Goal: Task Accomplishment & Management: Use online tool/utility

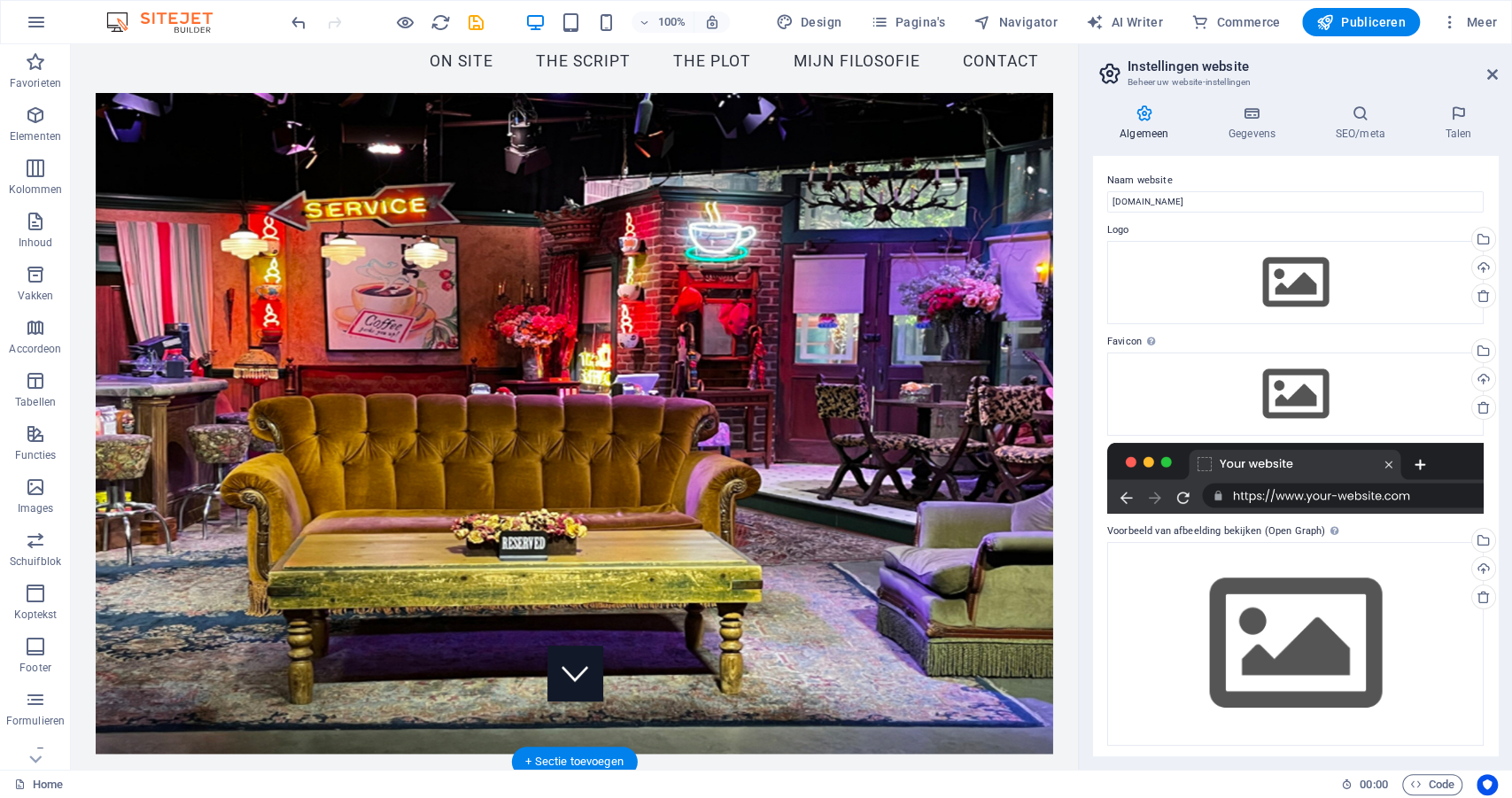
scroll to position [63, 0]
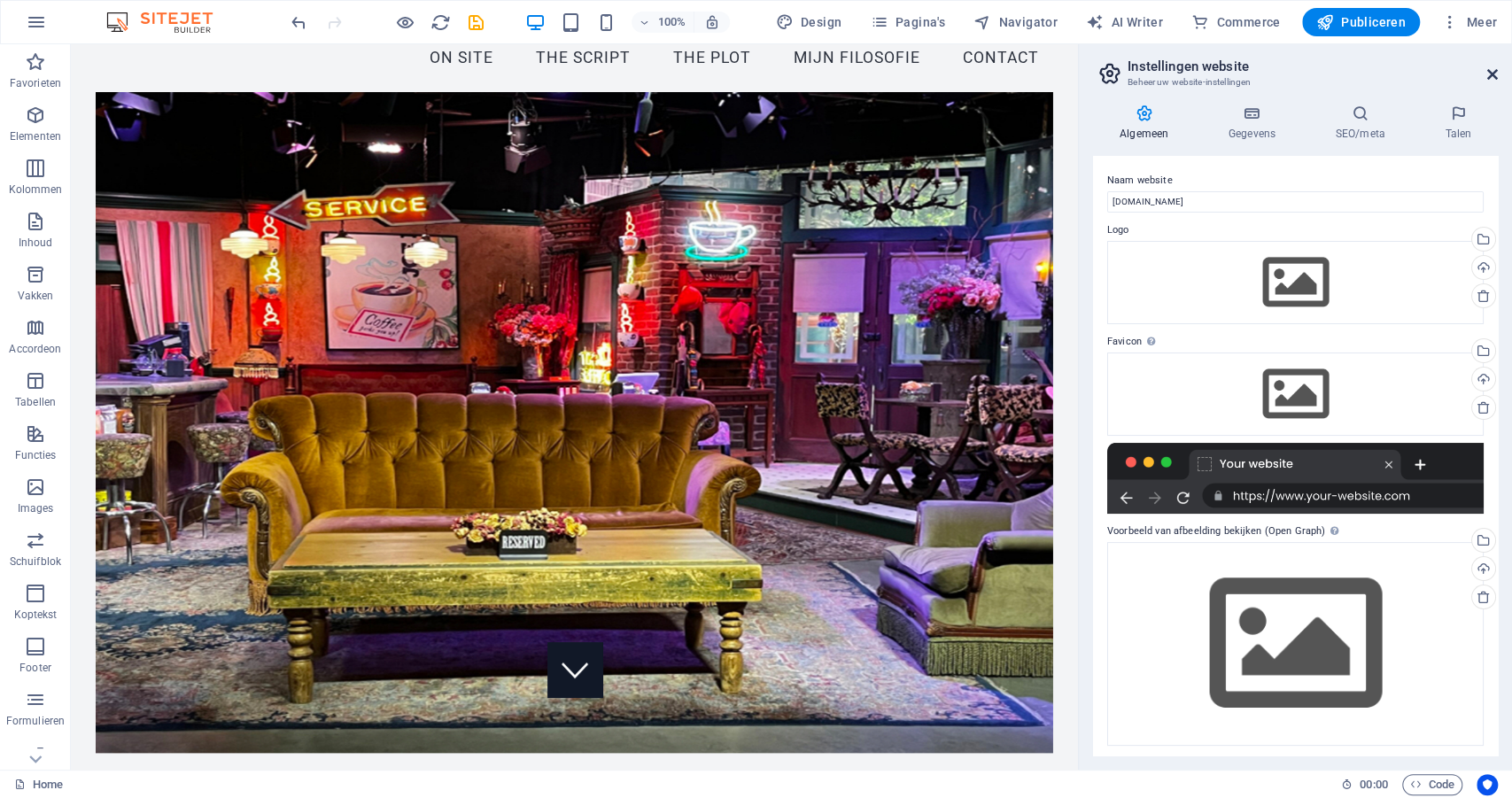
click at [1490, 73] on icon at bounding box center [1493, 74] width 11 height 14
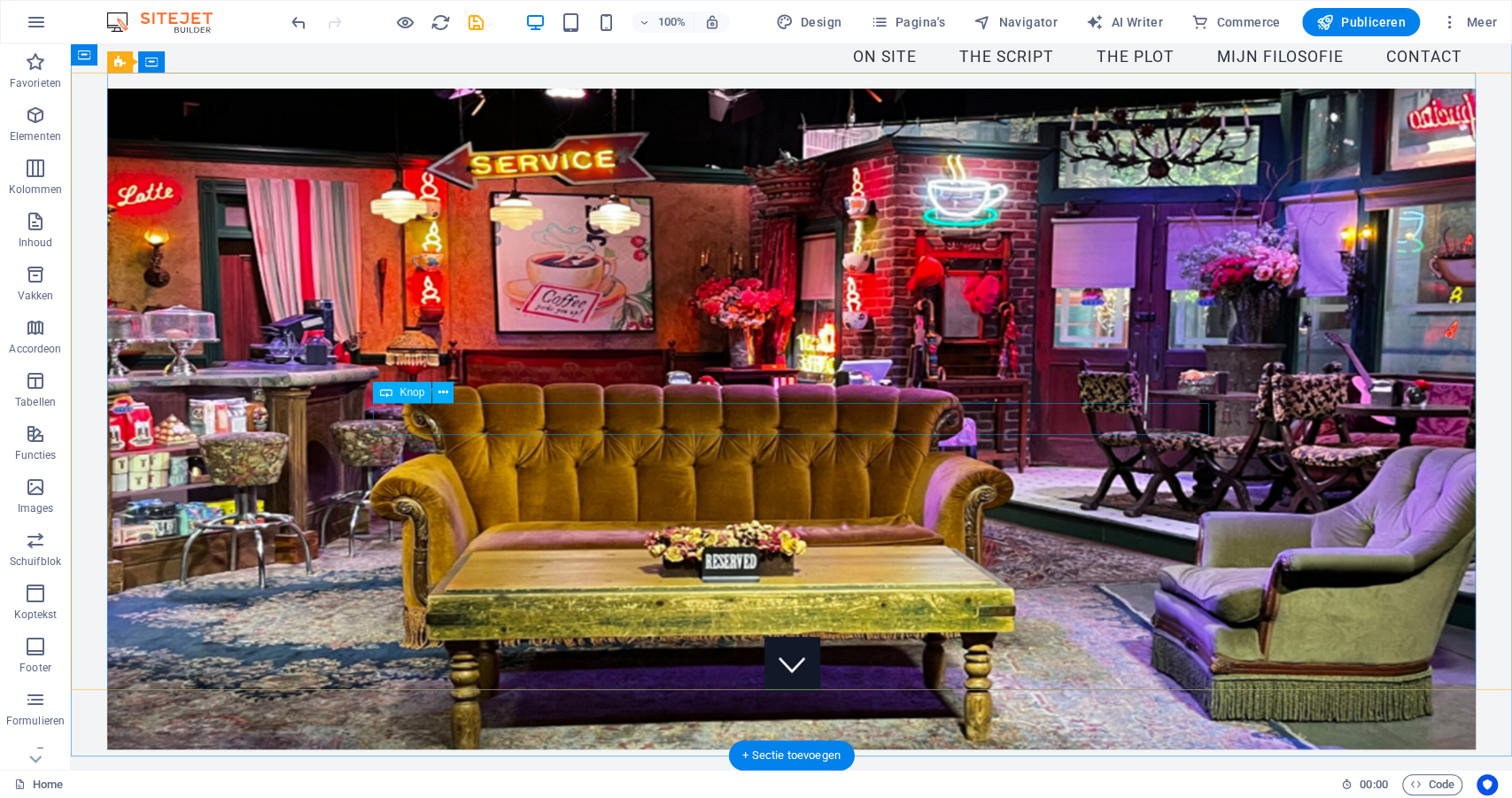
scroll to position [54, 0]
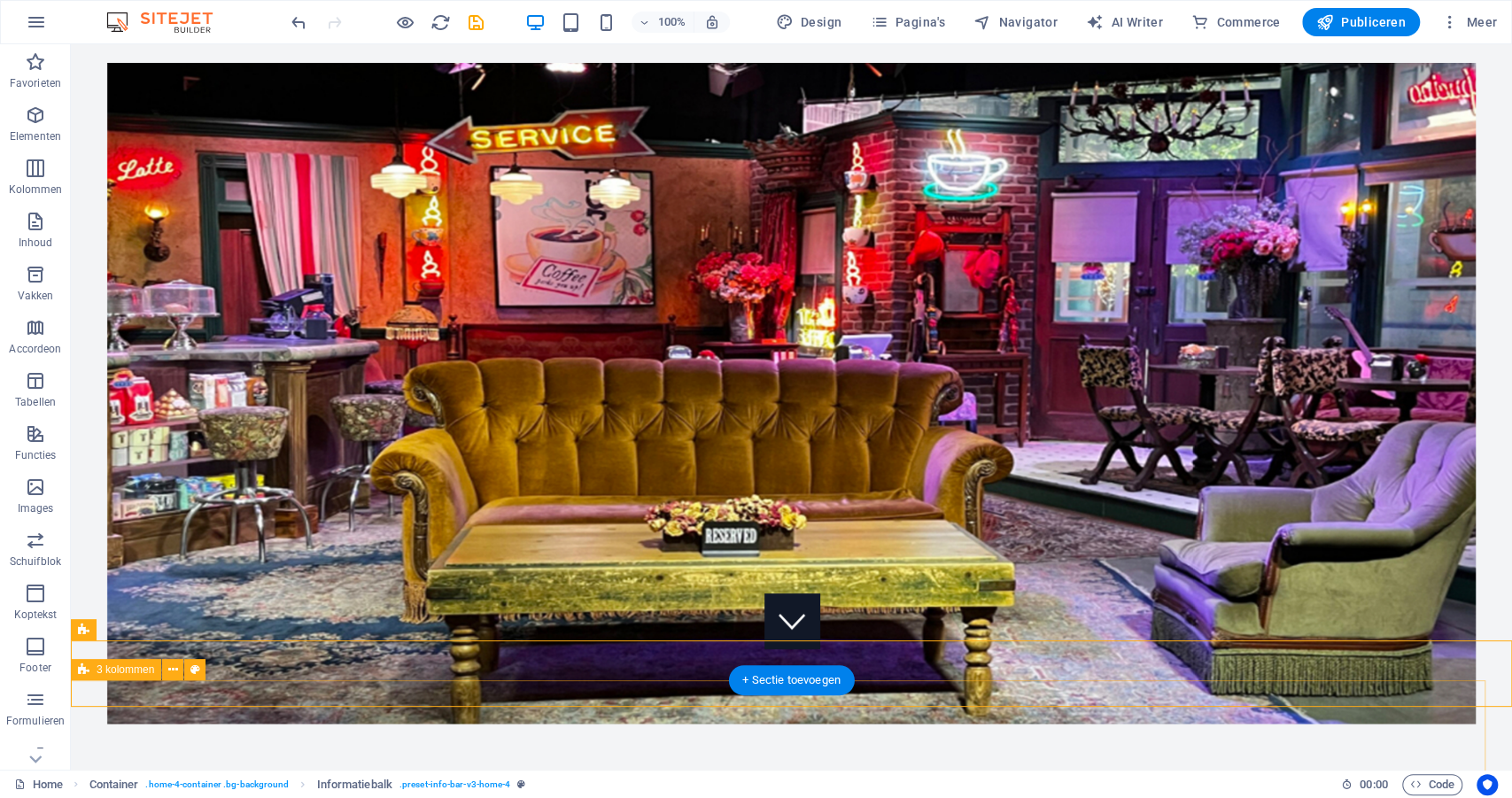
scroll to position [112, 0]
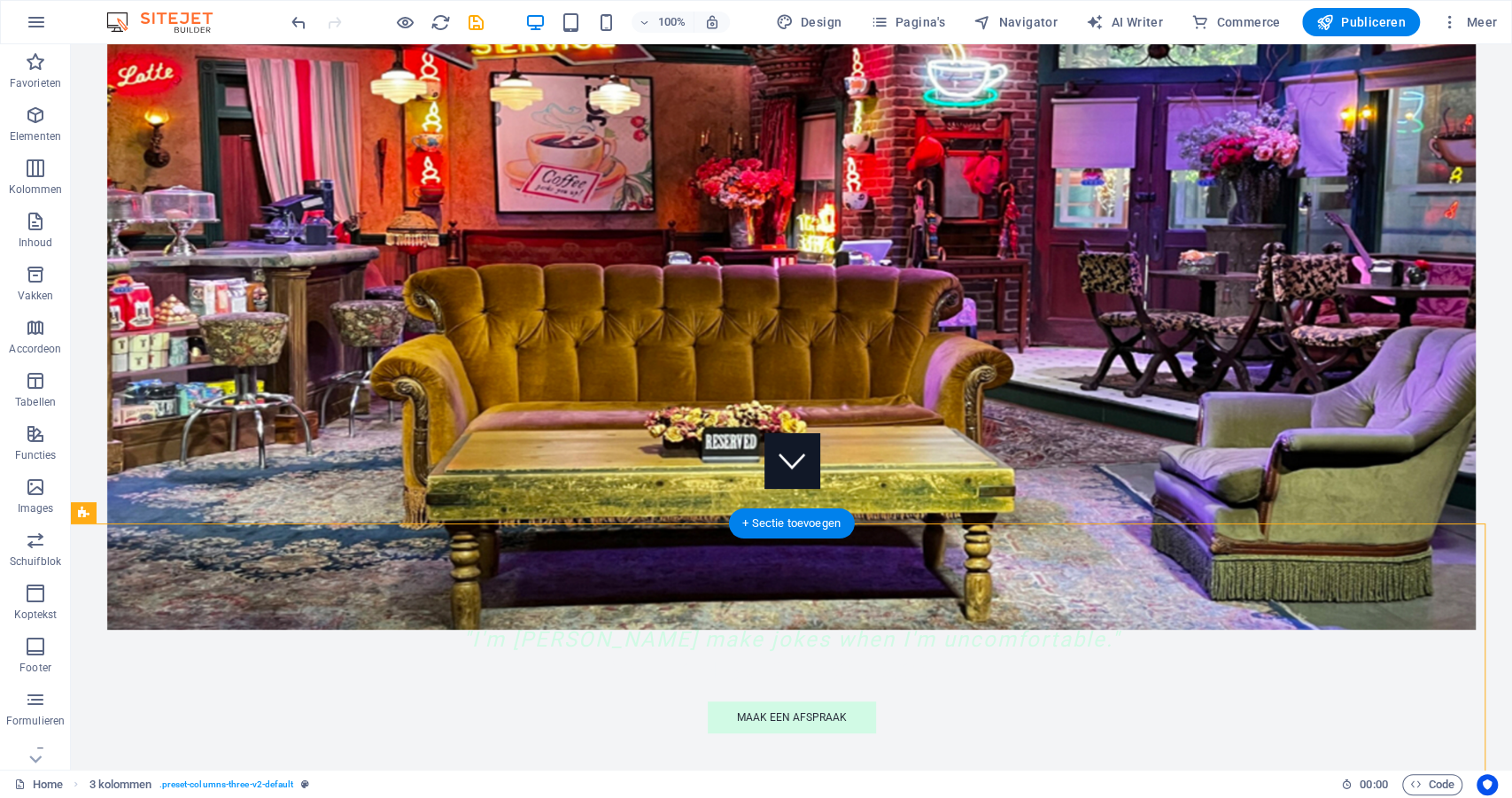
drag, startPoint x: 715, startPoint y: 697, endPoint x: 716, endPoint y: 676, distance: 21.0
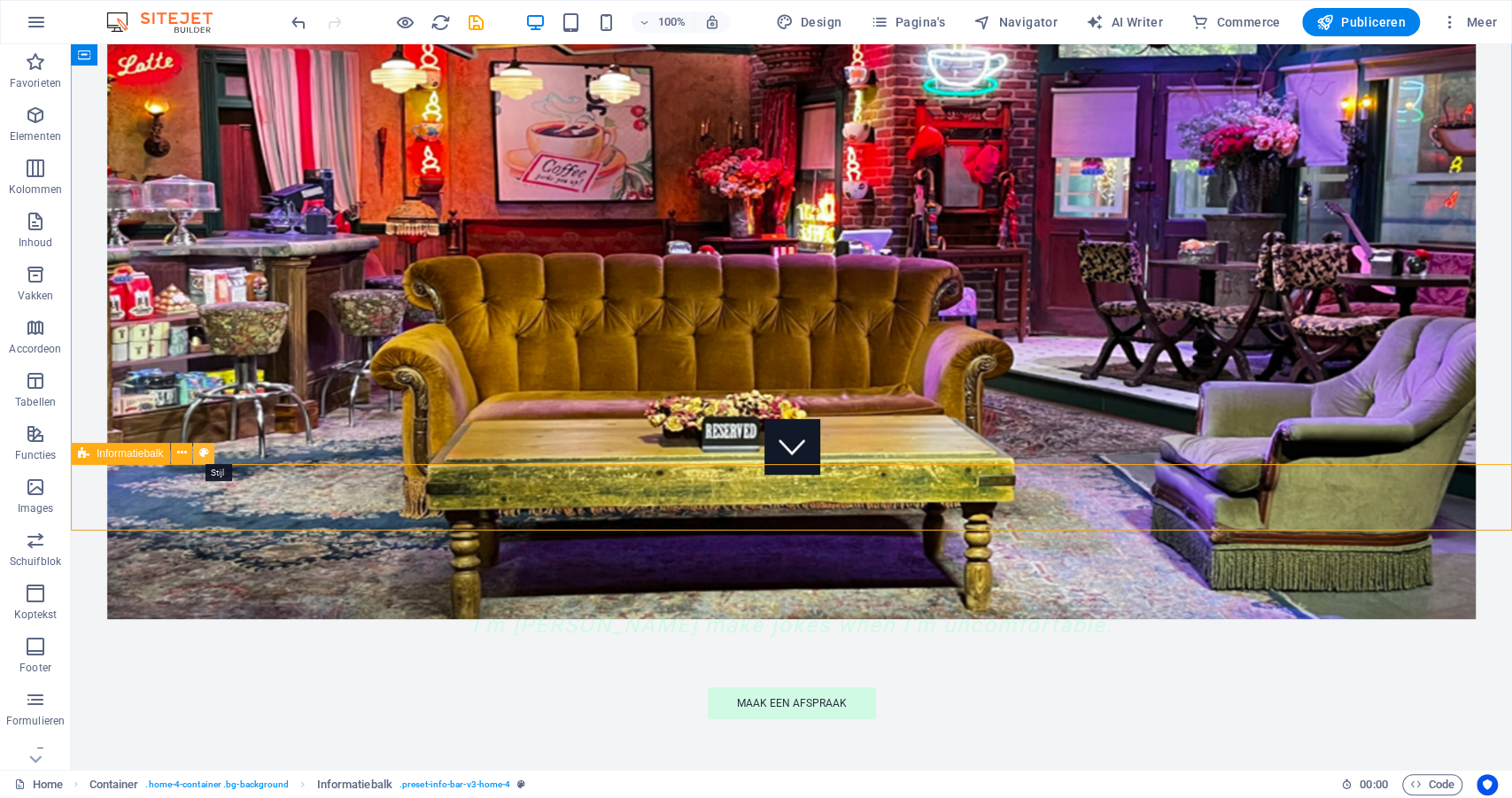
click at [206, 457] on icon at bounding box center [204, 453] width 10 height 19
select select "vw"
select select "rem"
select select "vw"
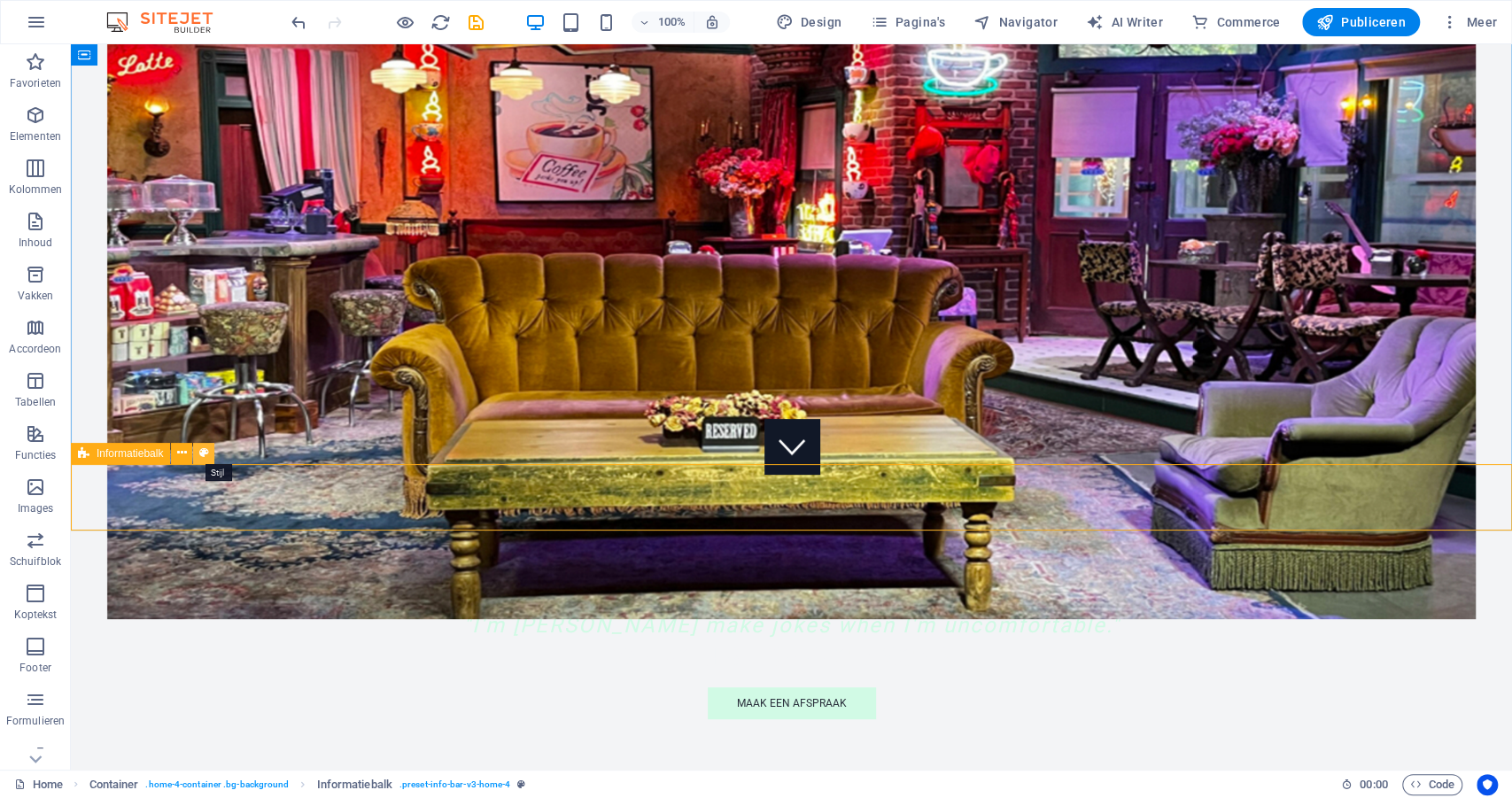
select select "preset-info-bar-v3-home-4"
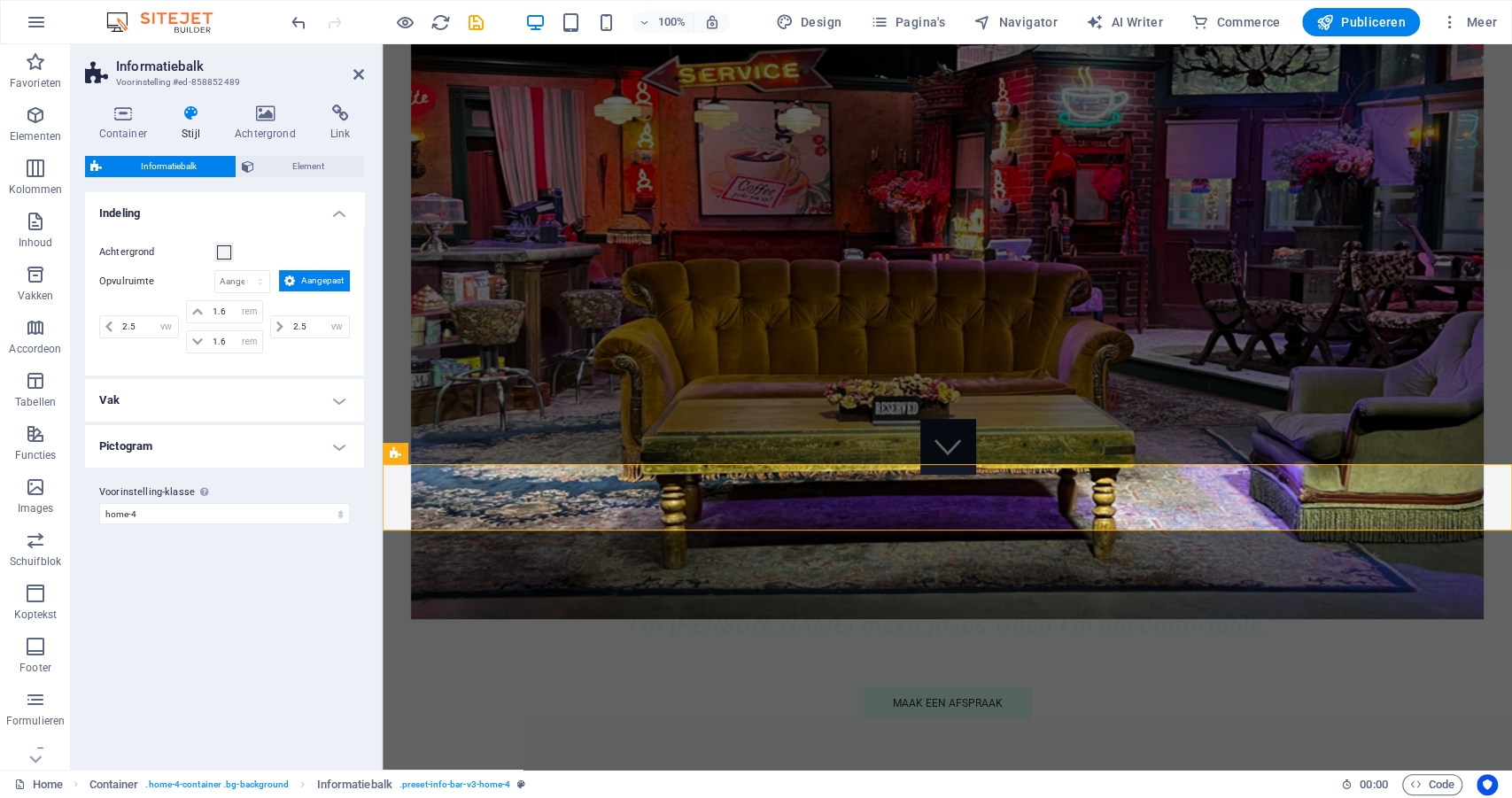
click at [341, 395] on h4 "Vak" at bounding box center [224, 400] width 279 height 42
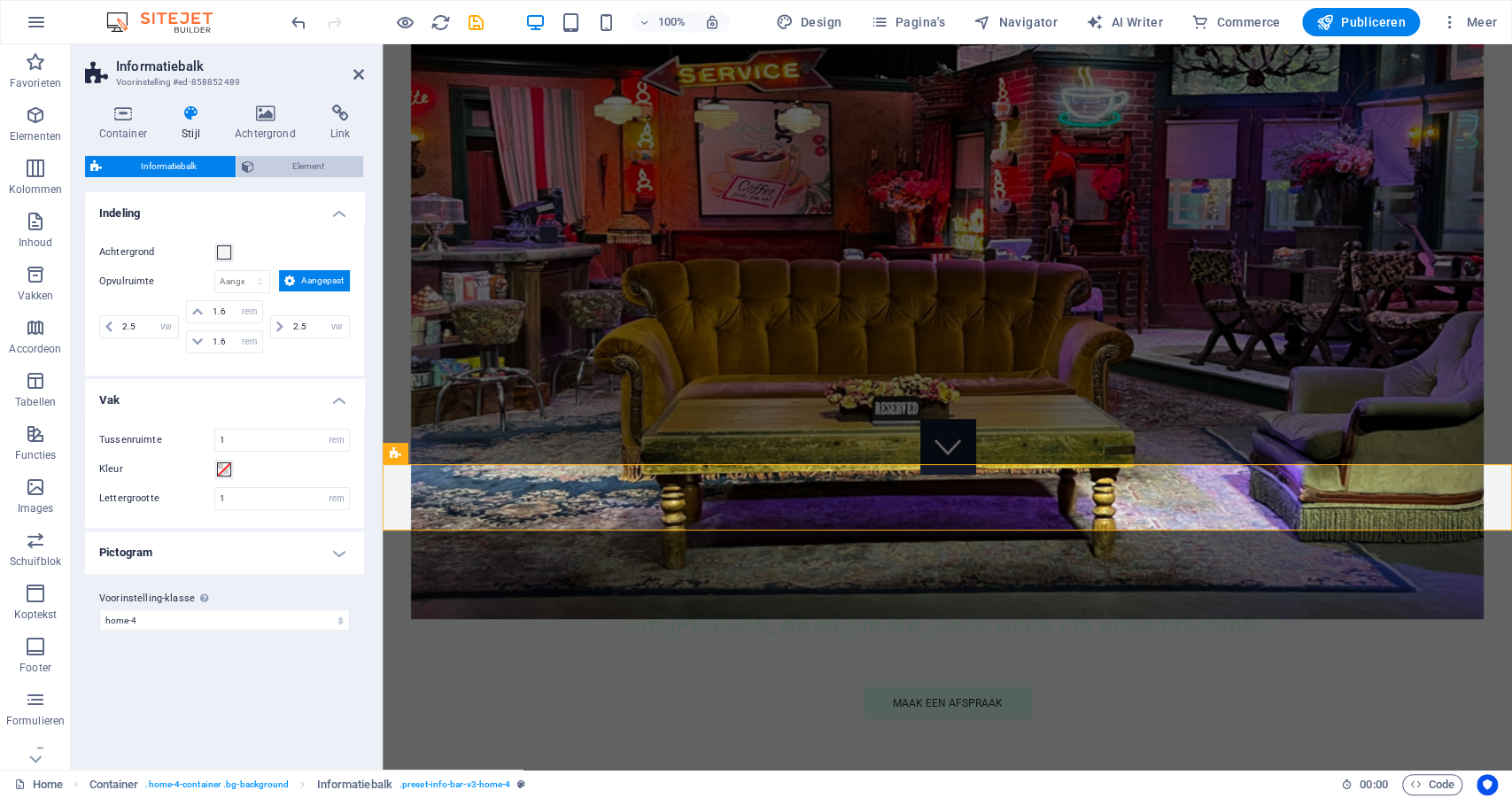
click at [287, 166] on span "Element" at bounding box center [308, 167] width 100 height 22
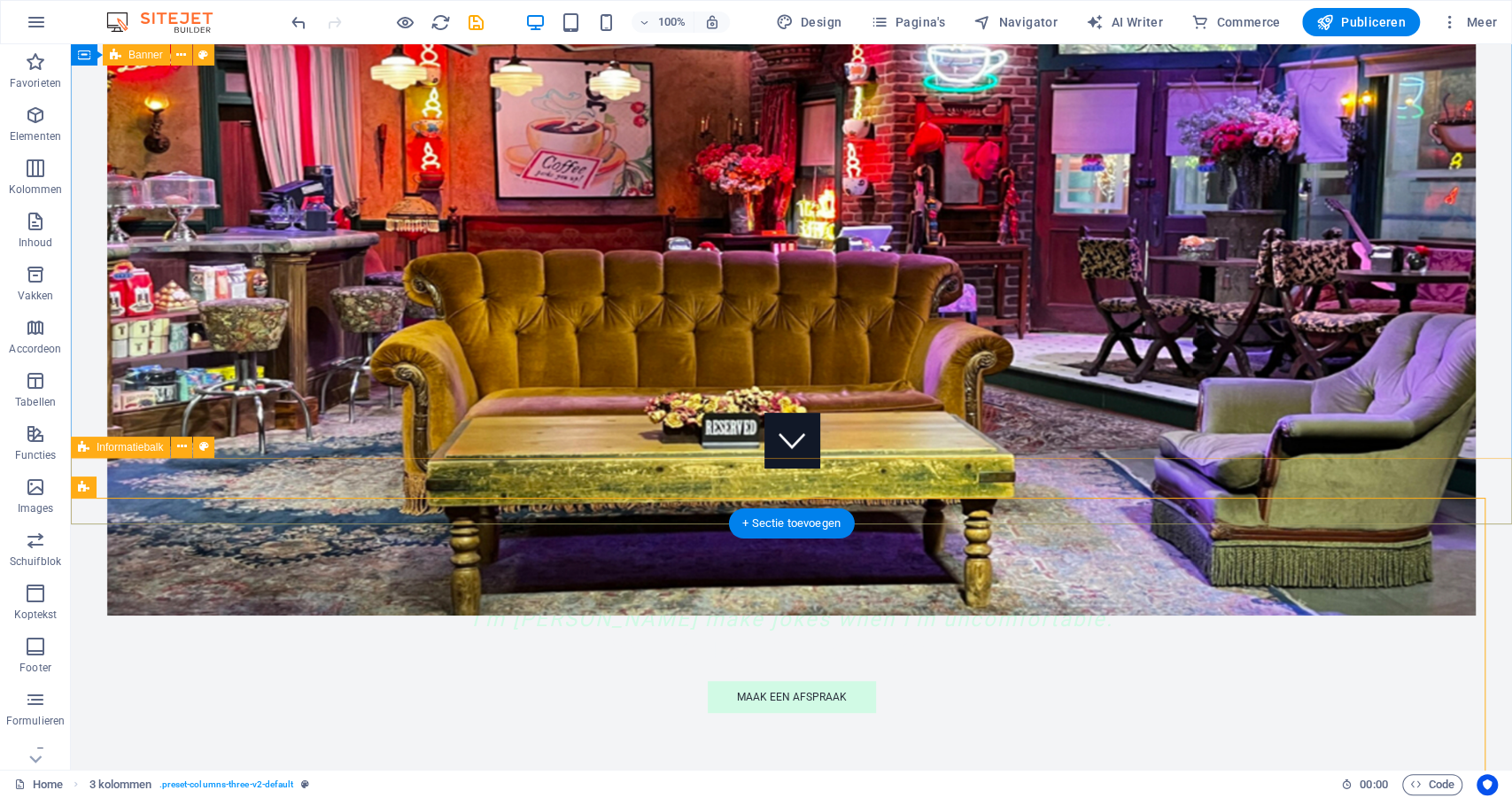
drag, startPoint x: 562, startPoint y: 488, endPoint x: 470, endPoint y: 524, distance: 98.8
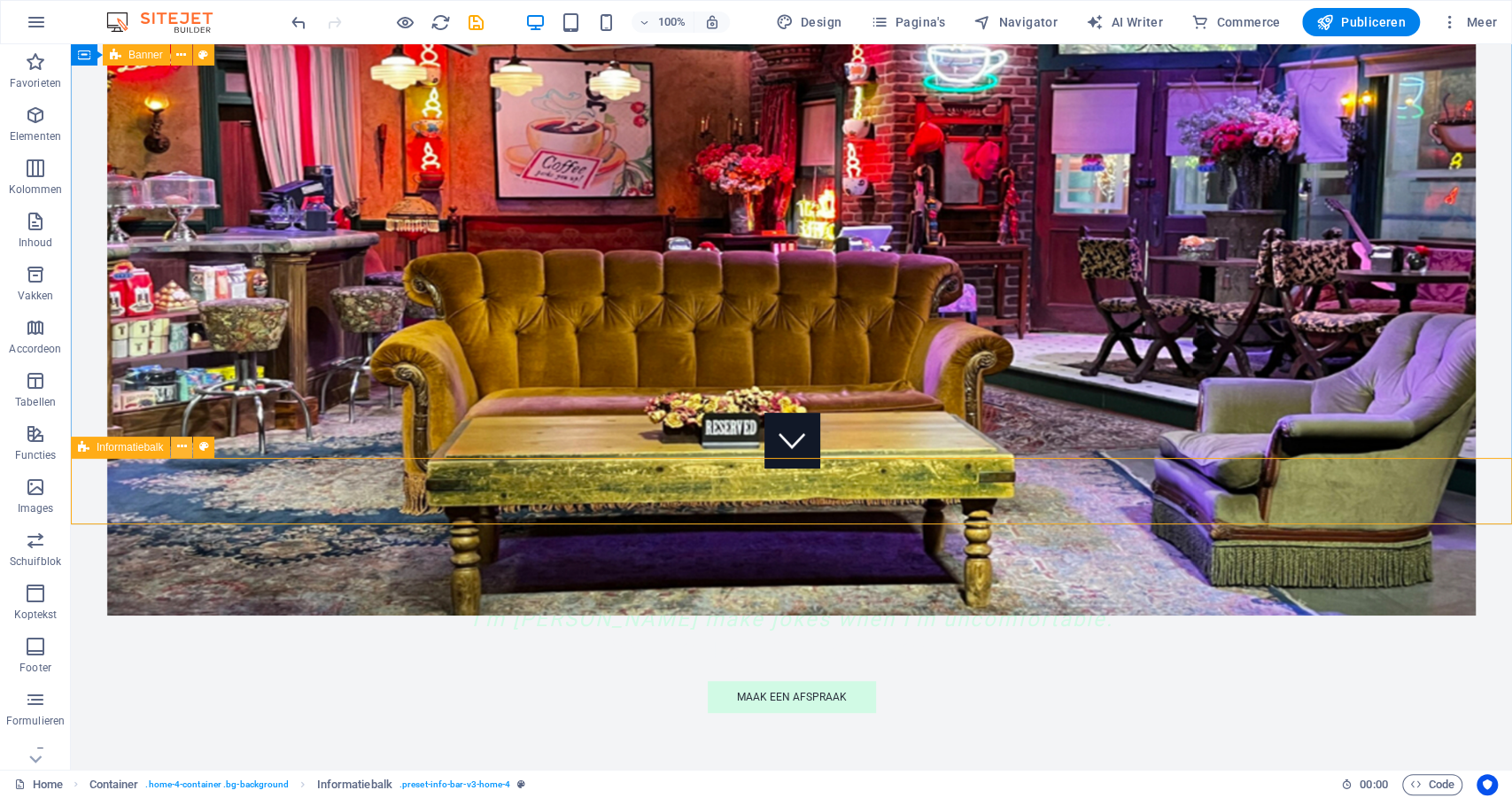
click at [184, 450] on icon at bounding box center [182, 447] width 10 height 19
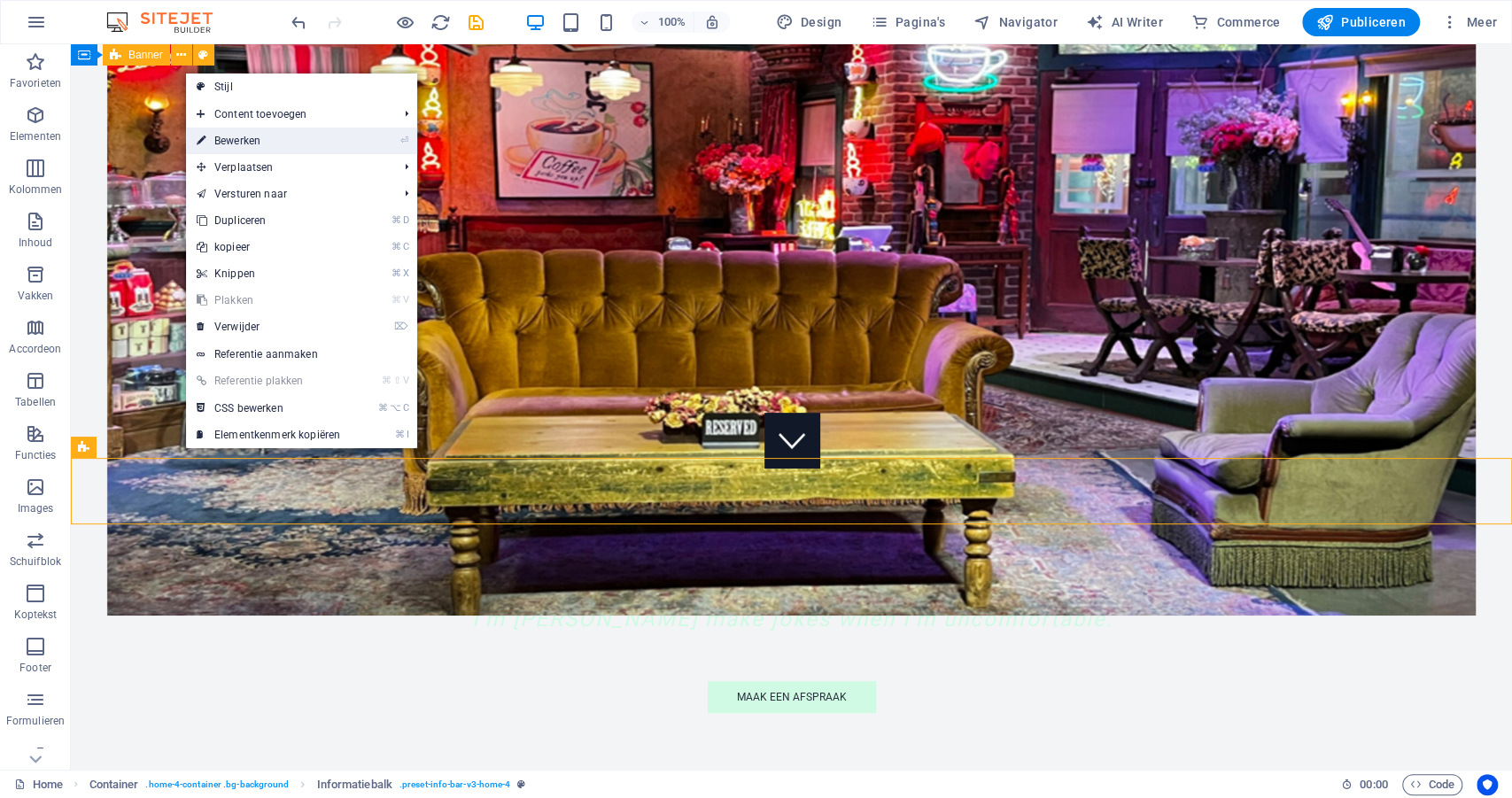
click at [262, 137] on link "⏎ Bewerken" at bounding box center [268, 141] width 165 height 27
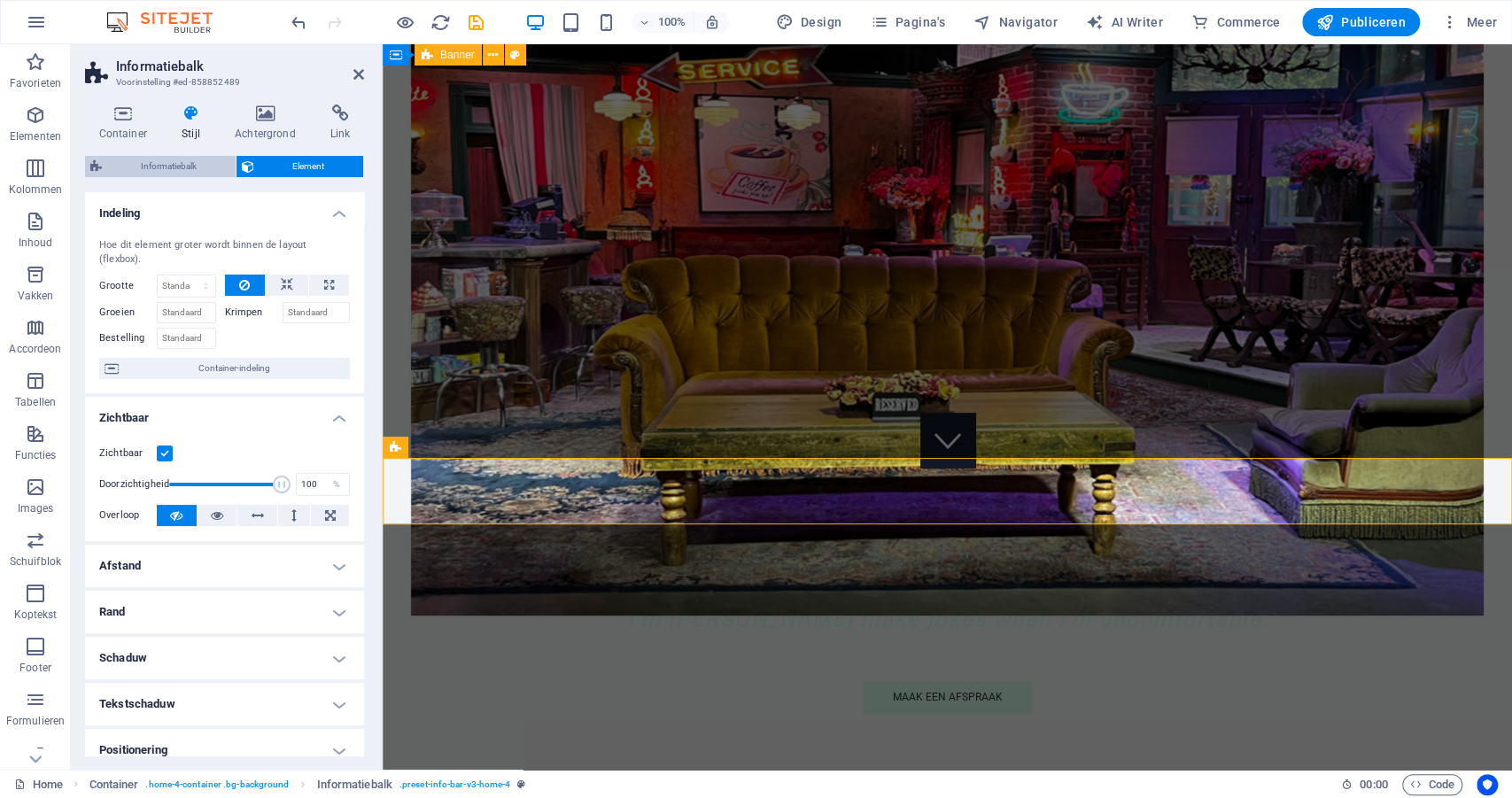
click at [176, 158] on span "Informatiebalk" at bounding box center [169, 167] width 123 height 22
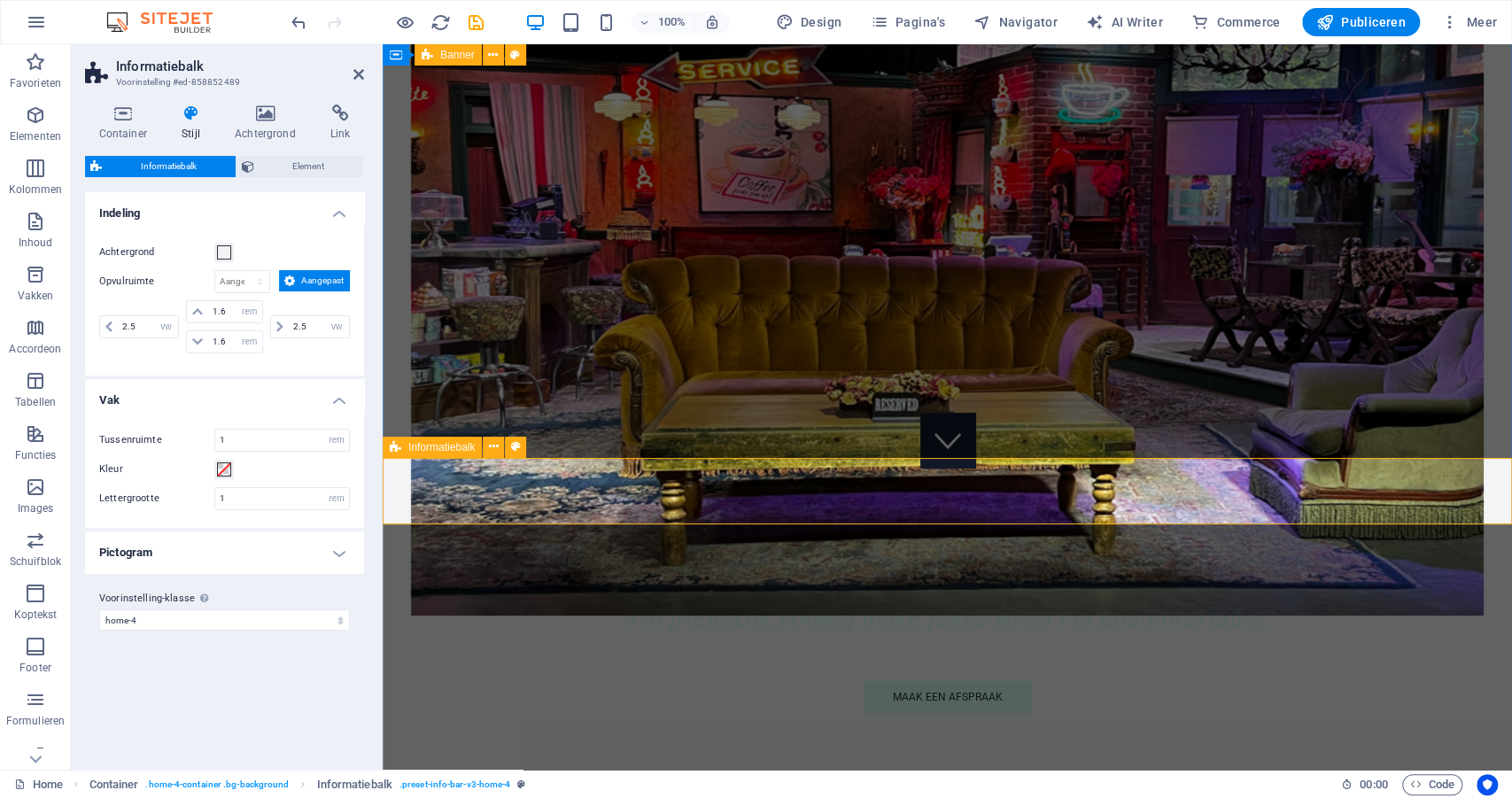
click at [1247, 473] on span "Tekst" at bounding box center [1243, 470] width 25 height 11
click at [1279, 467] on button at bounding box center [1274, 470] width 22 height 22
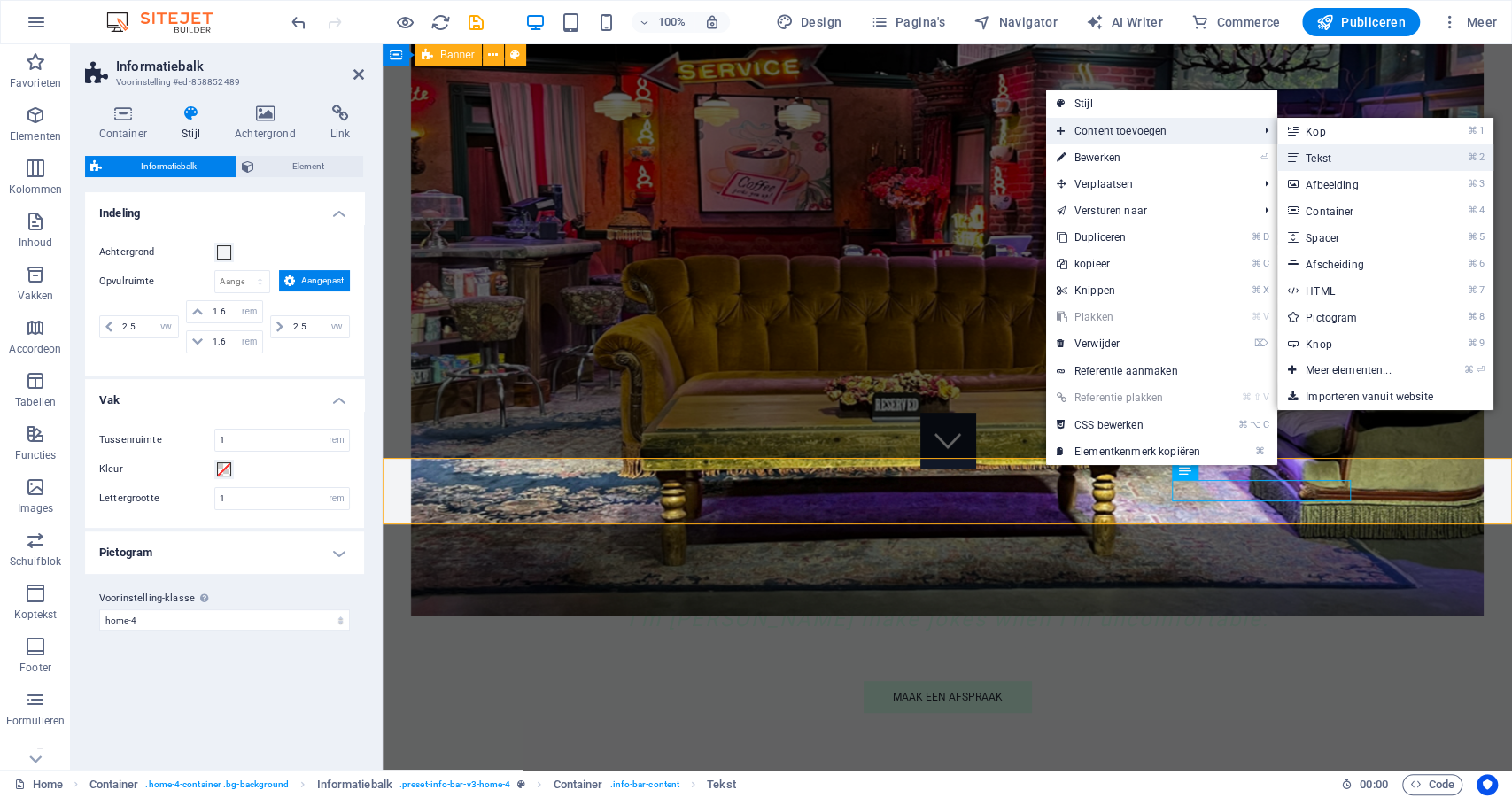
click at [1308, 160] on link "⌘ 2 Tekst" at bounding box center [1351, 158] width 149 height 27
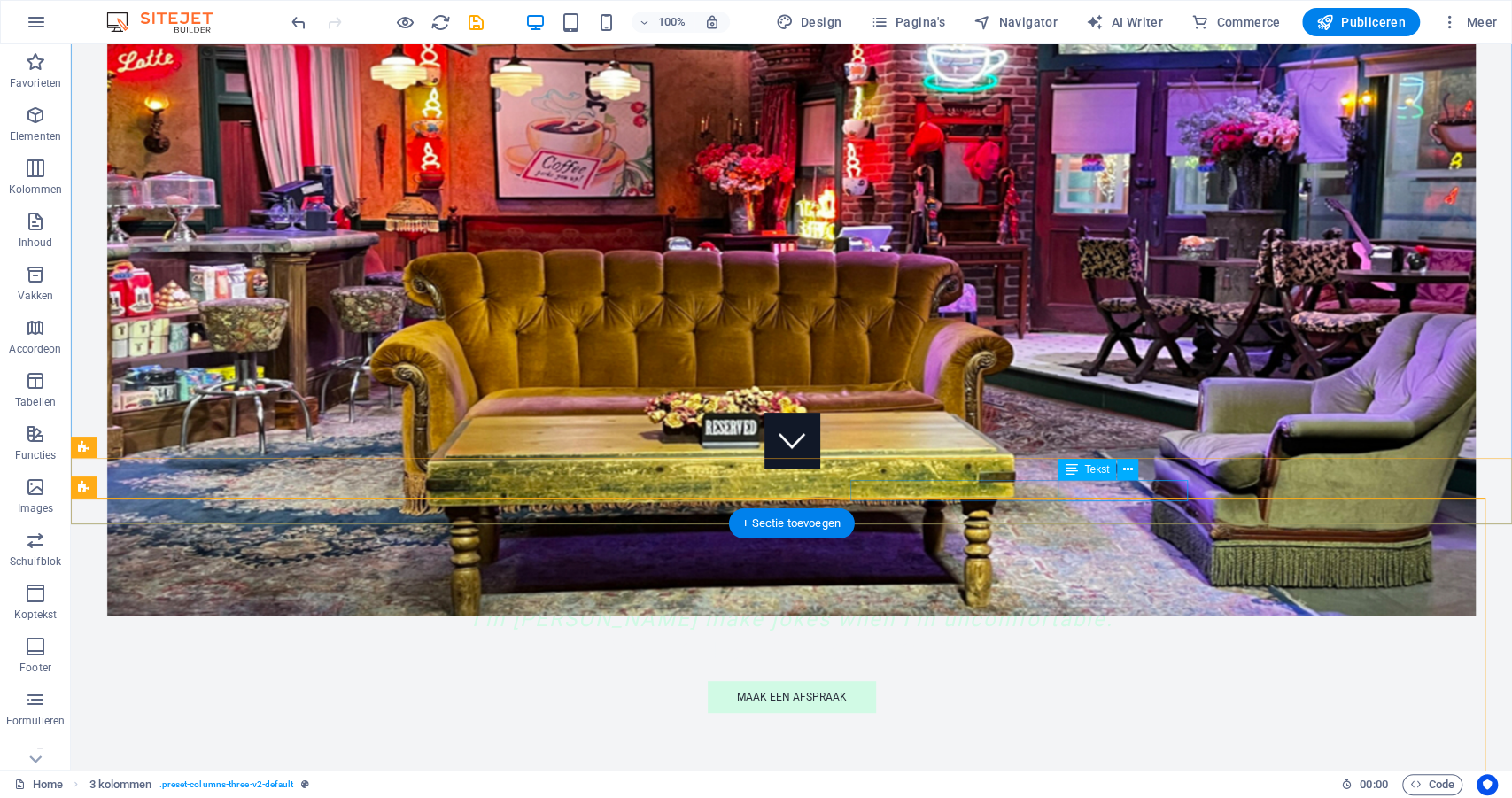
drag, startPoint x: 1060, startPoint y: 491, endPoint x: 1138, endPoint y: 490, distance: 78.0
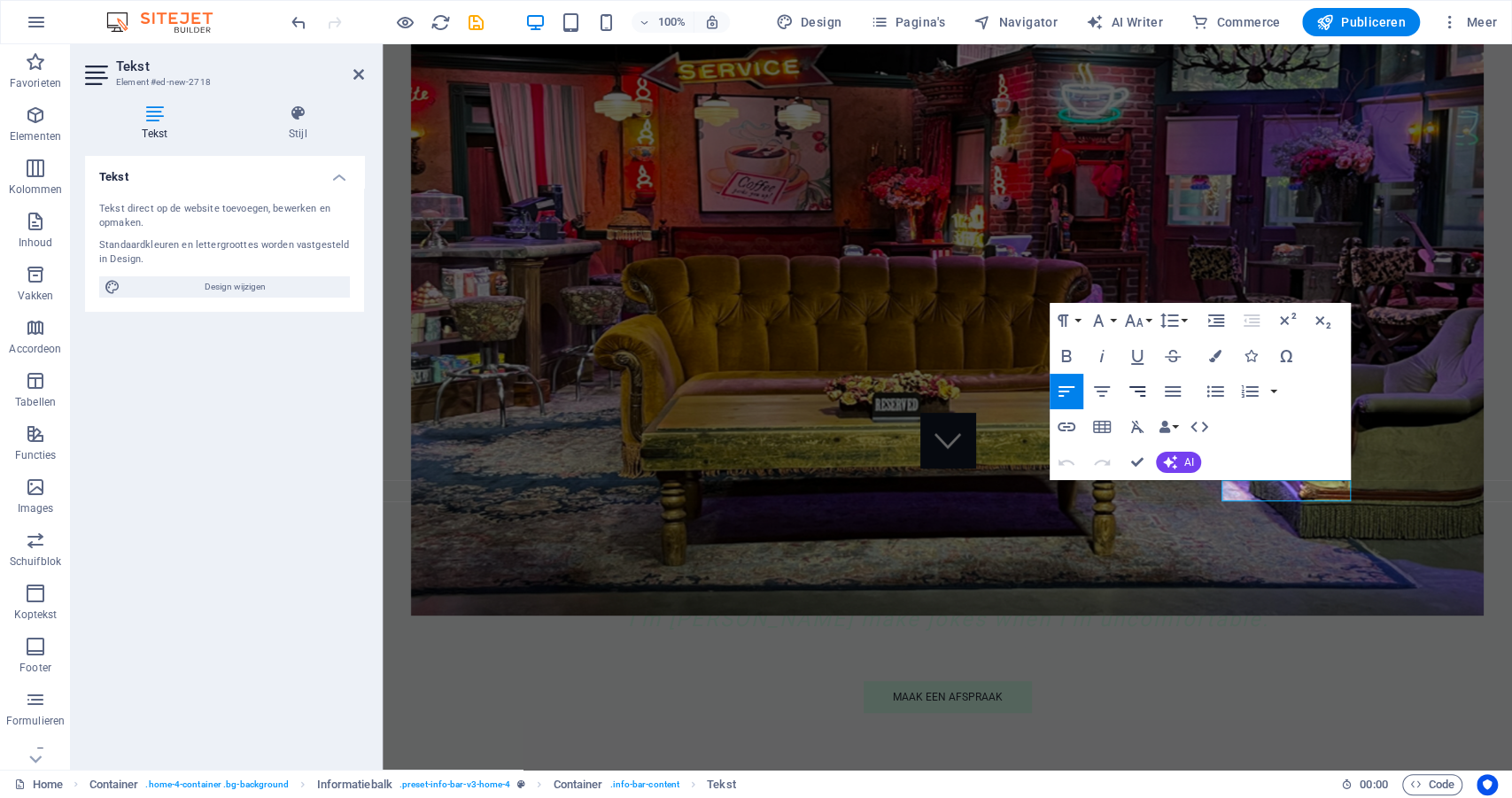
click at [1139, 392] on icon "button" at bounding box center [1137, 392] width 16 height 11
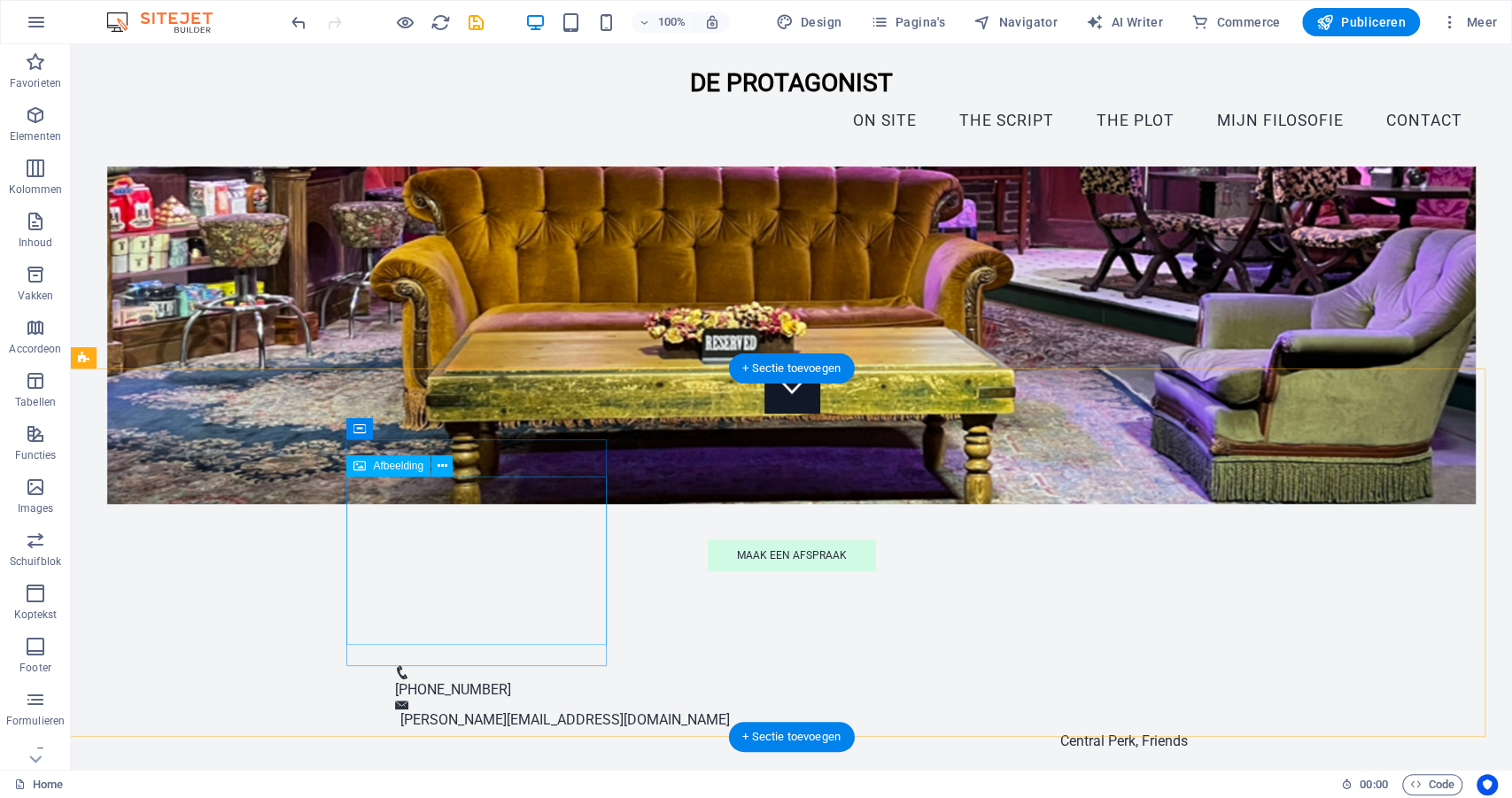
scroll to position [329, 0]
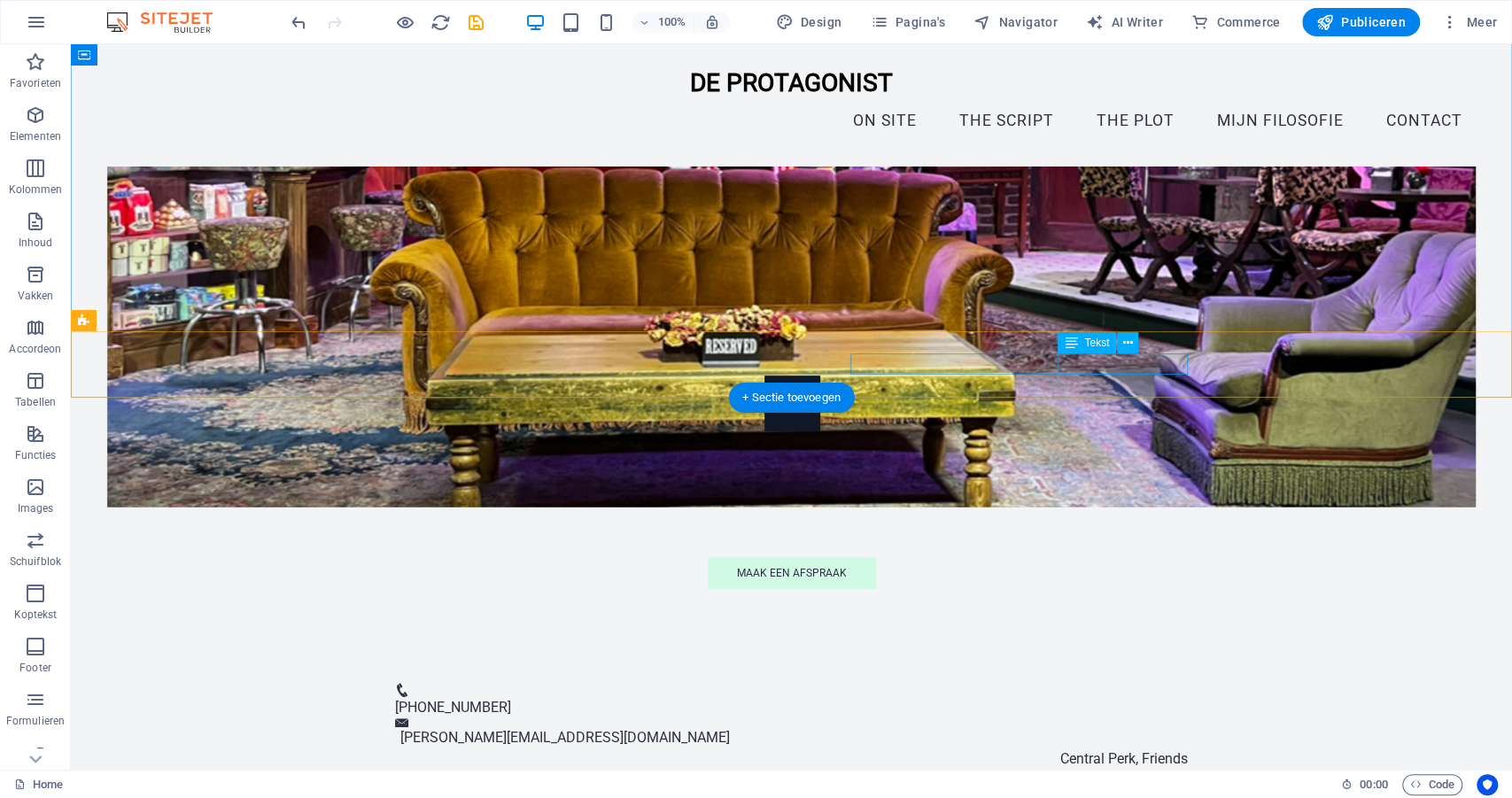
click at [1144, 749] on div "Central Perk, Friends" at bounding box center [792, 759] width 793 height 22
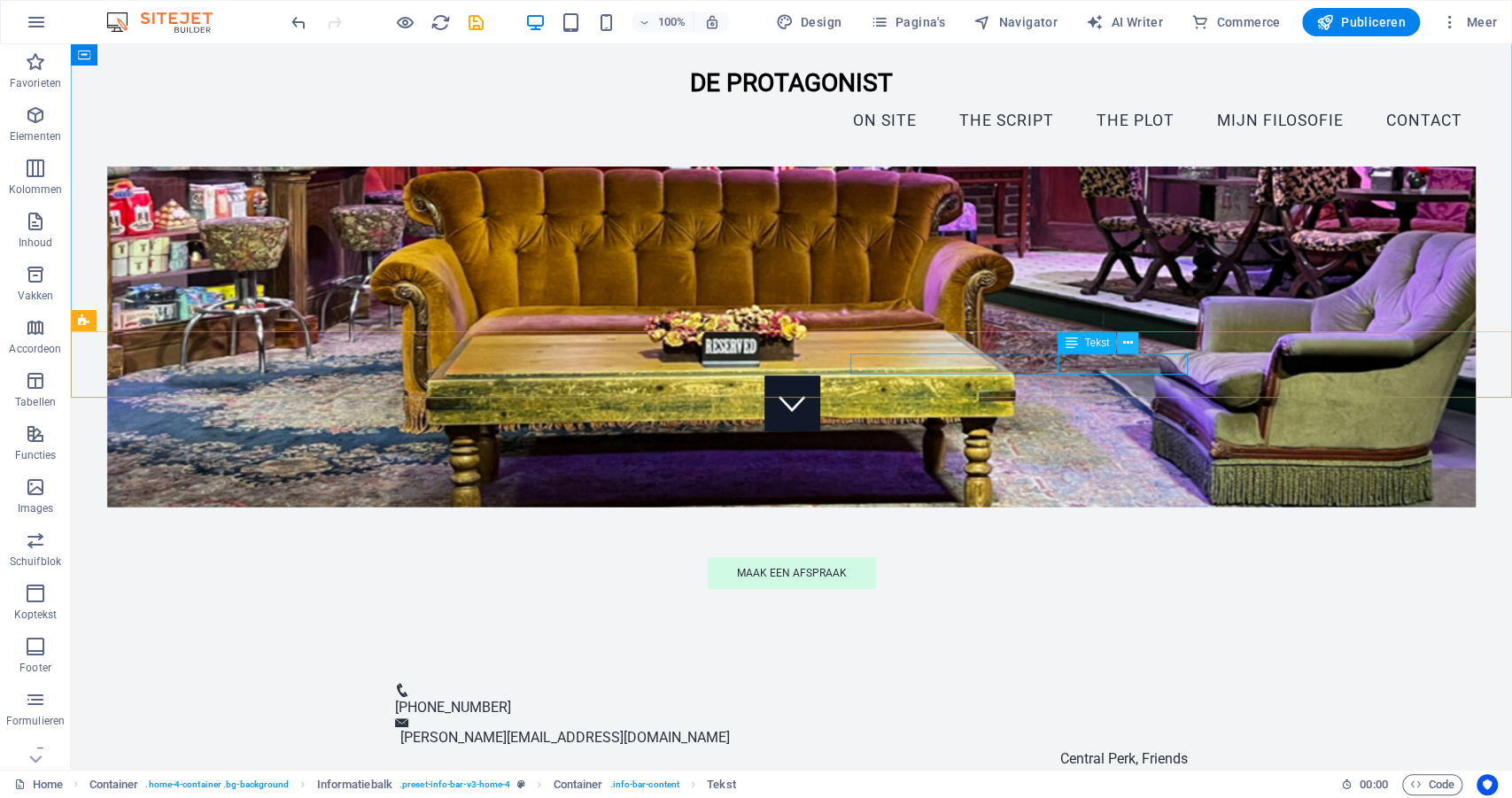
click at [1127, 345] on icon at bounding box center [1128, 343] width 10 height 19
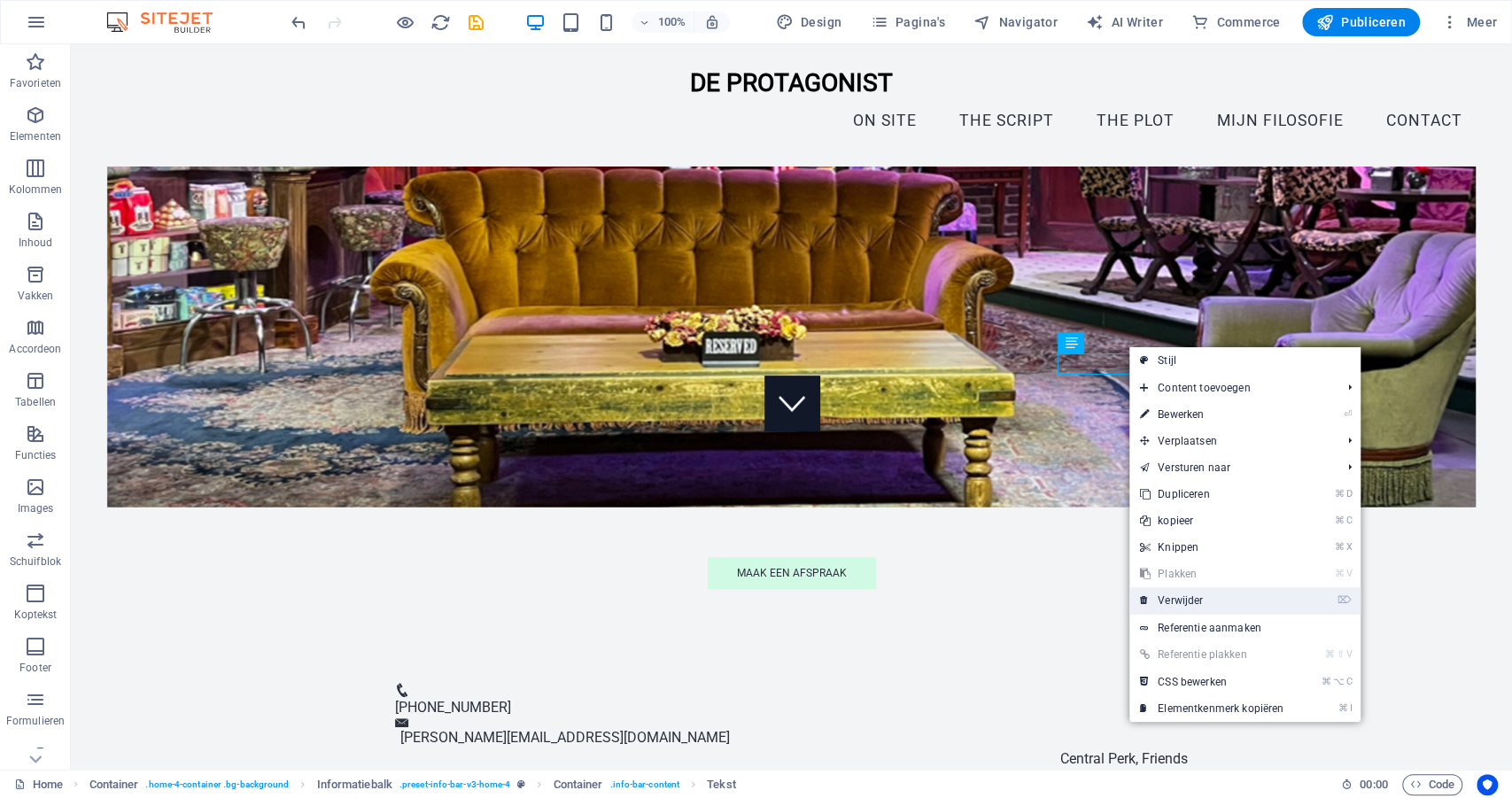
click at [1177, 604] on link "⌦ Verwijder" at bounding box center [1212, 601] width 165 height 27
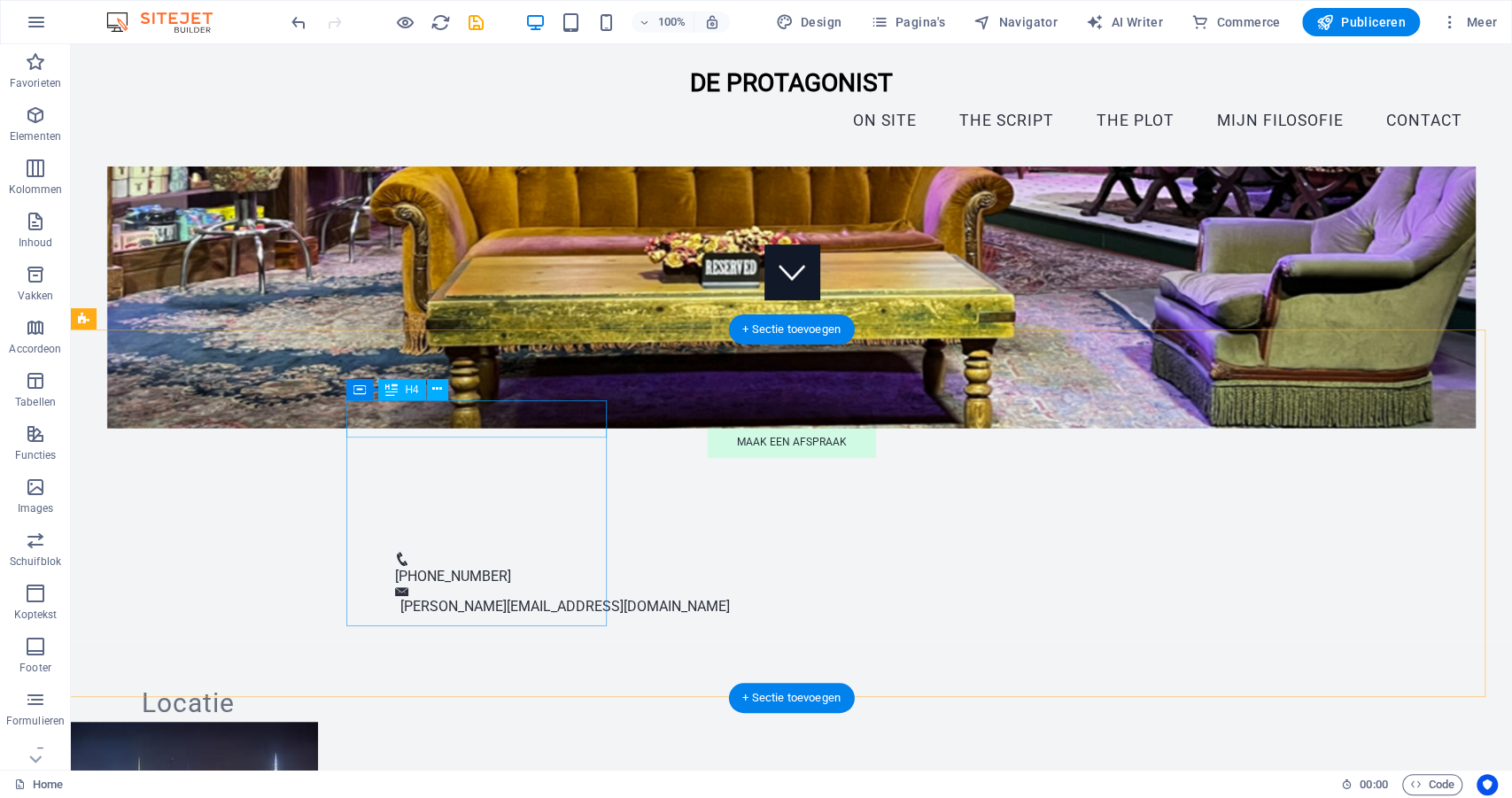
scroll to position [461, 0]
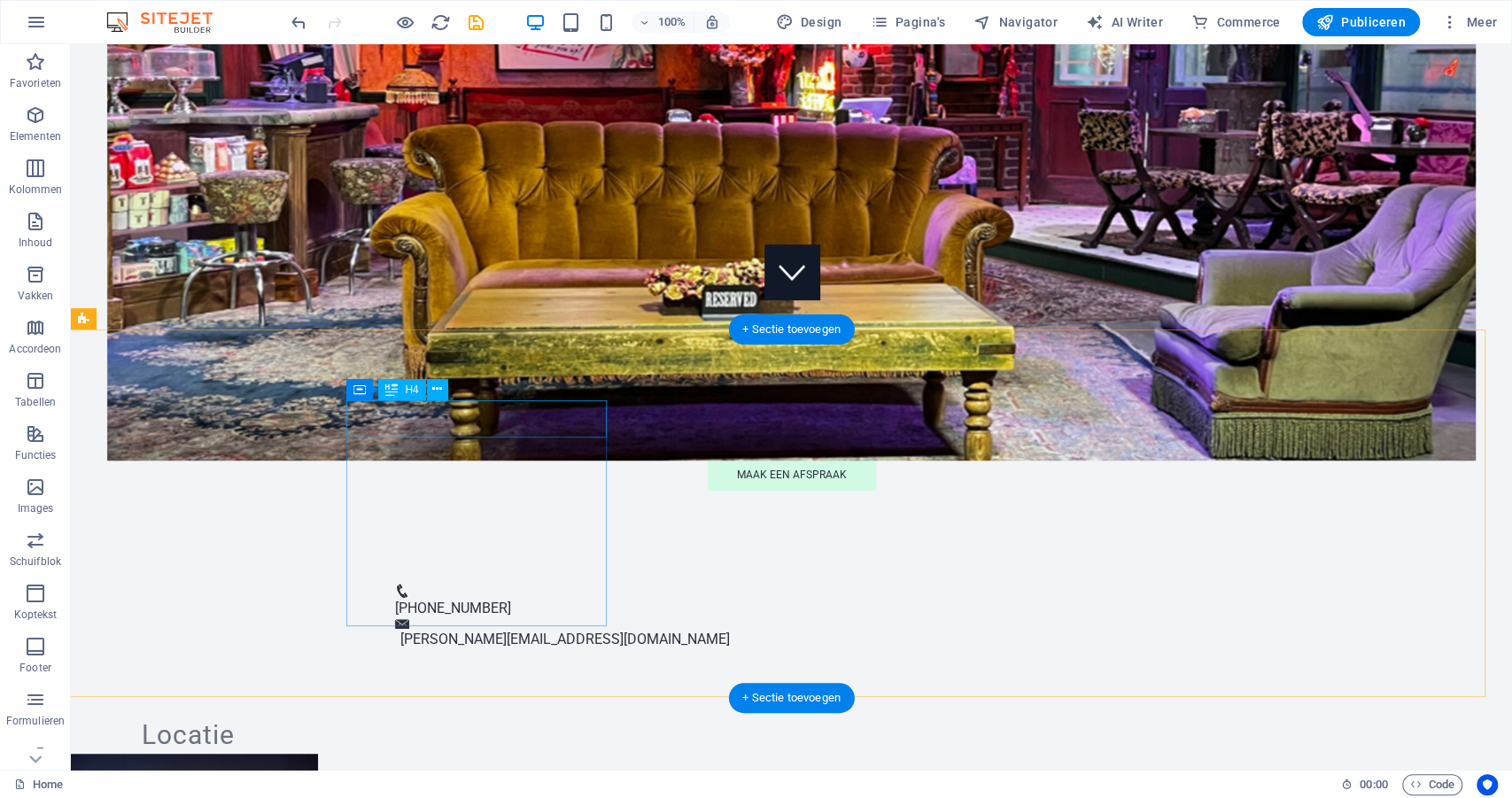
click at [318, 716] on div "Locatie" at bounding box center [187, 734] width 259 height 37
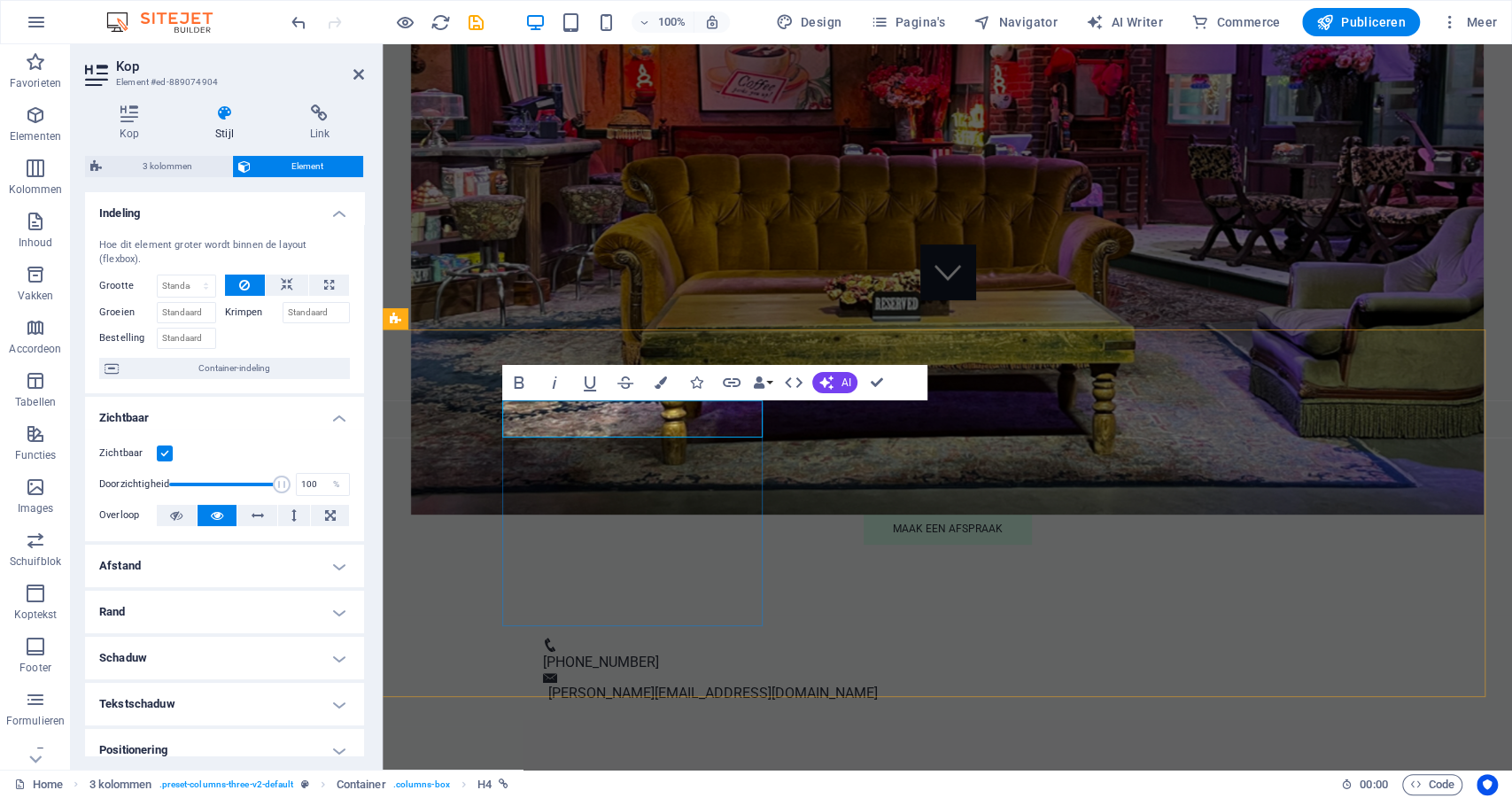
click at [583, 770] on h4 "Locatie" at bounding box center [500, 788] width 259 height 37
click at [546, 773] on span "Locatie" at bounding box center [500, 788] width 93 height 31
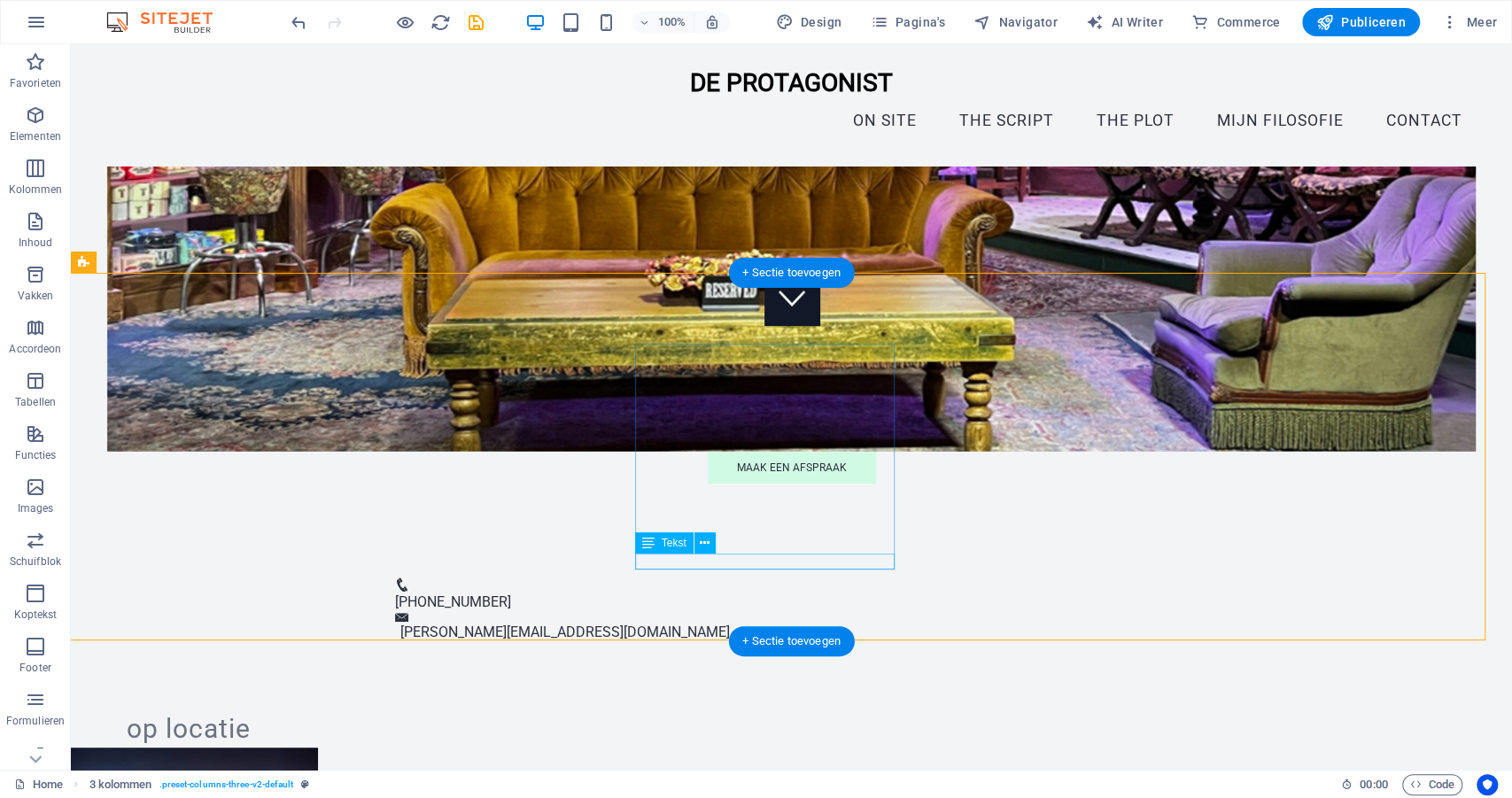
scroll to position [429, 0]
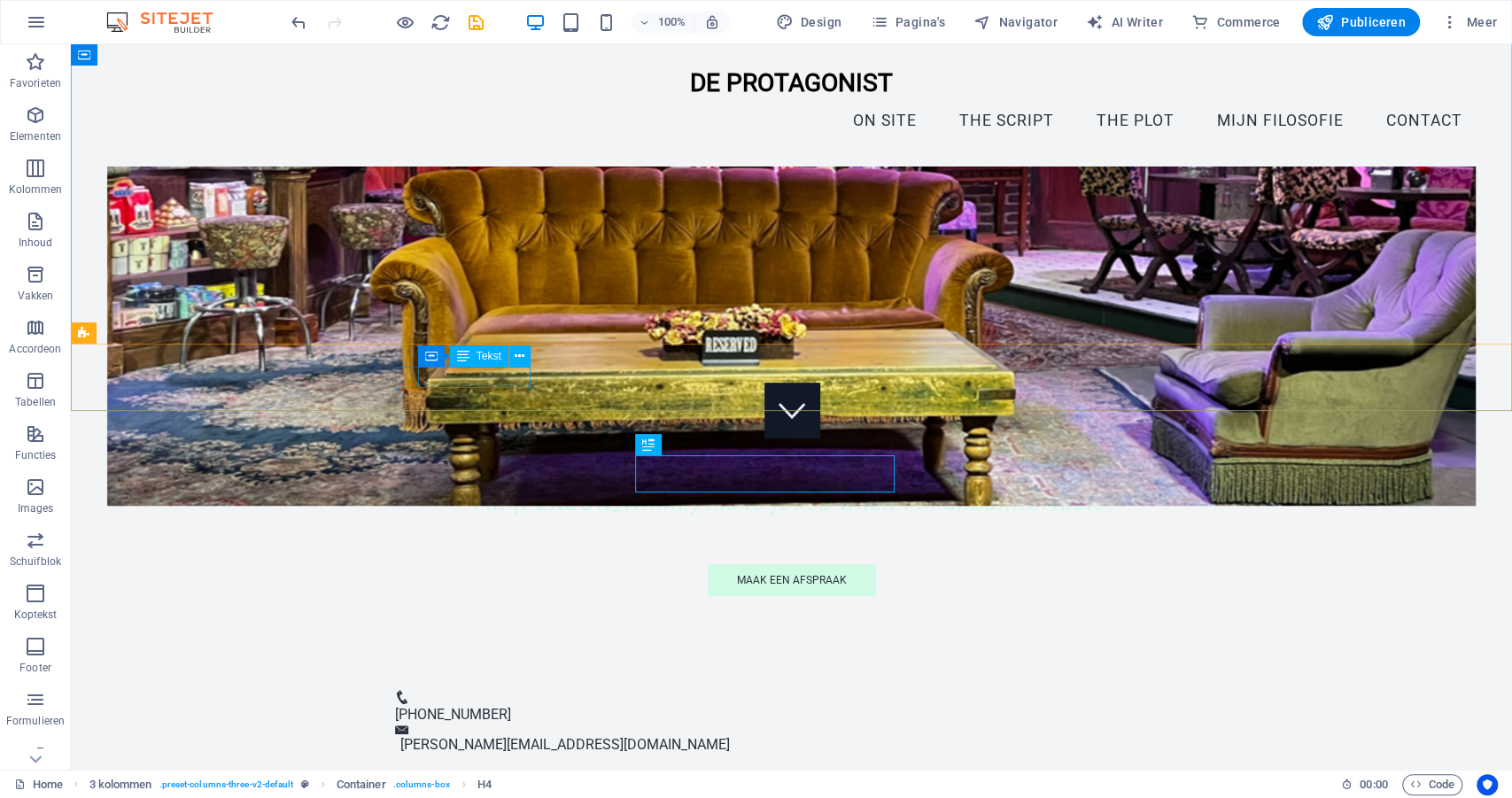
scroll to position [303, 0]
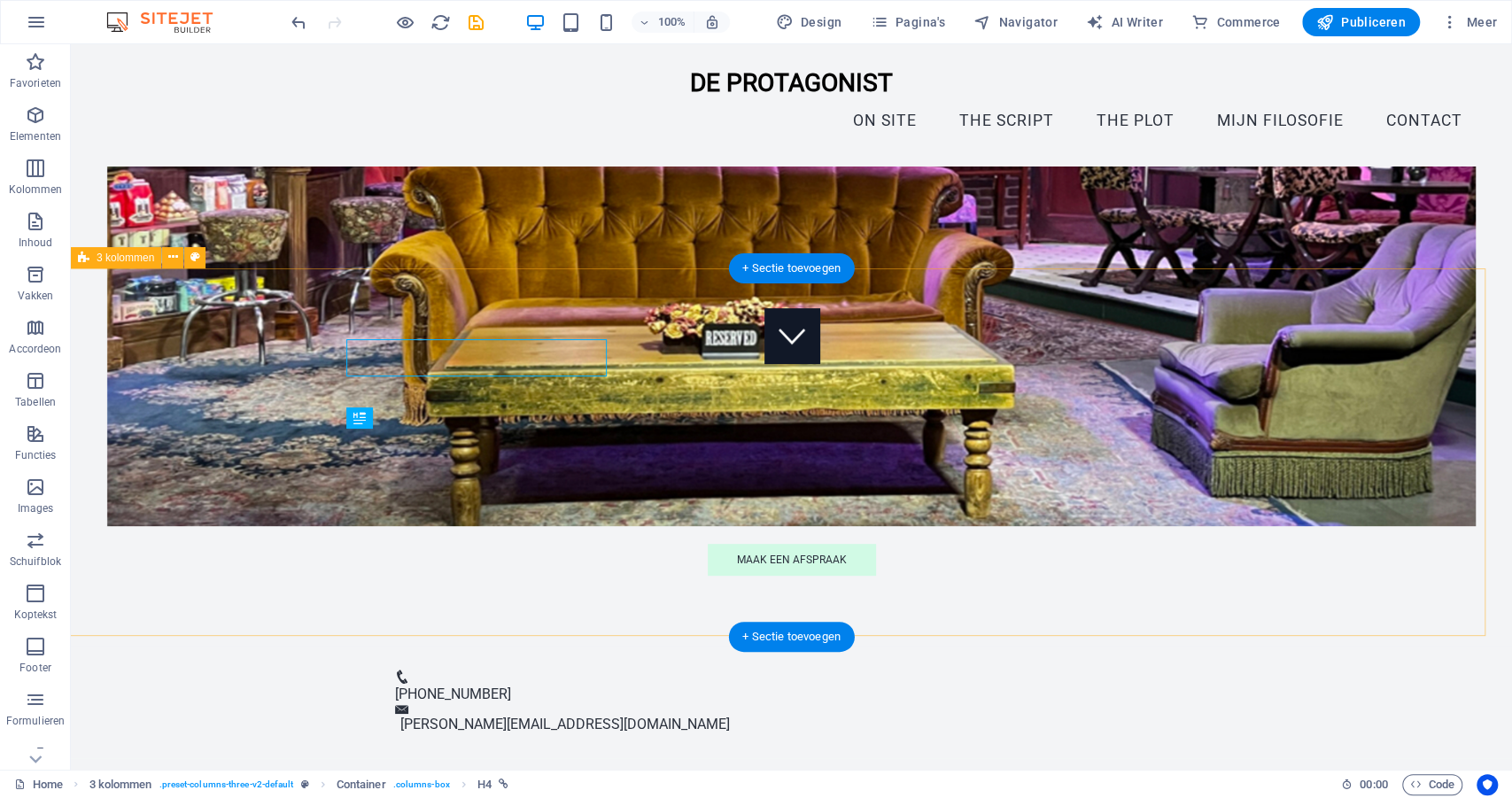
scroll to position [388, 0]
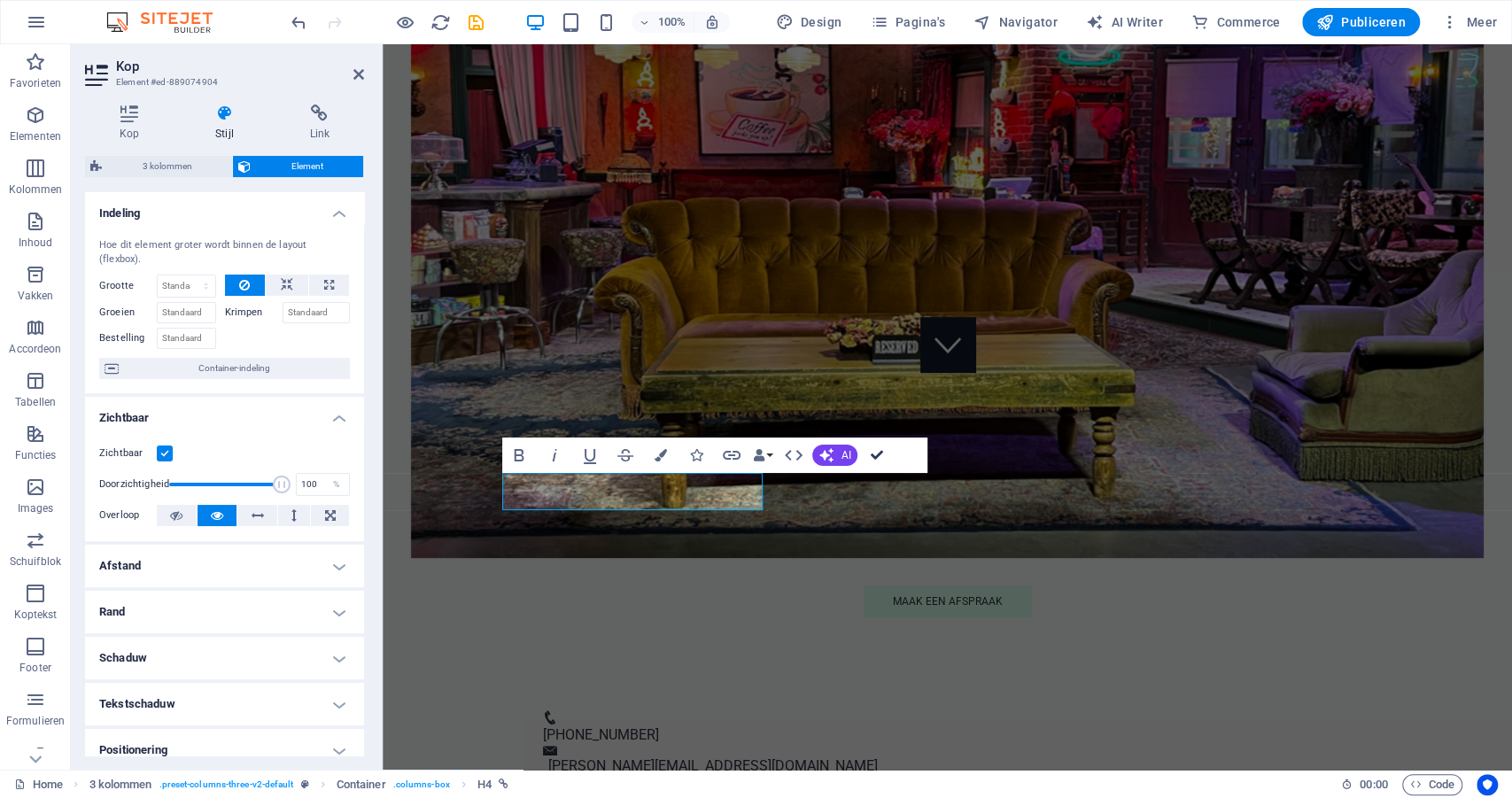
drag, startPoint x: 876, startPoint y: 454, endPoint x: 819, endPoint y: 414, distance: 69.6
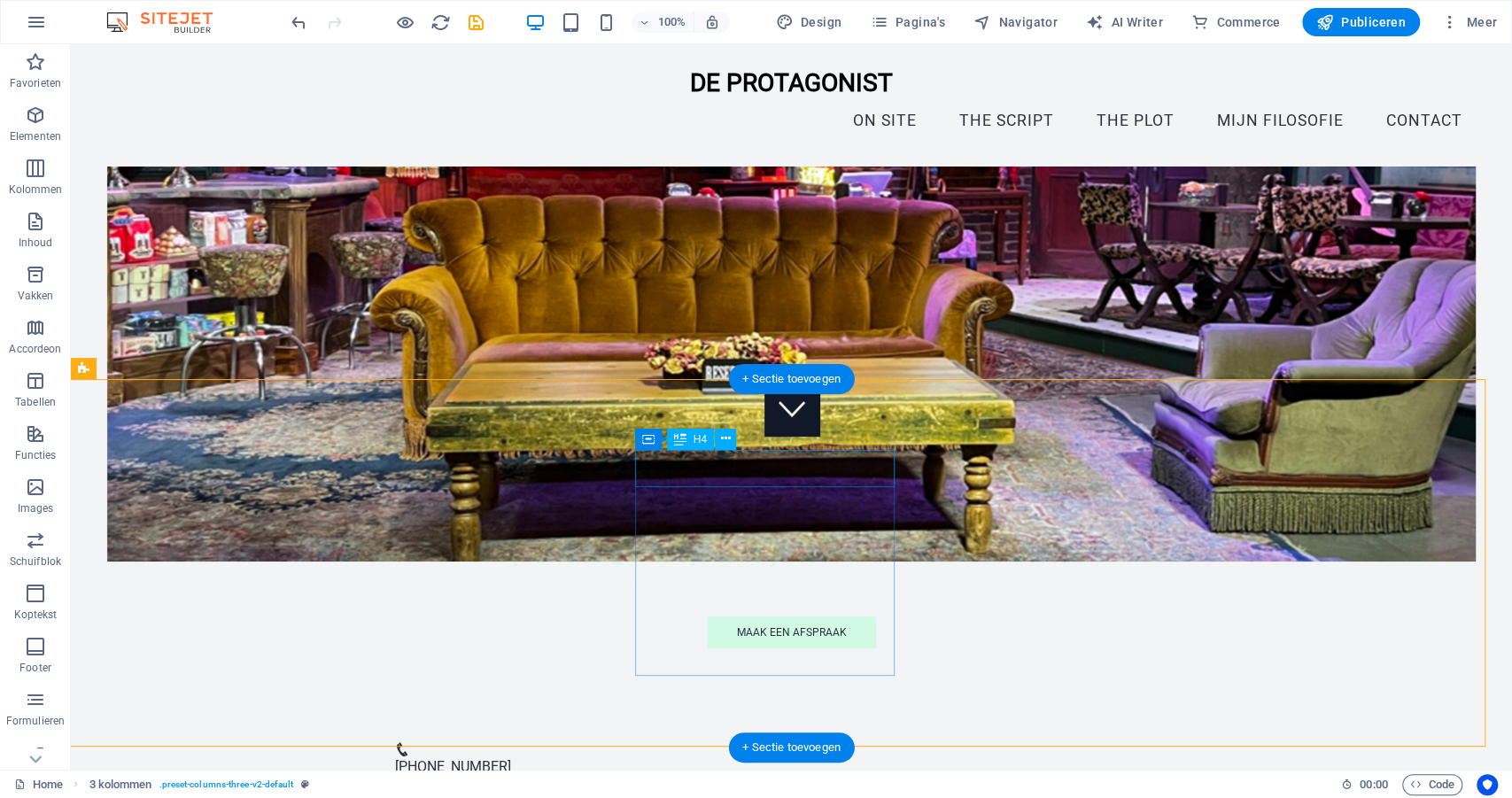
scroll to position [310, 0]
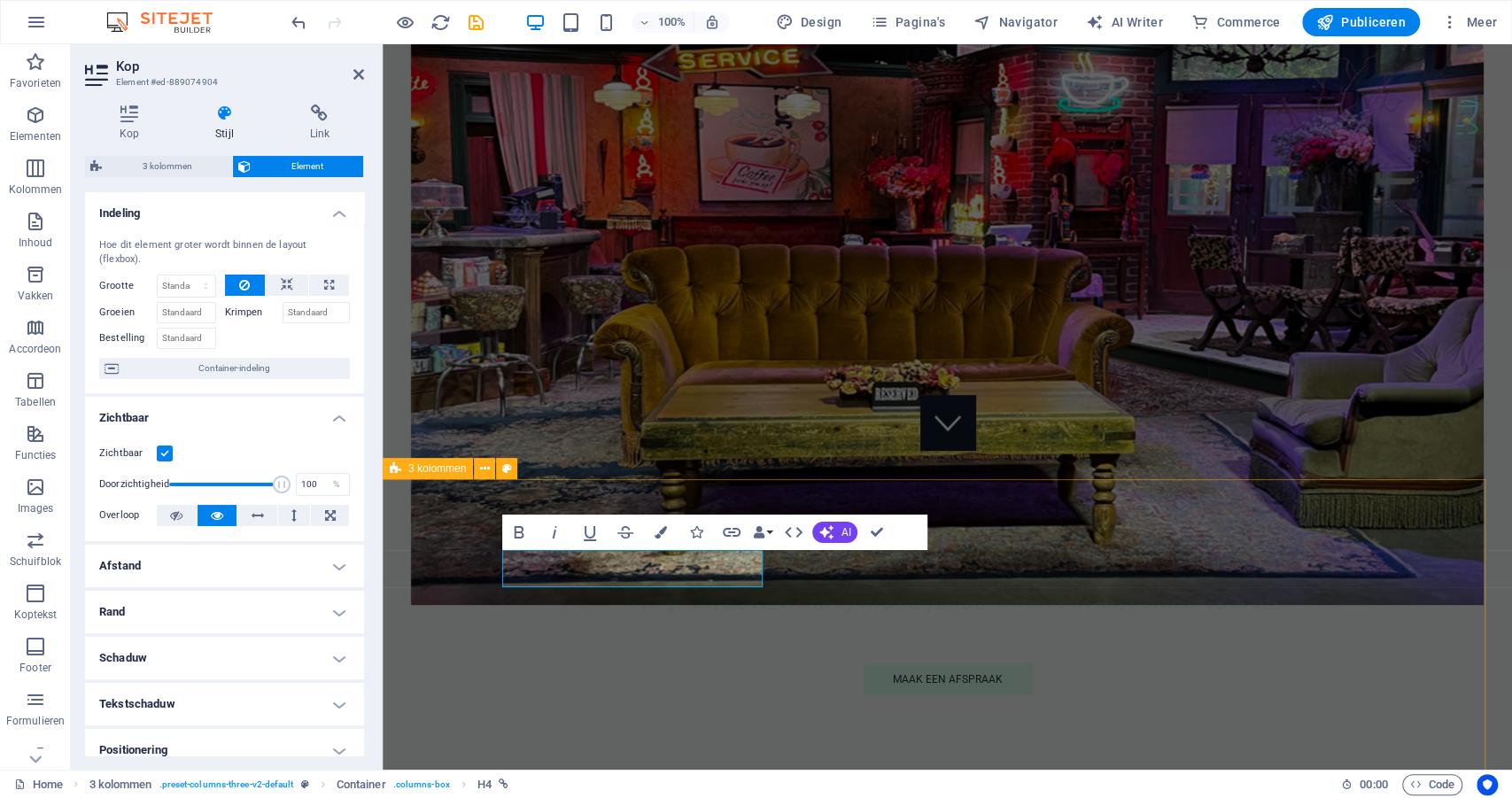
scroll to position [311, 0]
drag, startPoint x: 876, startPoint y: 532, endPoint x: 800, endPoint y: 491, distance: 86.4
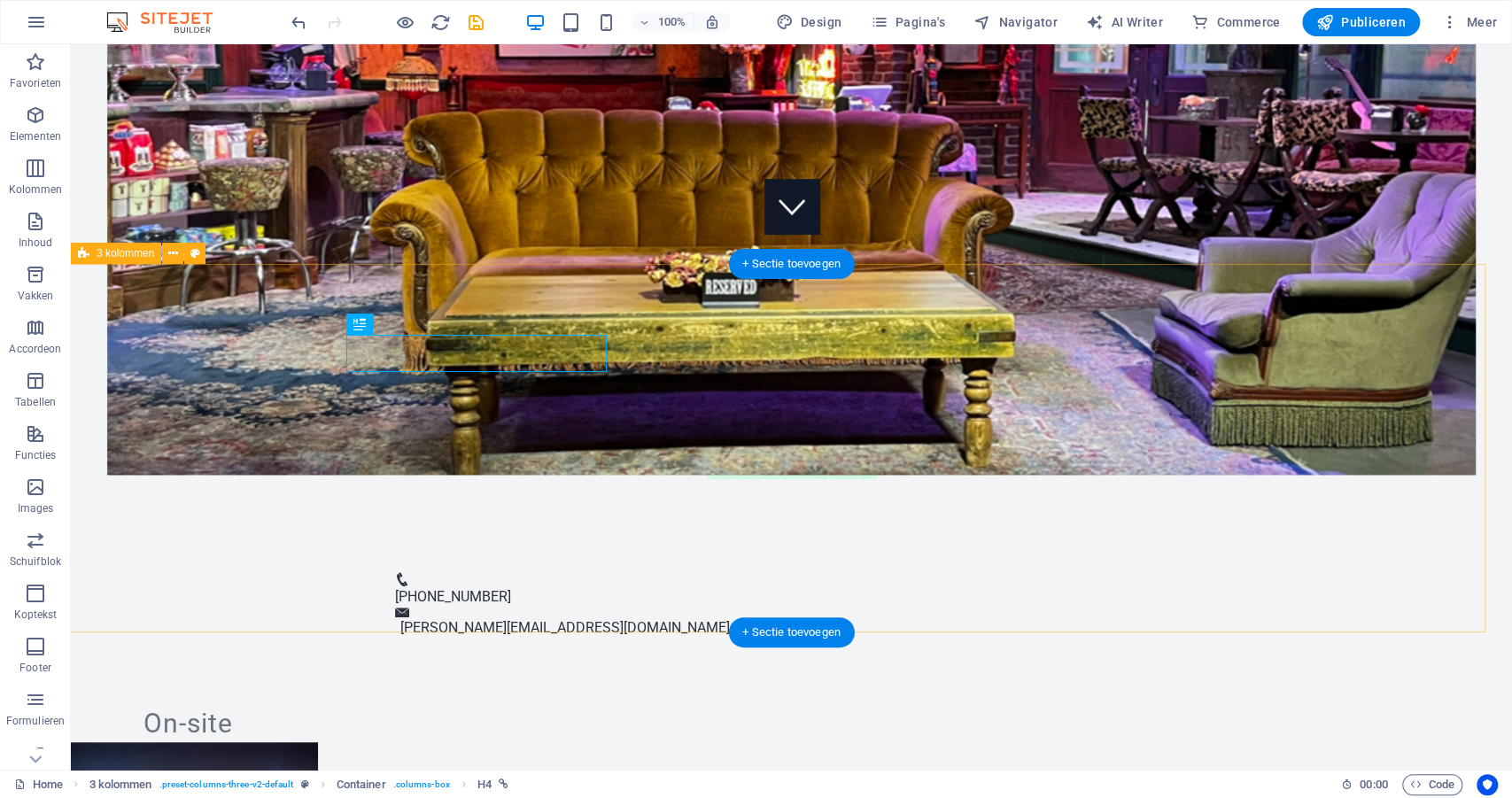
scroll to position [524, 0]
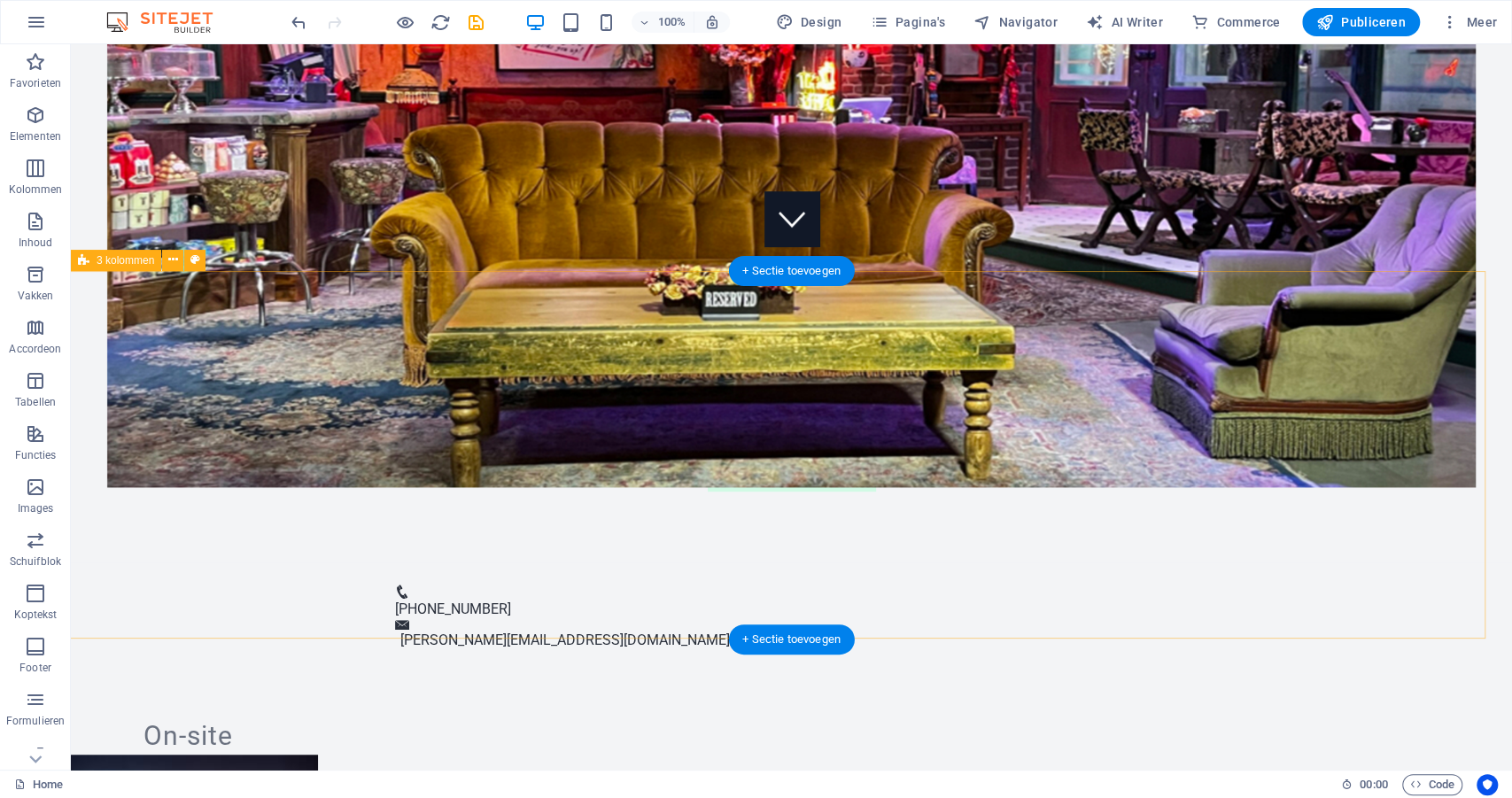
scroll to position [539, 0]
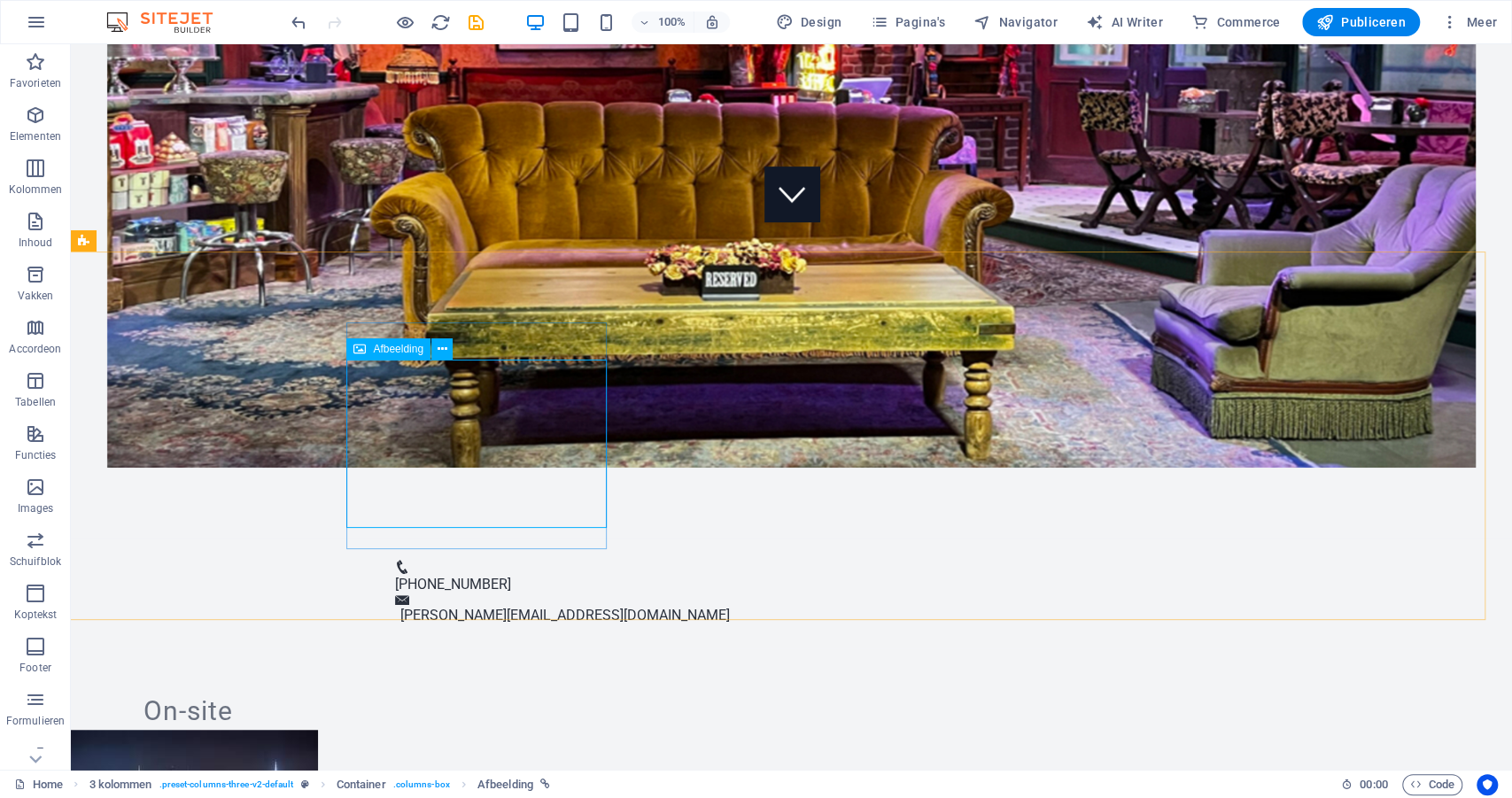
click at [377, 353] on span "Afbeelding" at bounding box center [398, 349] width 50 height 11
click at [393, 348] on span "Afbeelding" at bounding box center [398, 349] width 50 height 11
select select "px"
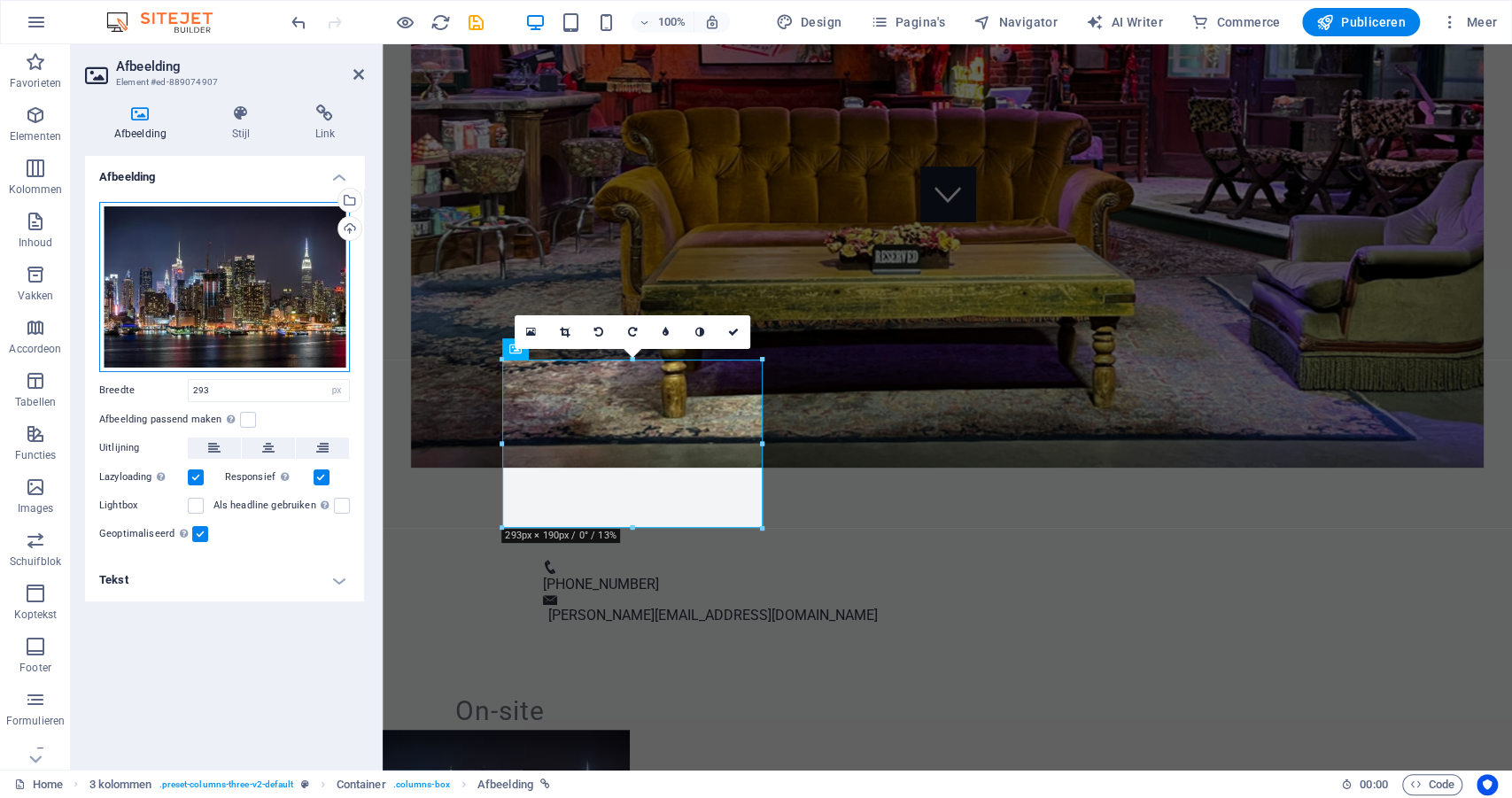
click at [274, 325] on div "Sleep bestanden hierheen, klik om bestanden te kiezen of selecteer bestanden ui…" at bounding box center [225, 287] width 251 height 170
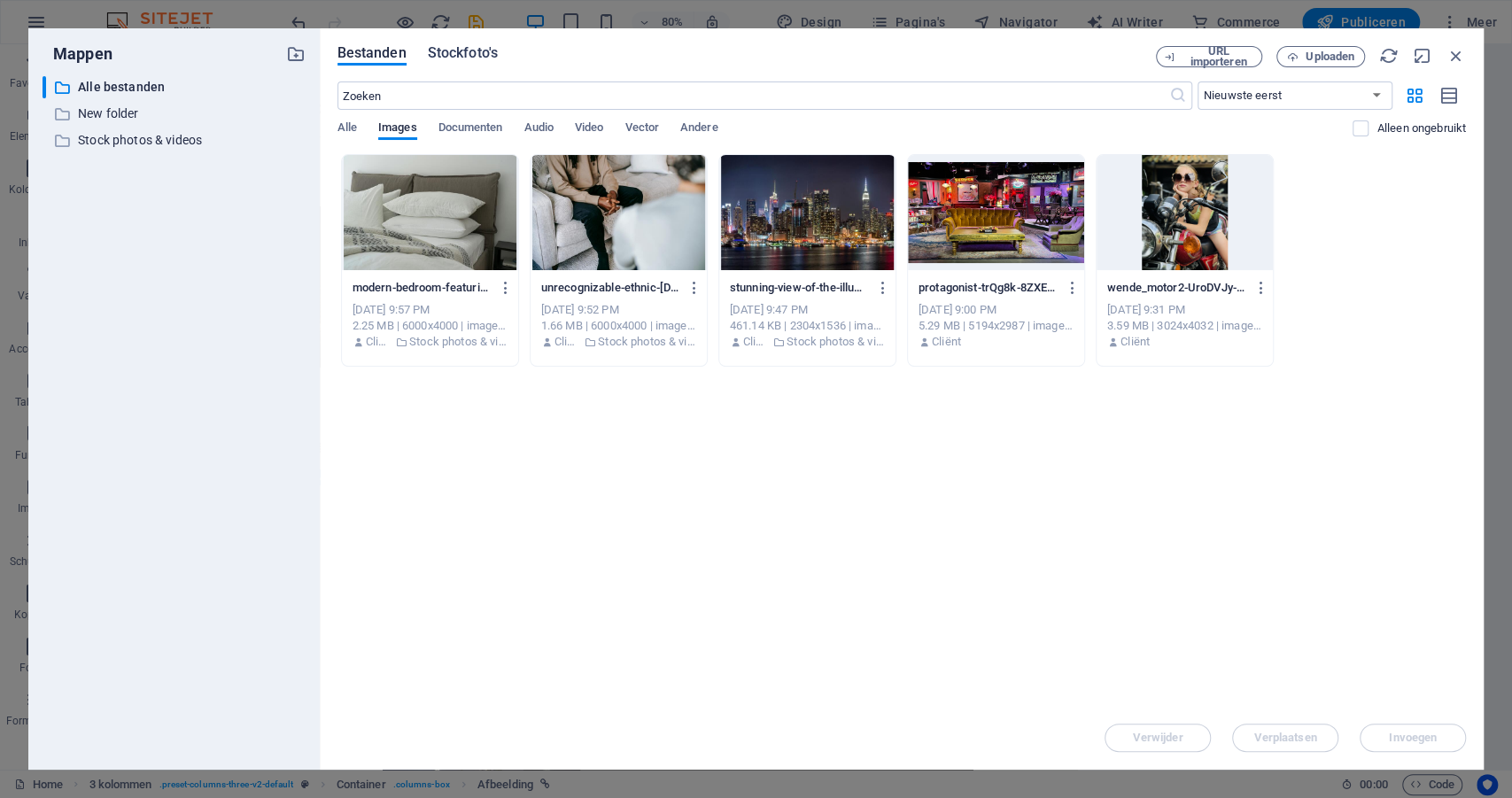
click at [470, 54] on span "Stockfoto's" at bounding box center [463, 53] width 70 height 22
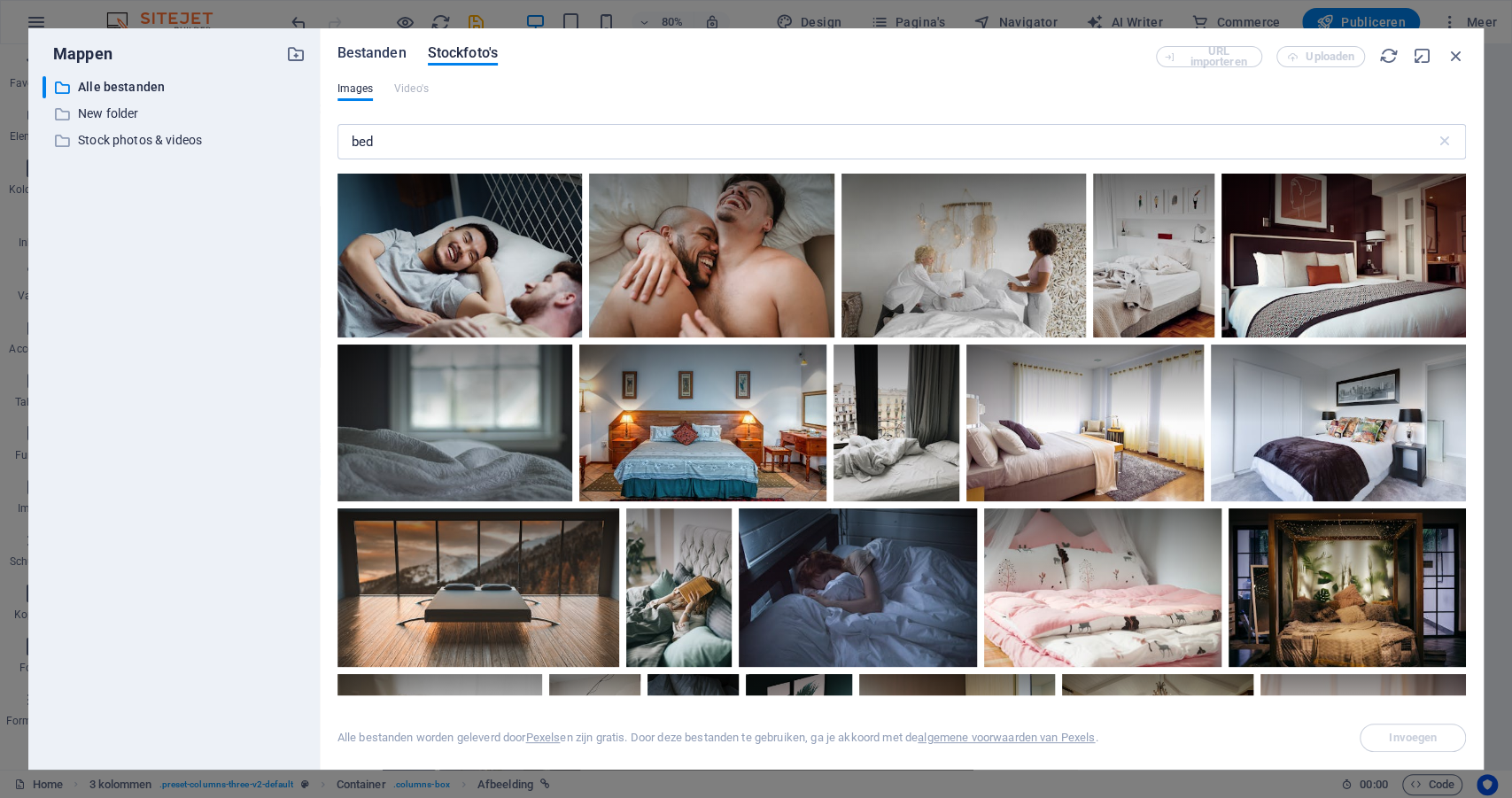
click at [371, 56] on span "Bestanden" at bounding box center [371, 53] width 69 height 22
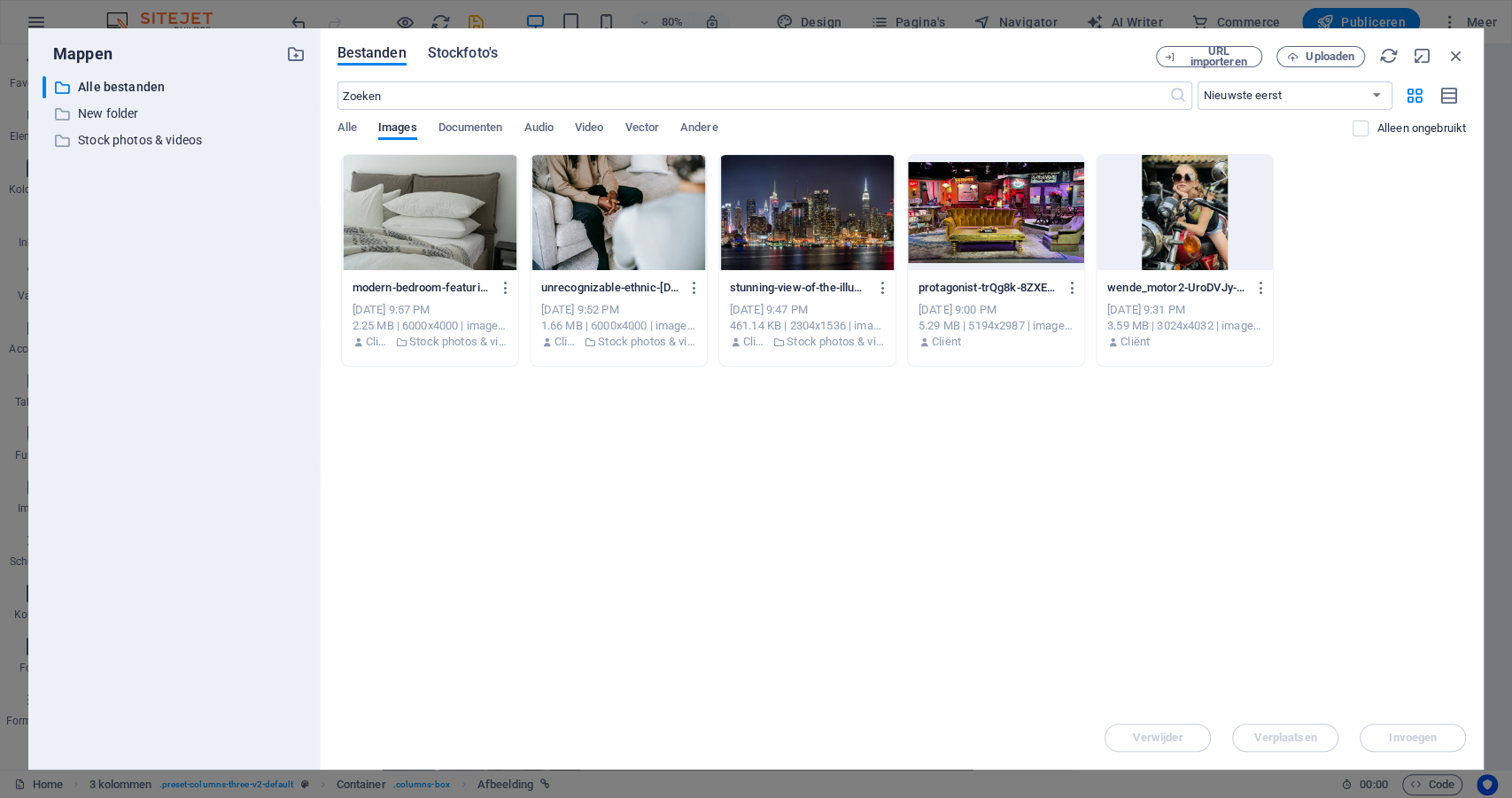
click at [458, 51] on span "Stockfoto's" at bounding box center [463, 53] width 70 height 22
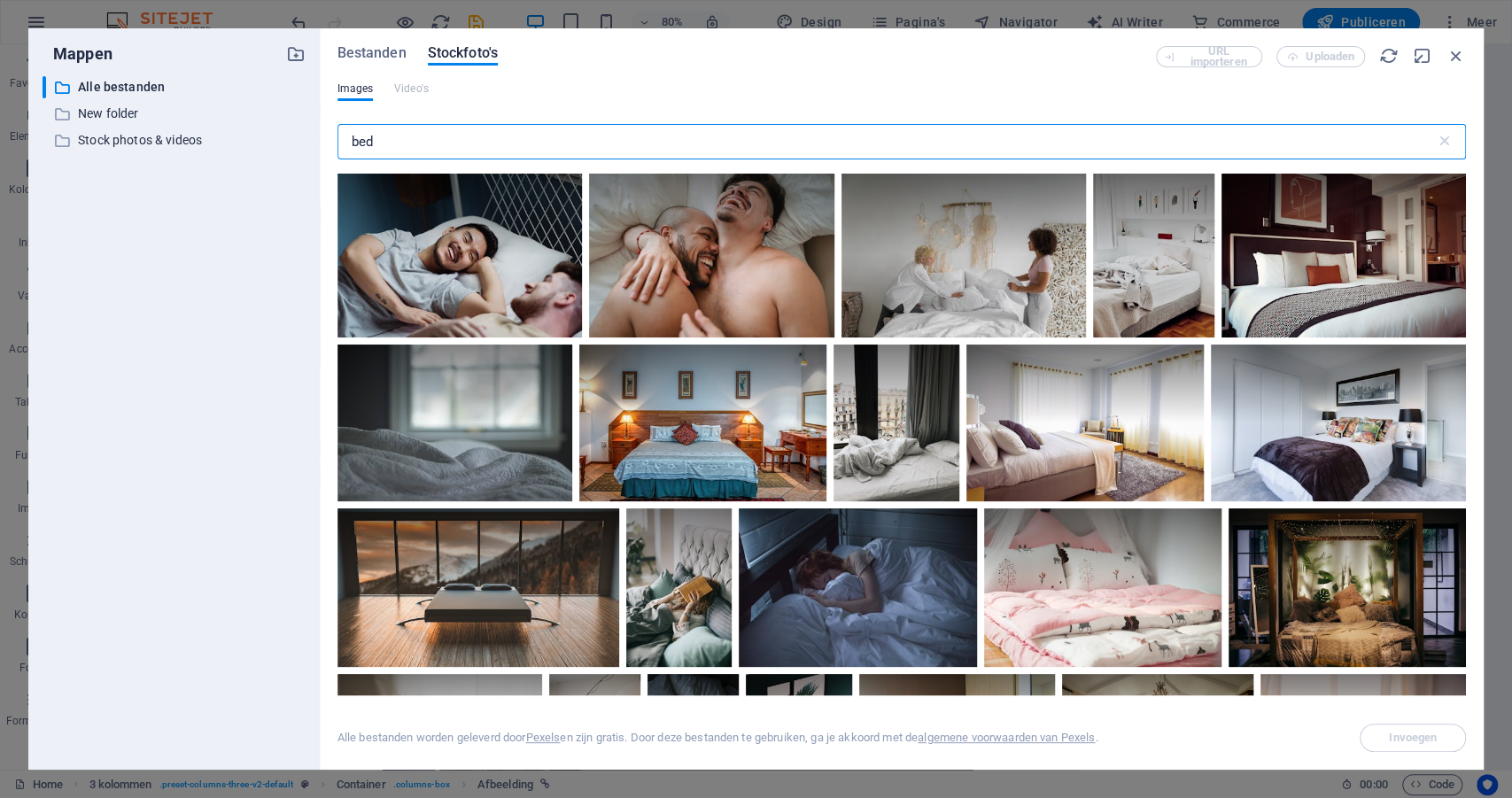
drag, startPoint x: 402, startPoint y: 149, endPoint x: 328, endPoint y: 142, distance: 74.3
click at [328, 142] on div "Bestanden Stockfoto's URL importeren Uploaden Images Video's bed ​ Alle bestand…" at bounding box center [902, 399] width 1164 height 742
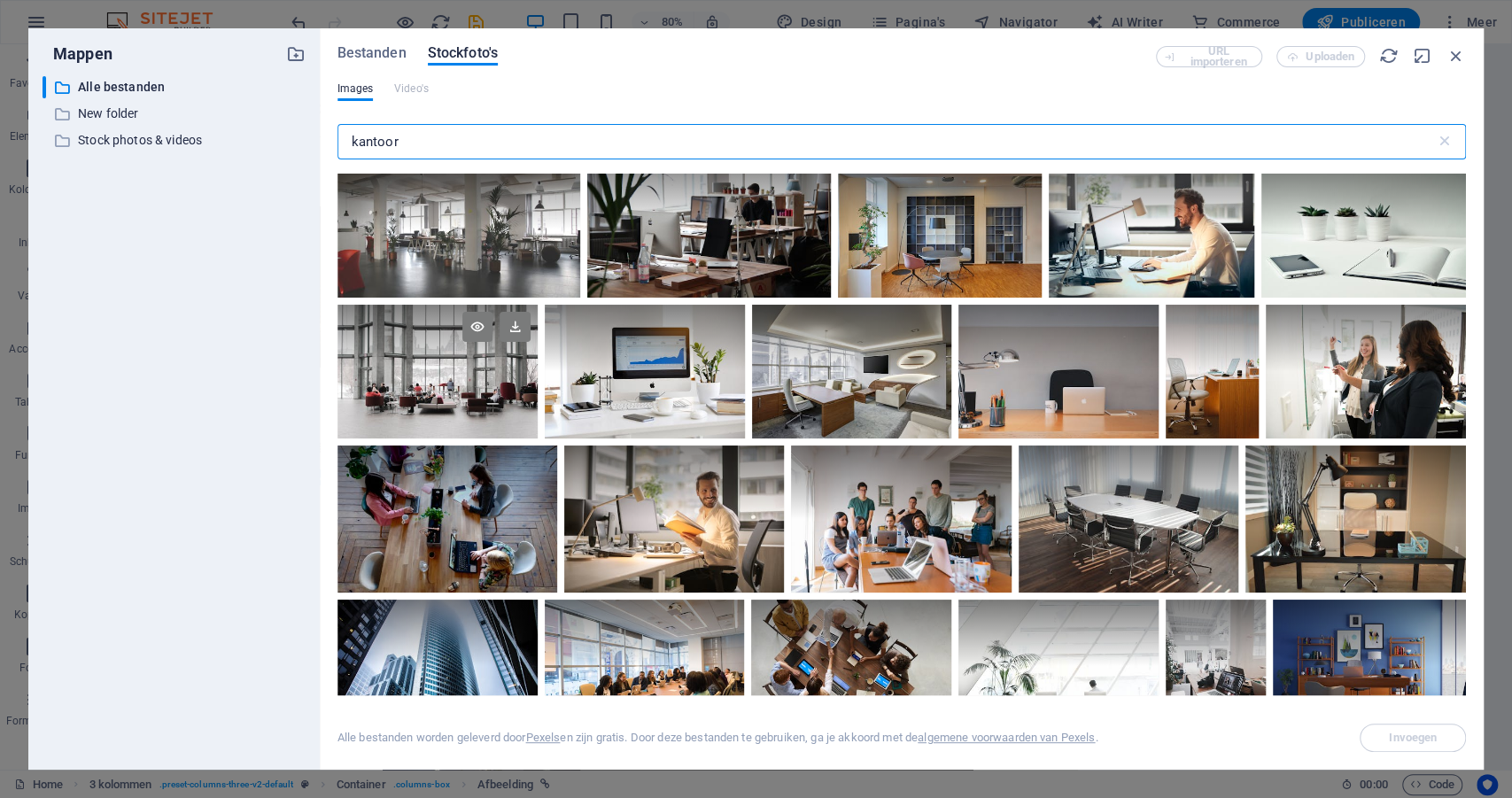
scroll to position [0, 0]
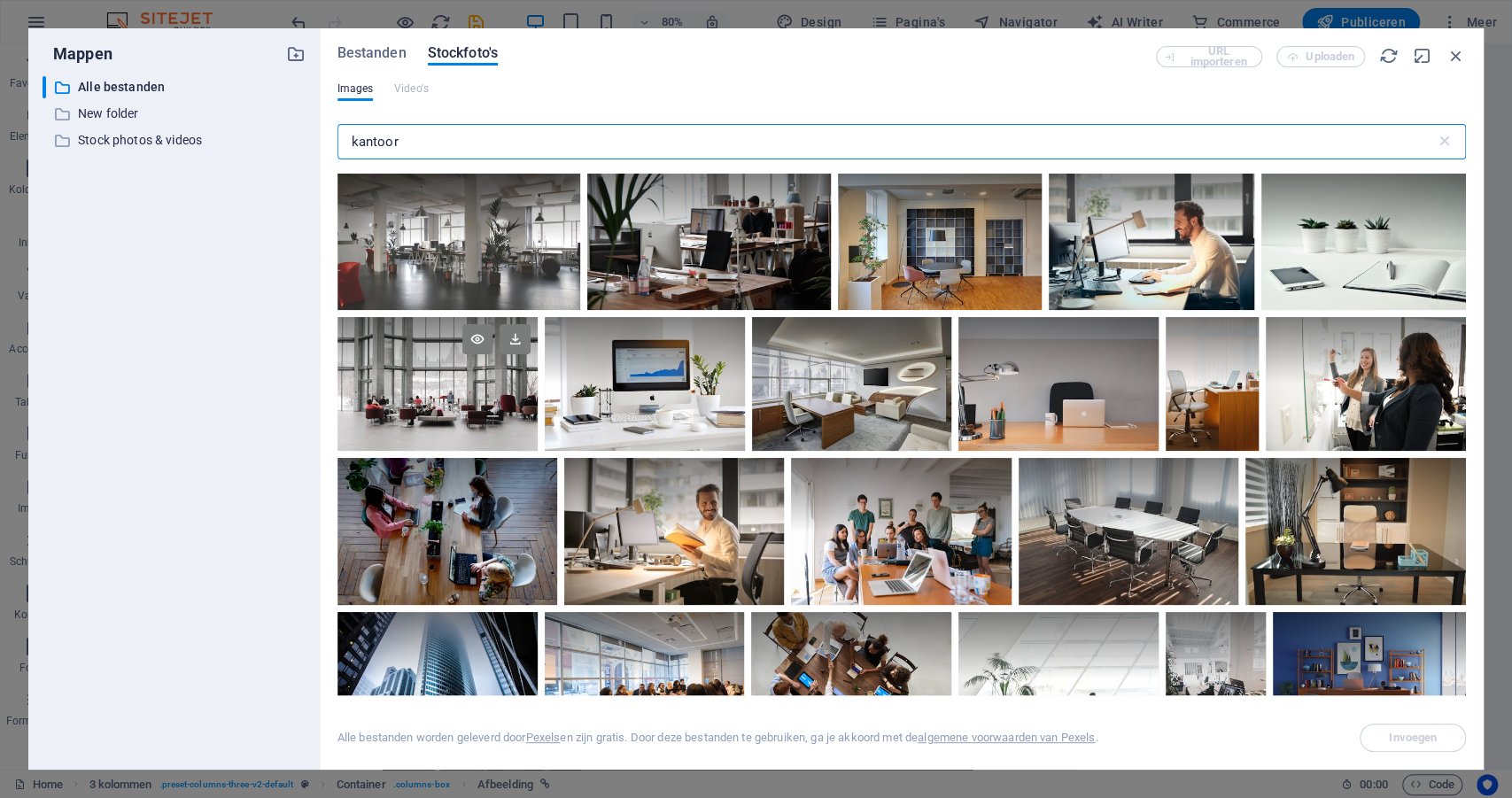
type input "kantoor"
click at [415, 388] on div at bounding box center [437, 384] width 200 height 134
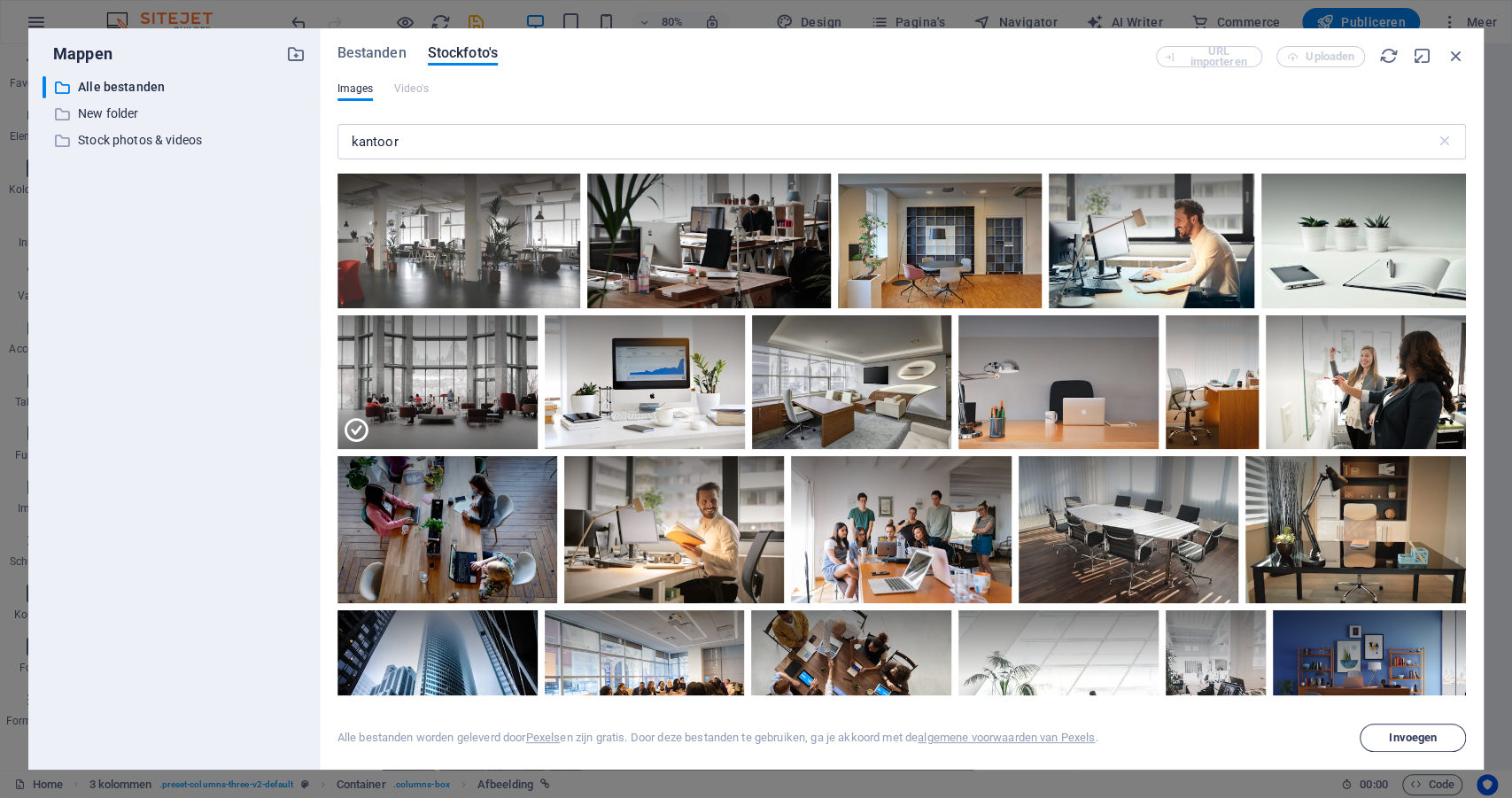
click at [1395, 738] on span "Invoegen" at bounding box center [1412, 738] width 48 height 11
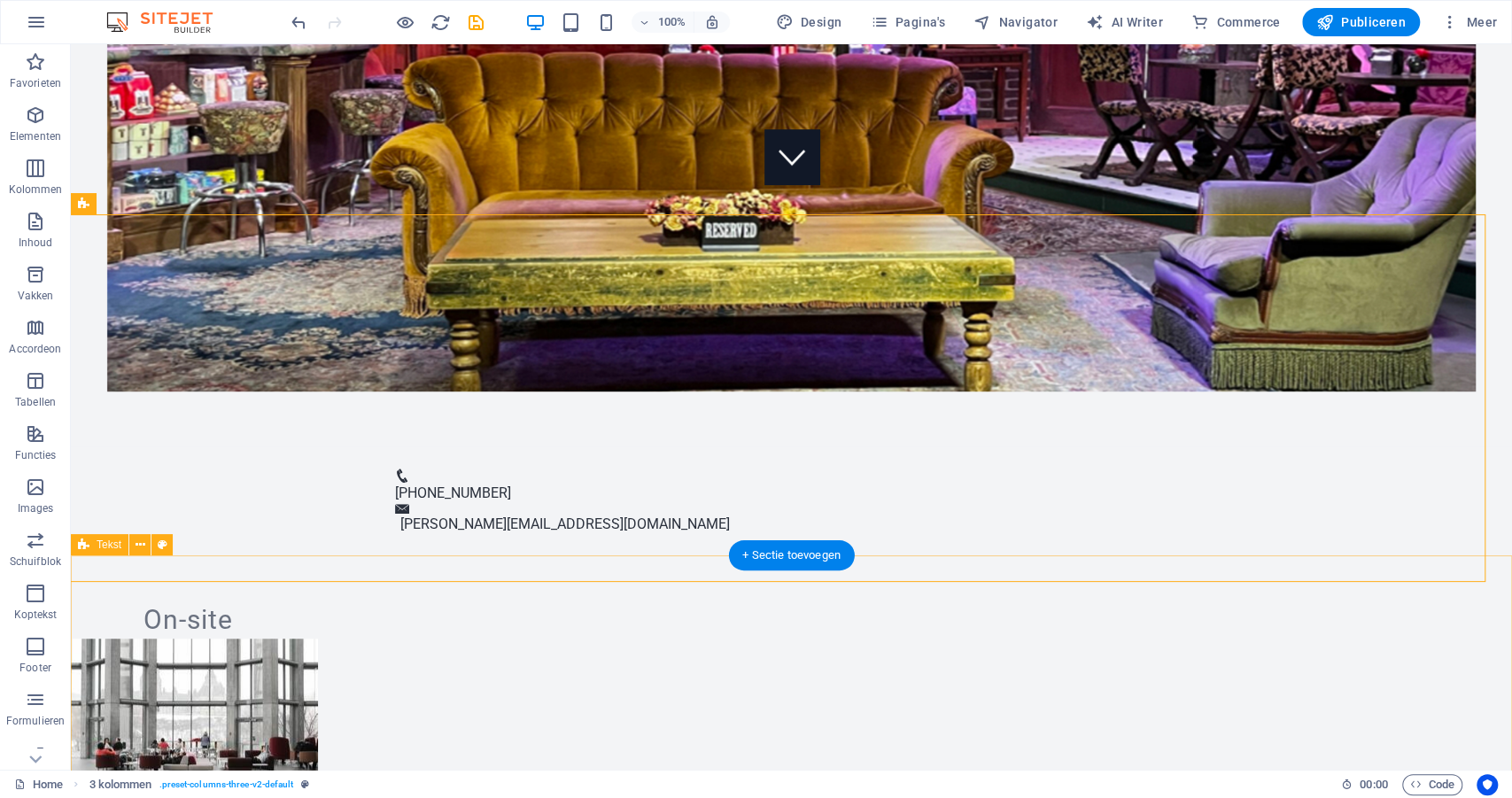
scroll to position [576, 0]
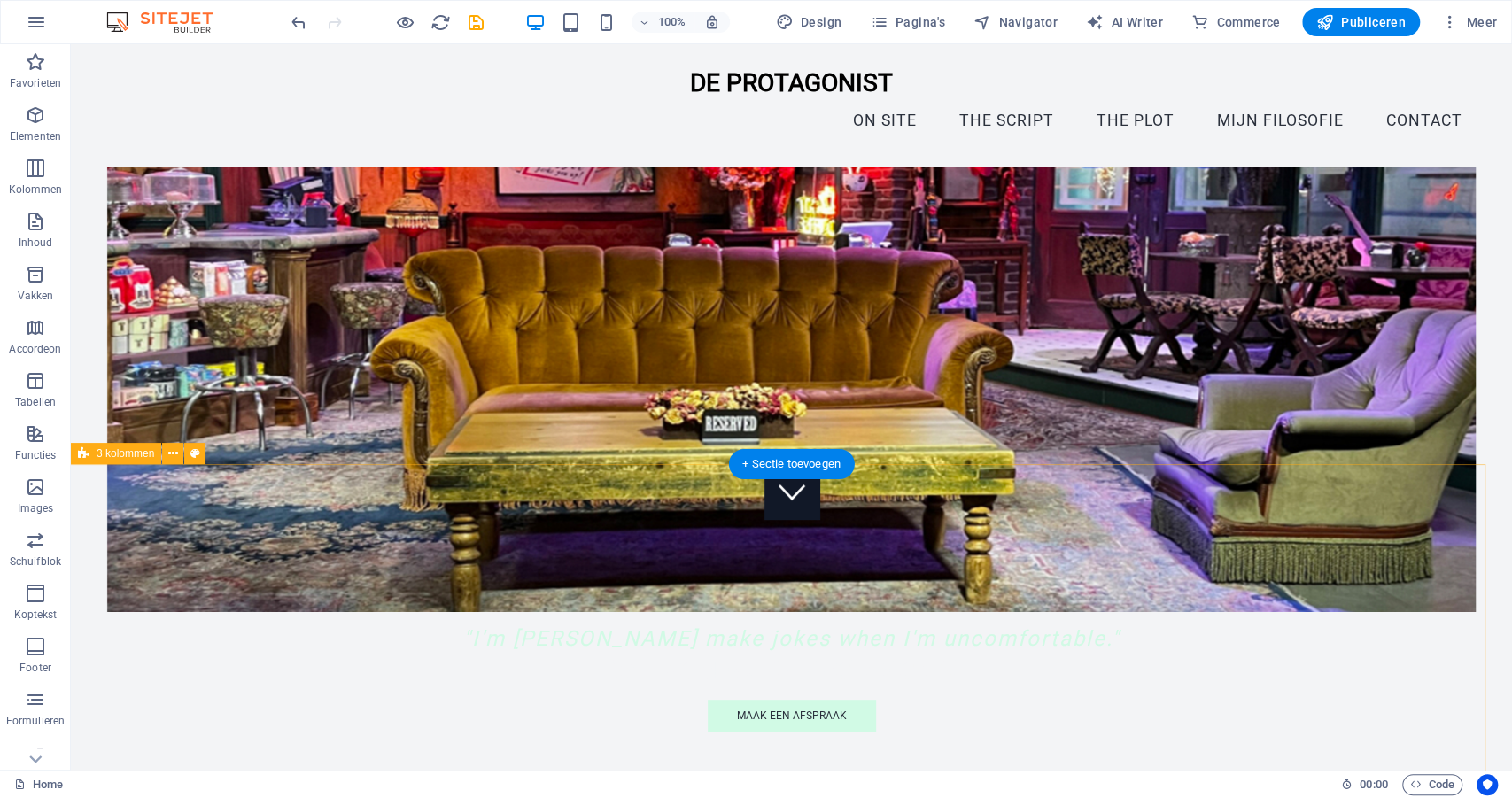
scroll to position [235, 0]
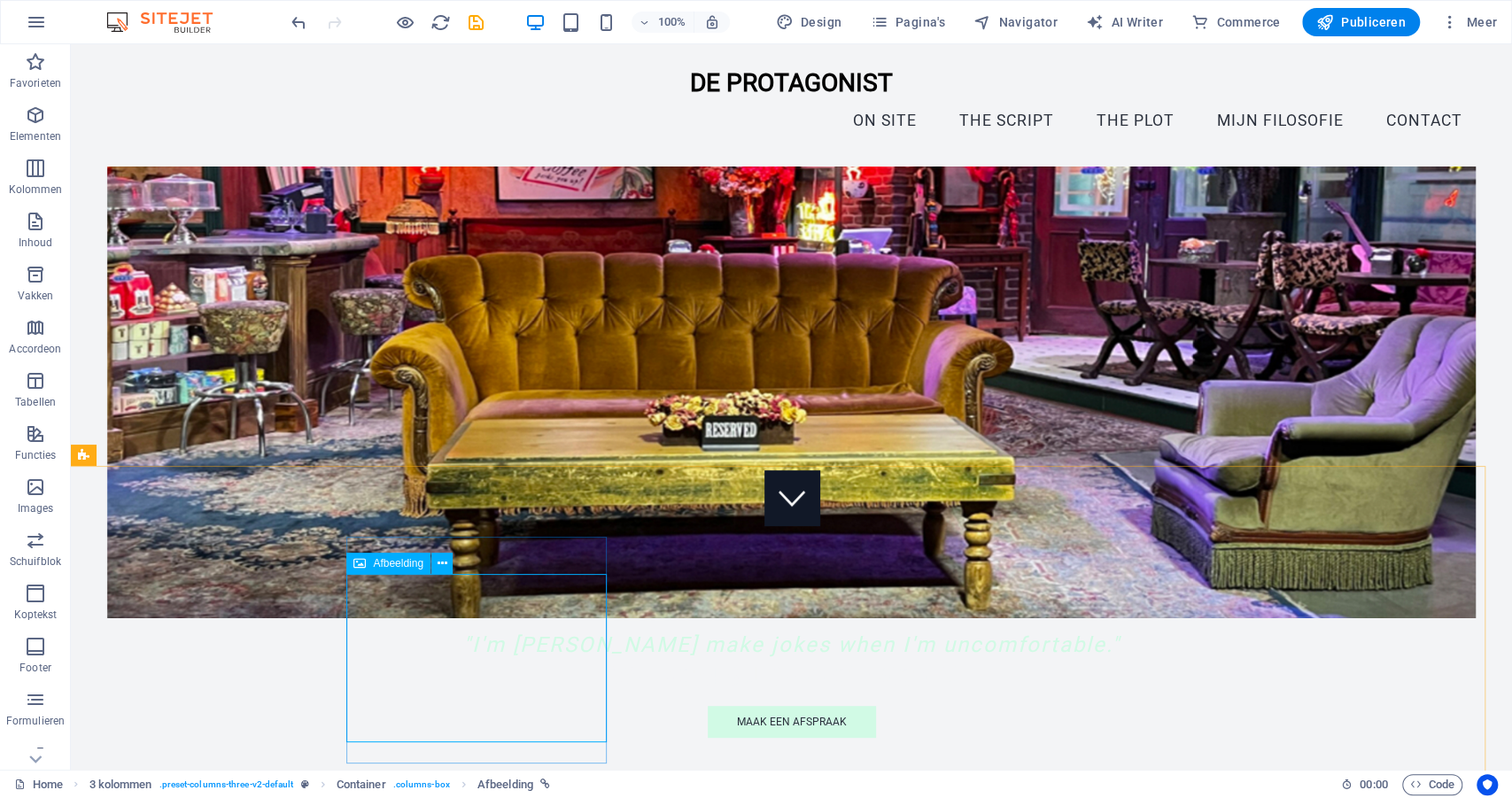
click at [392, 567] on span "Afbeelding" at bounding box center [398, 563] width 50 height 11
click at [400, 565] on span "Afbeelding" at bounding box center [398, 563] width 50 height 11
select select "px"
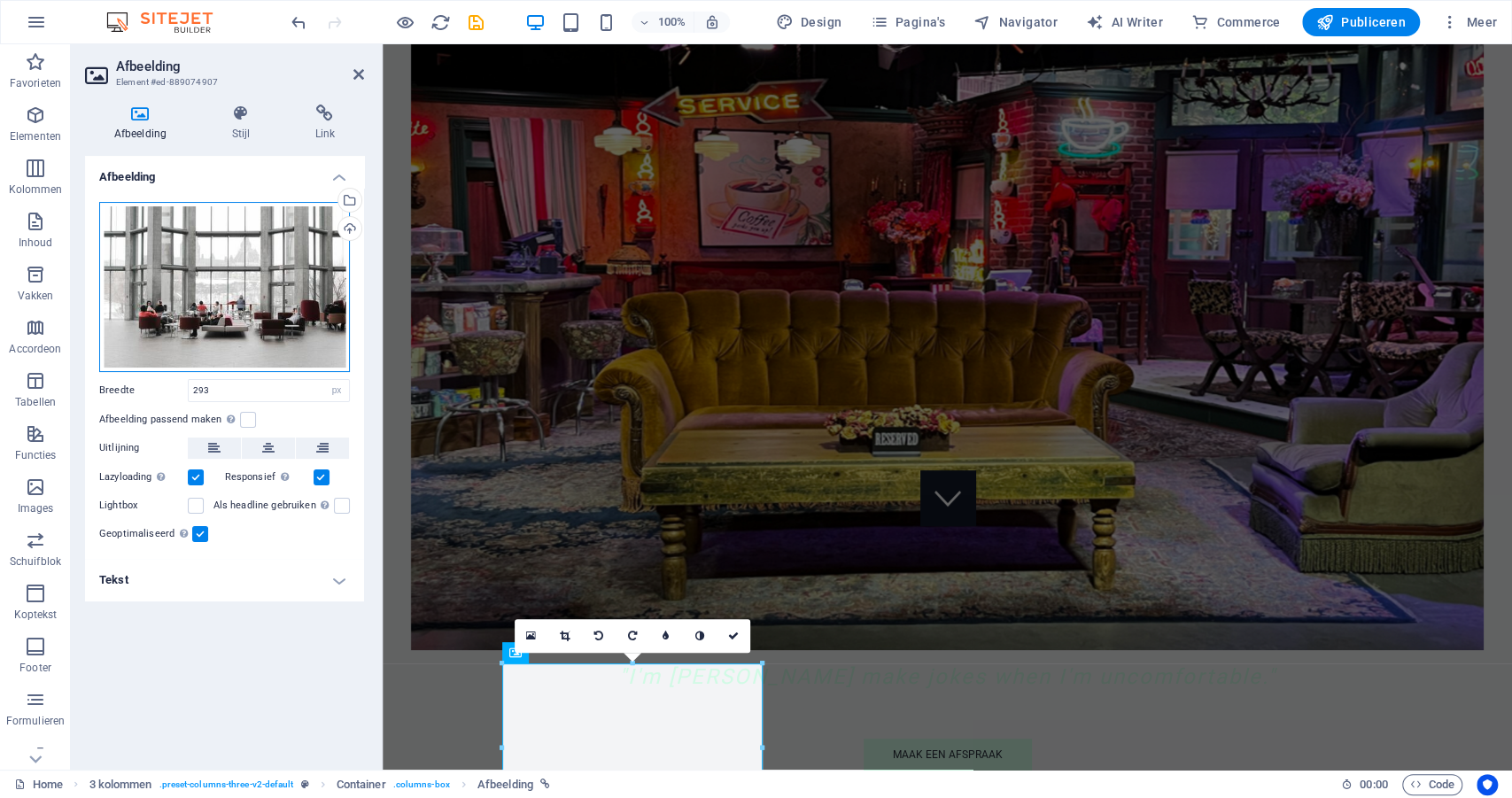
click at [193, 287] on div "Sleep bestanden hierheen, klik om bestanden te kiezen of selecteer bestanden ui…" at bounding box center [225, 287] width 251 height 170
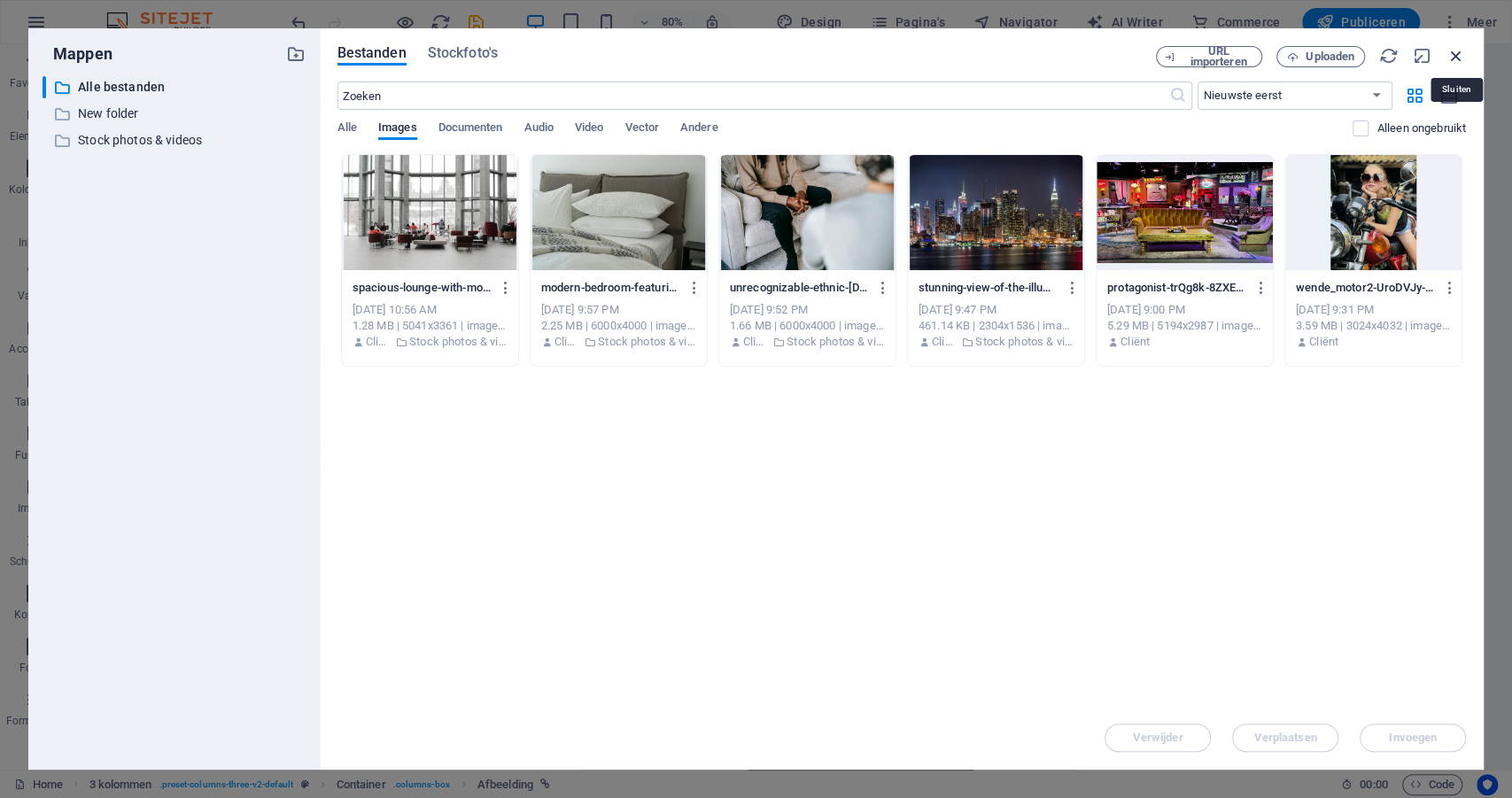
click at [1458, 53] on icon "button" at bounding box center [1456, 56] width 20 height 20
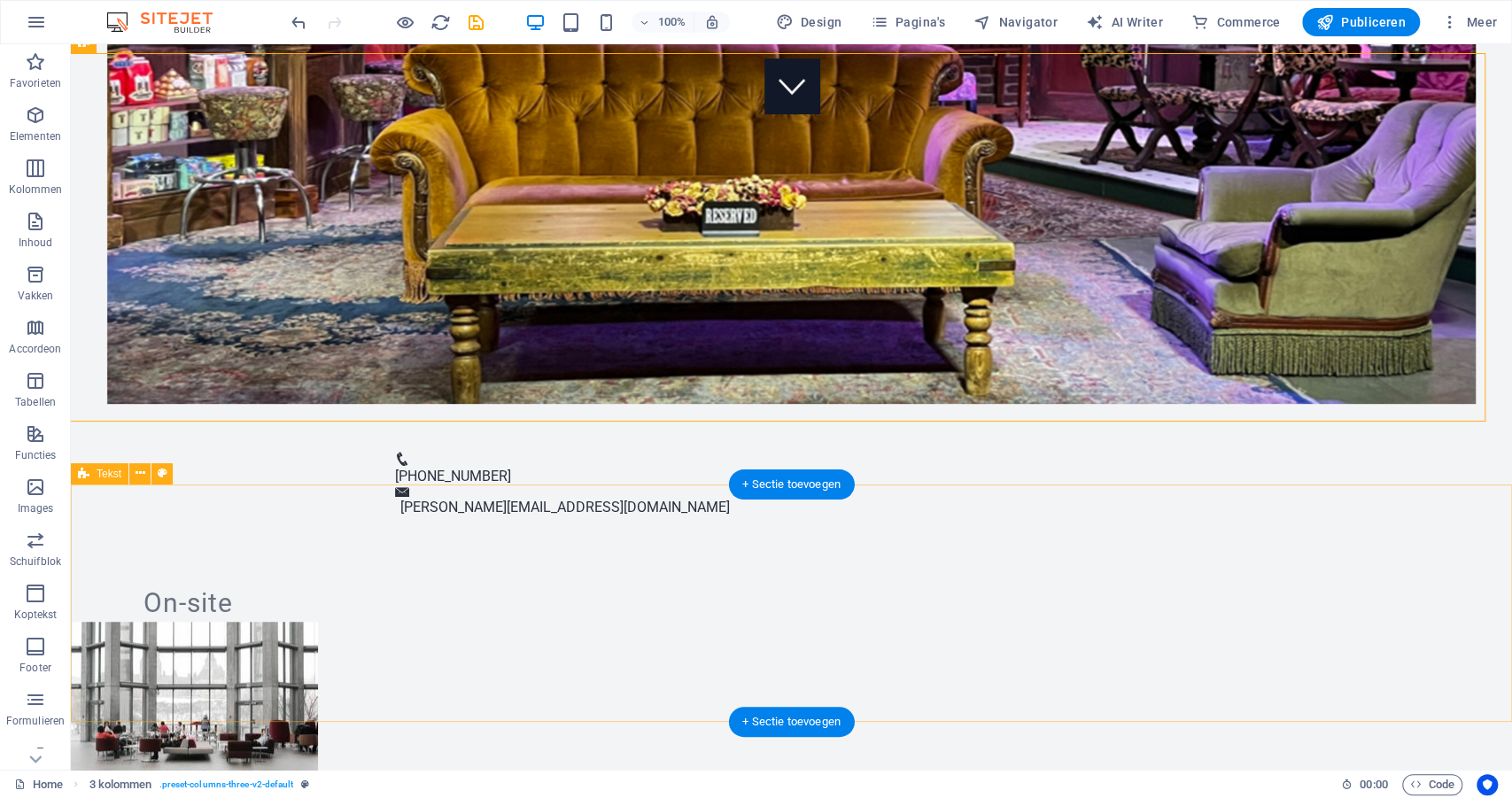
scroll to position [650, 0]
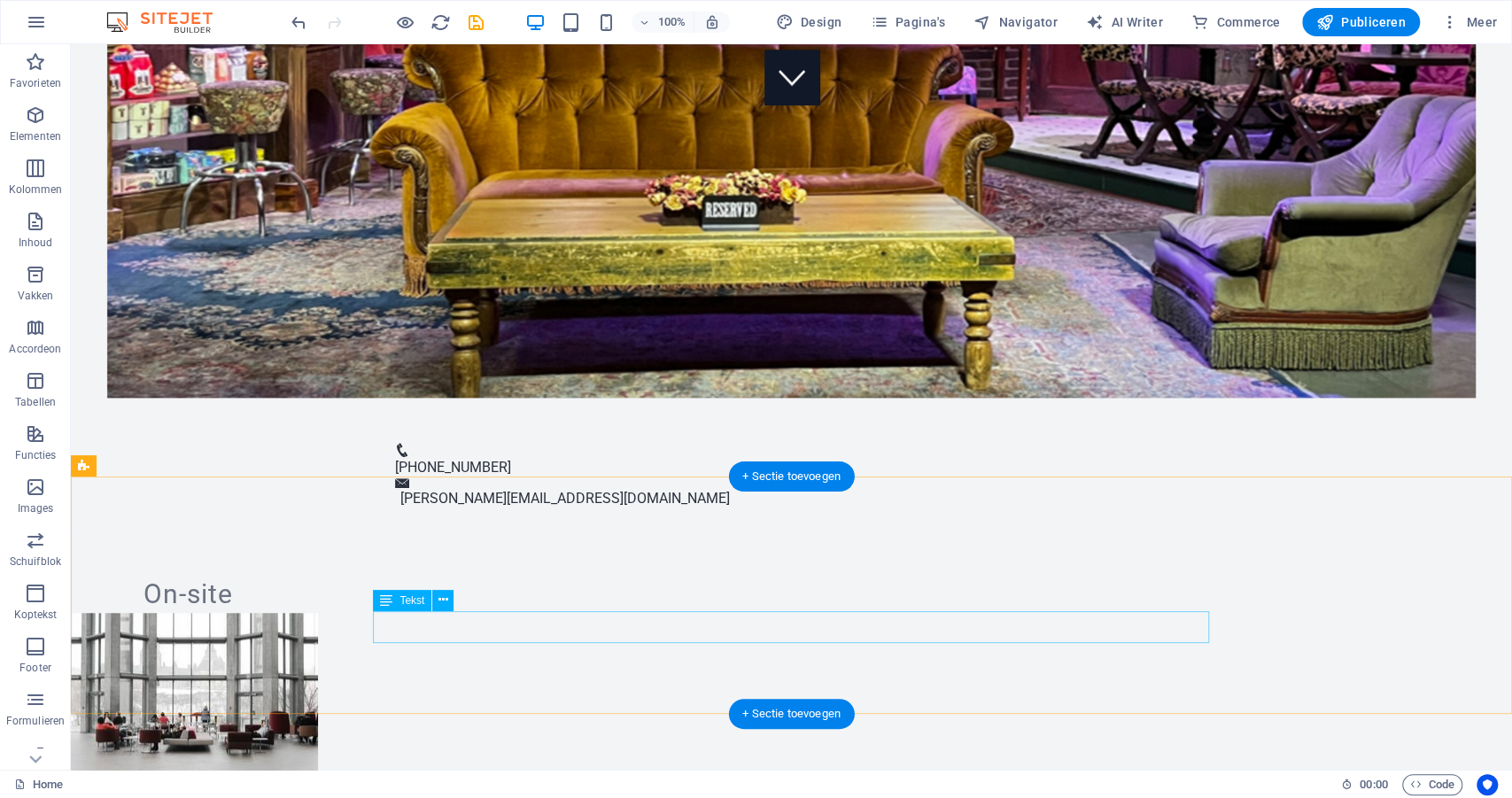
scroll to position [656, 0]
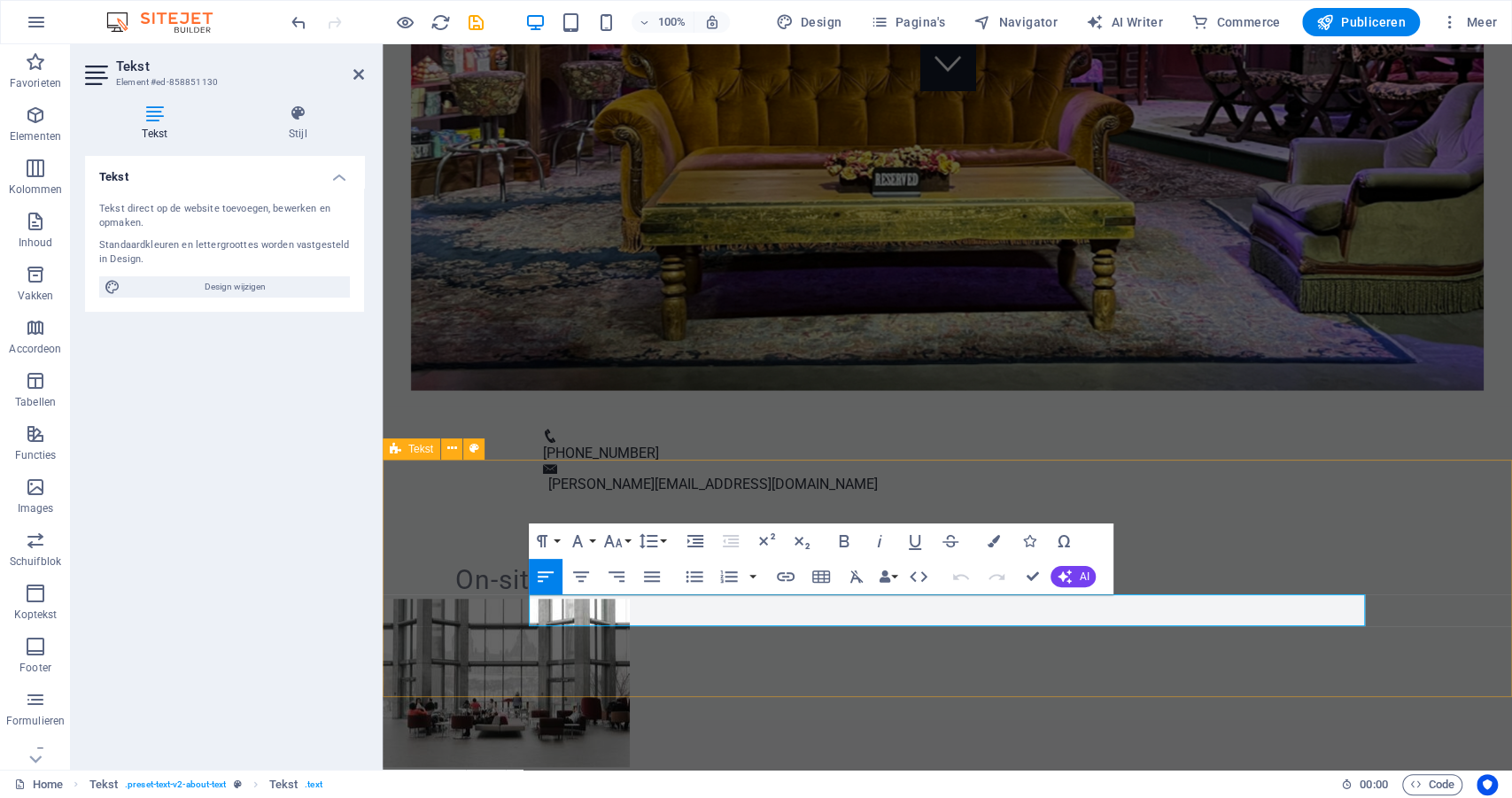
scroll to position [673, 0]
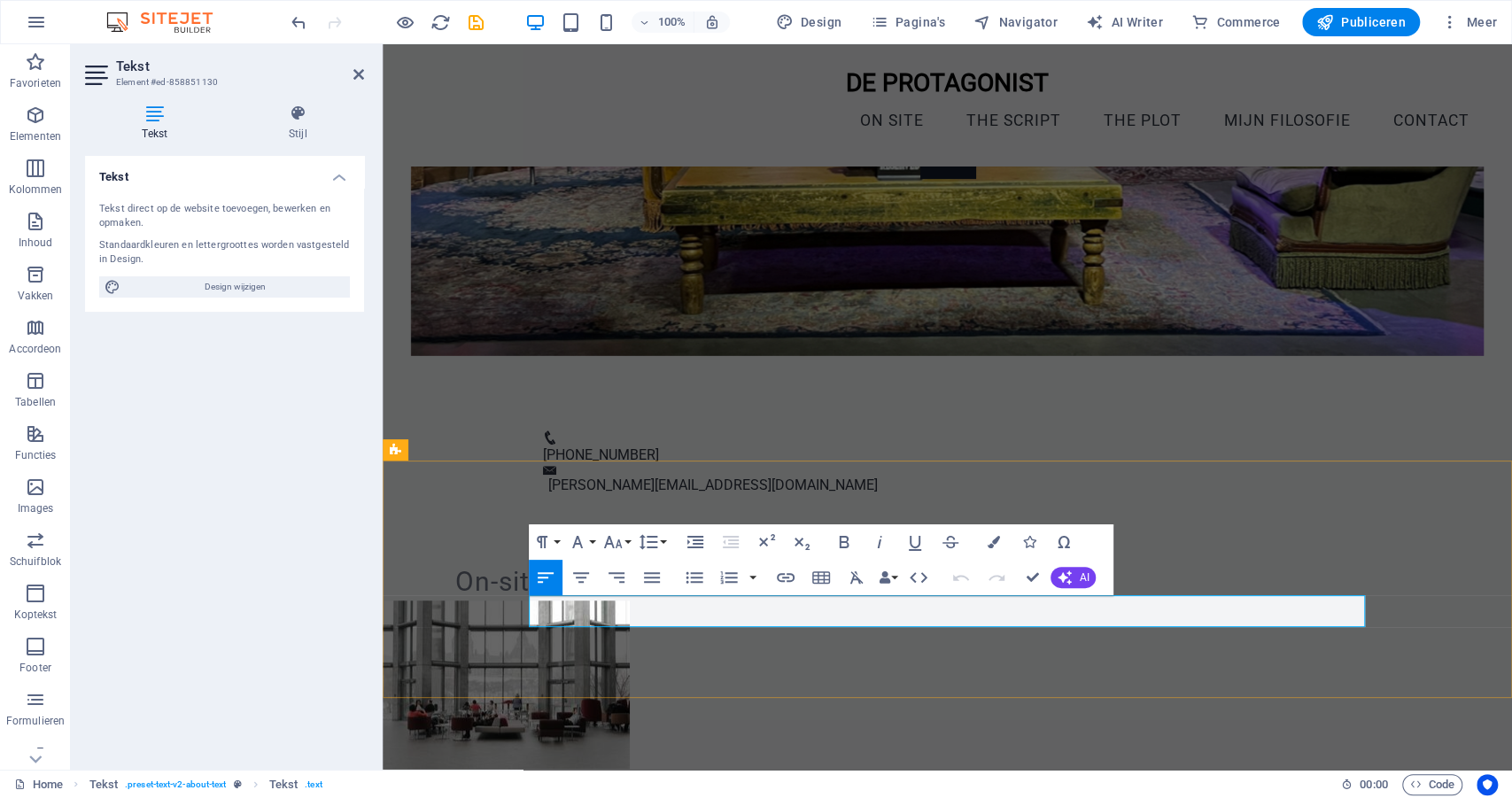
scroll to position [672, 0]
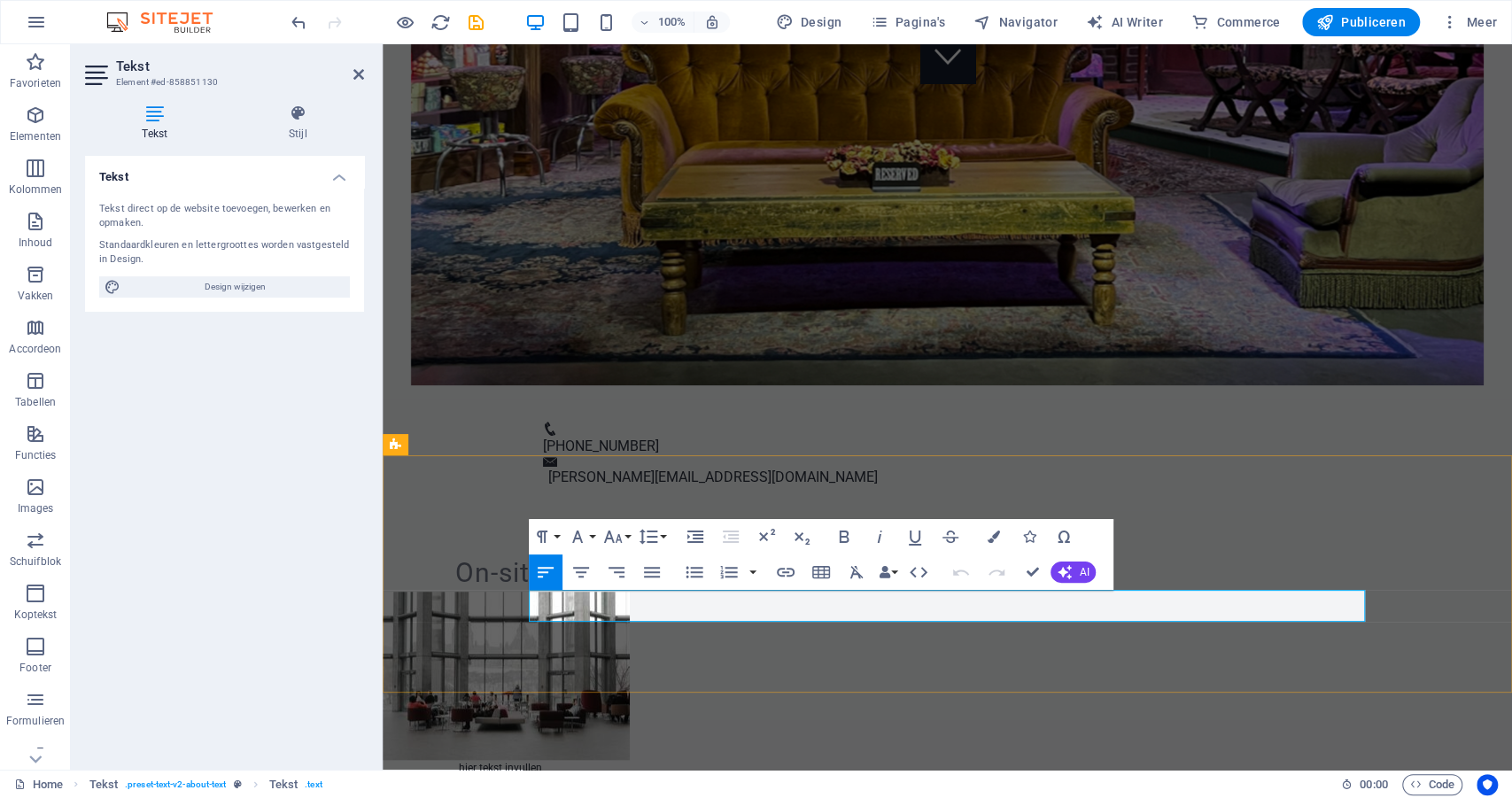
drag, startPoint x: 584, startPoint y: 618, endPoint x: 565, endPoint y: 619, distance: 19.0
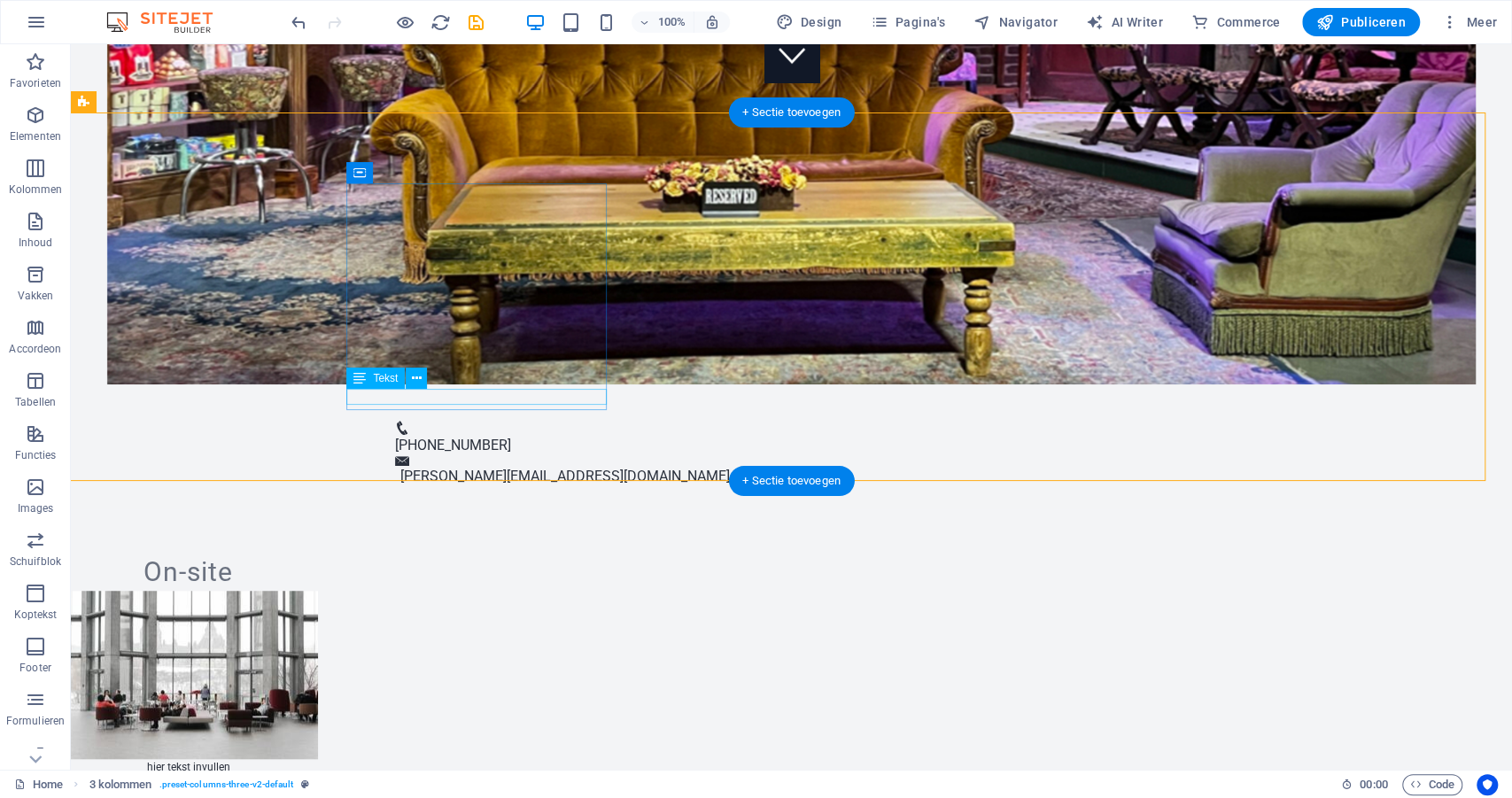
click at [318, 759] on div "hier tekst invullen" at bounding box center [187, 768] width 259 height 16
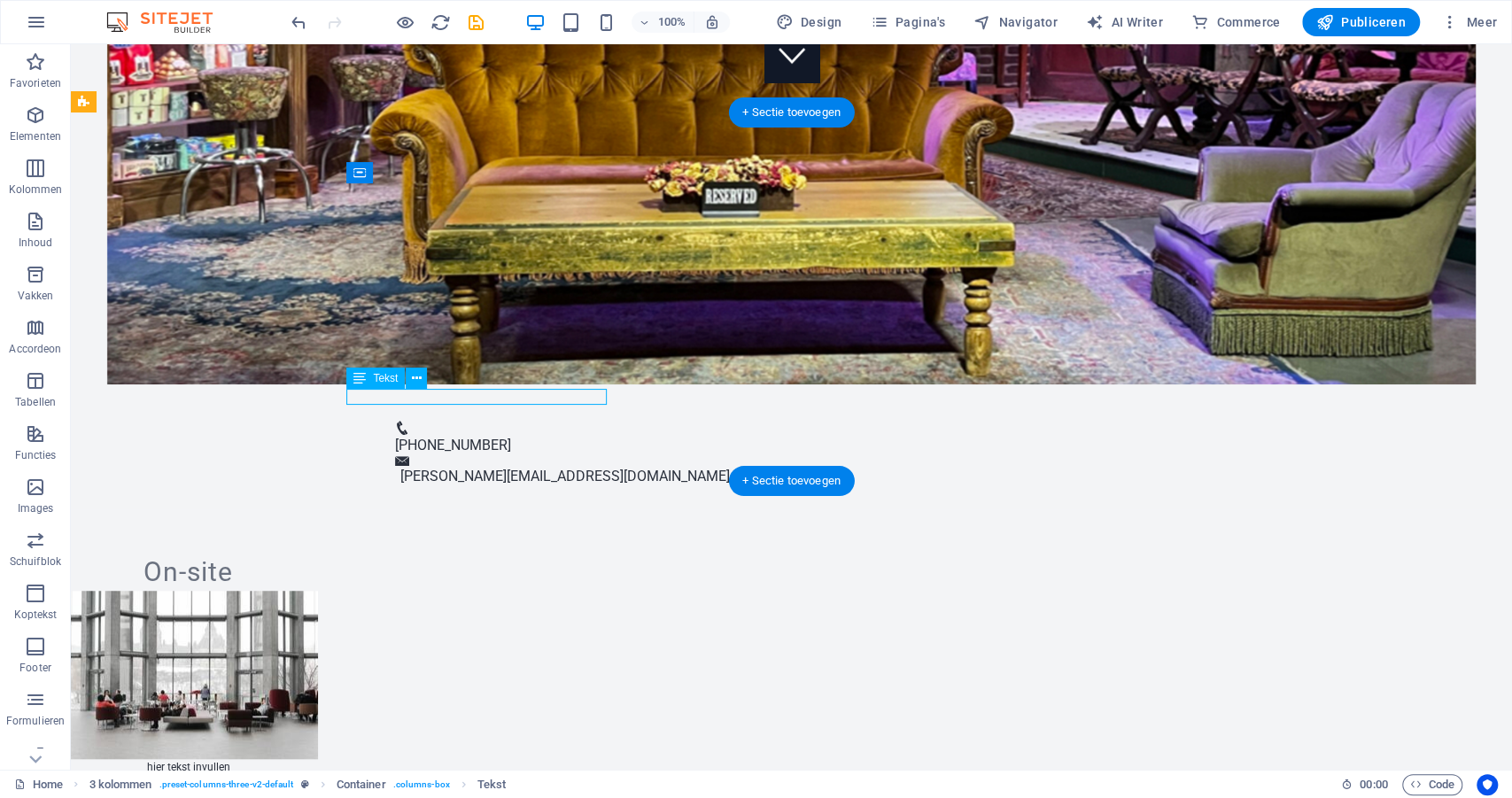
click at [318, 759] on div "hier tekst invullen" at bounding box center [187, 768] width 259 height 16
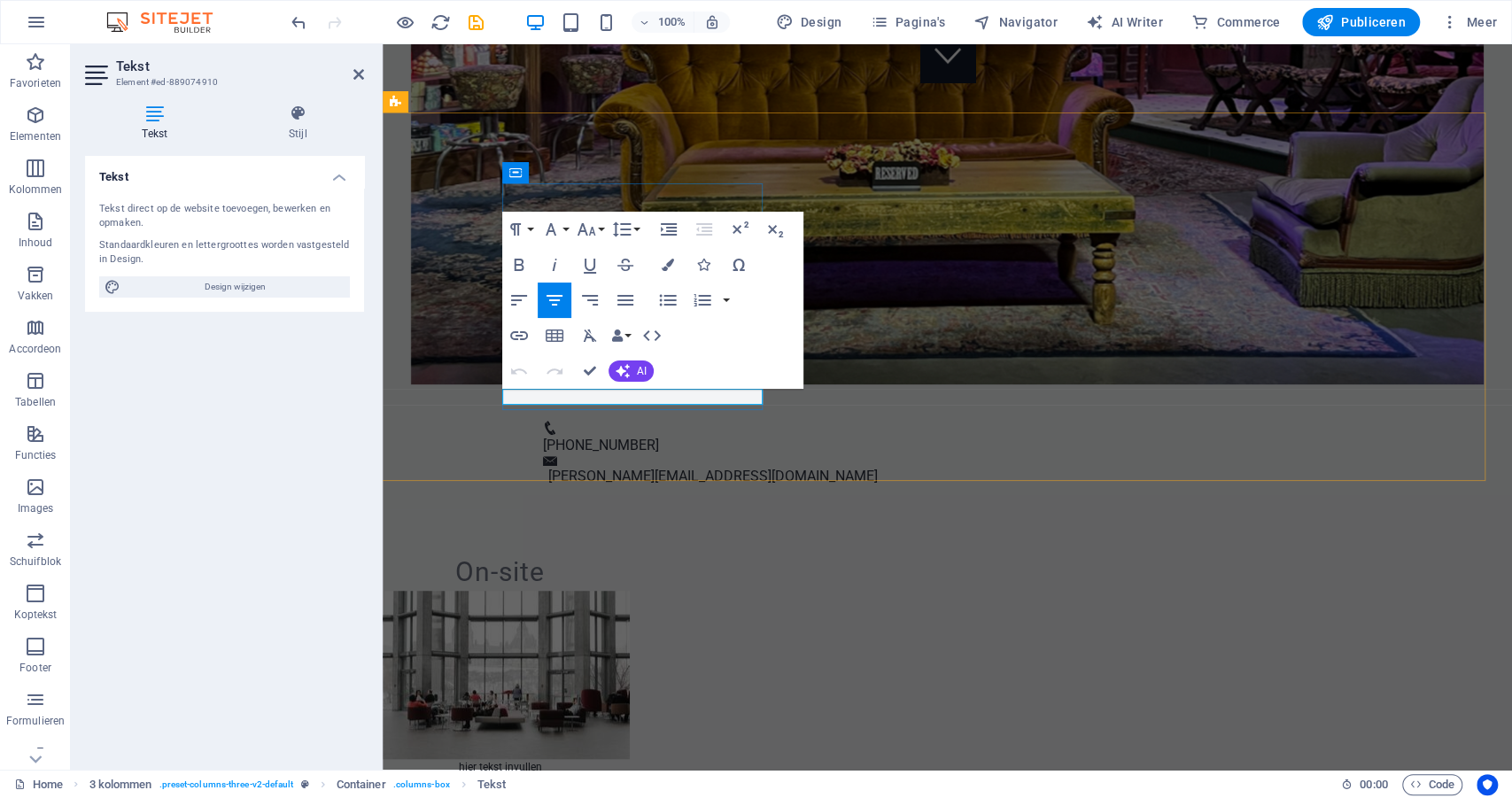
click at [630, 759] on p "hier tekst invullen" at bounding box center [500, 768] width 259 height 16
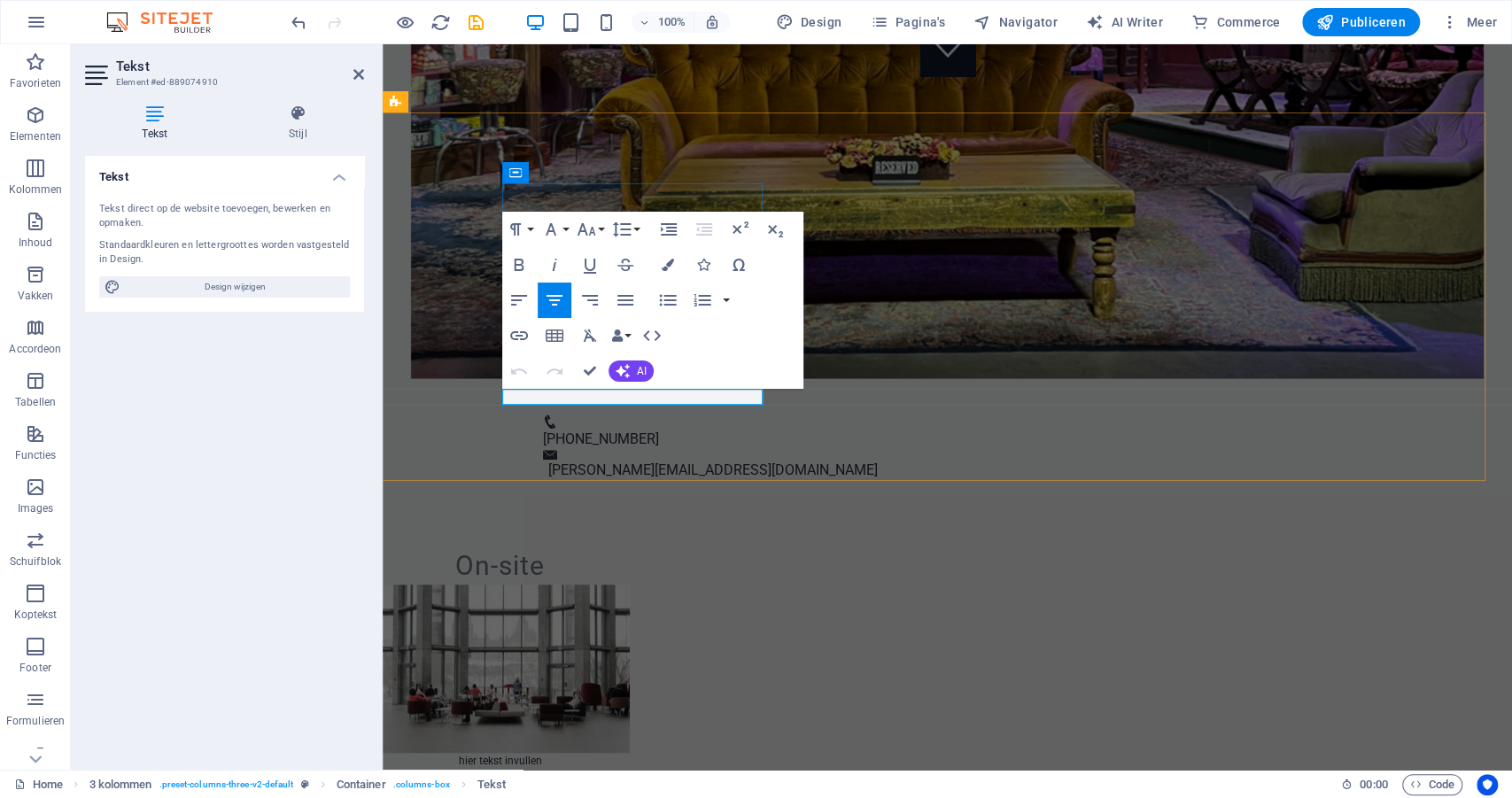
drag, startPoint x: 678, startPoint y: 400, endPoint x: 591, endPoint y: 403, distance: 87.1
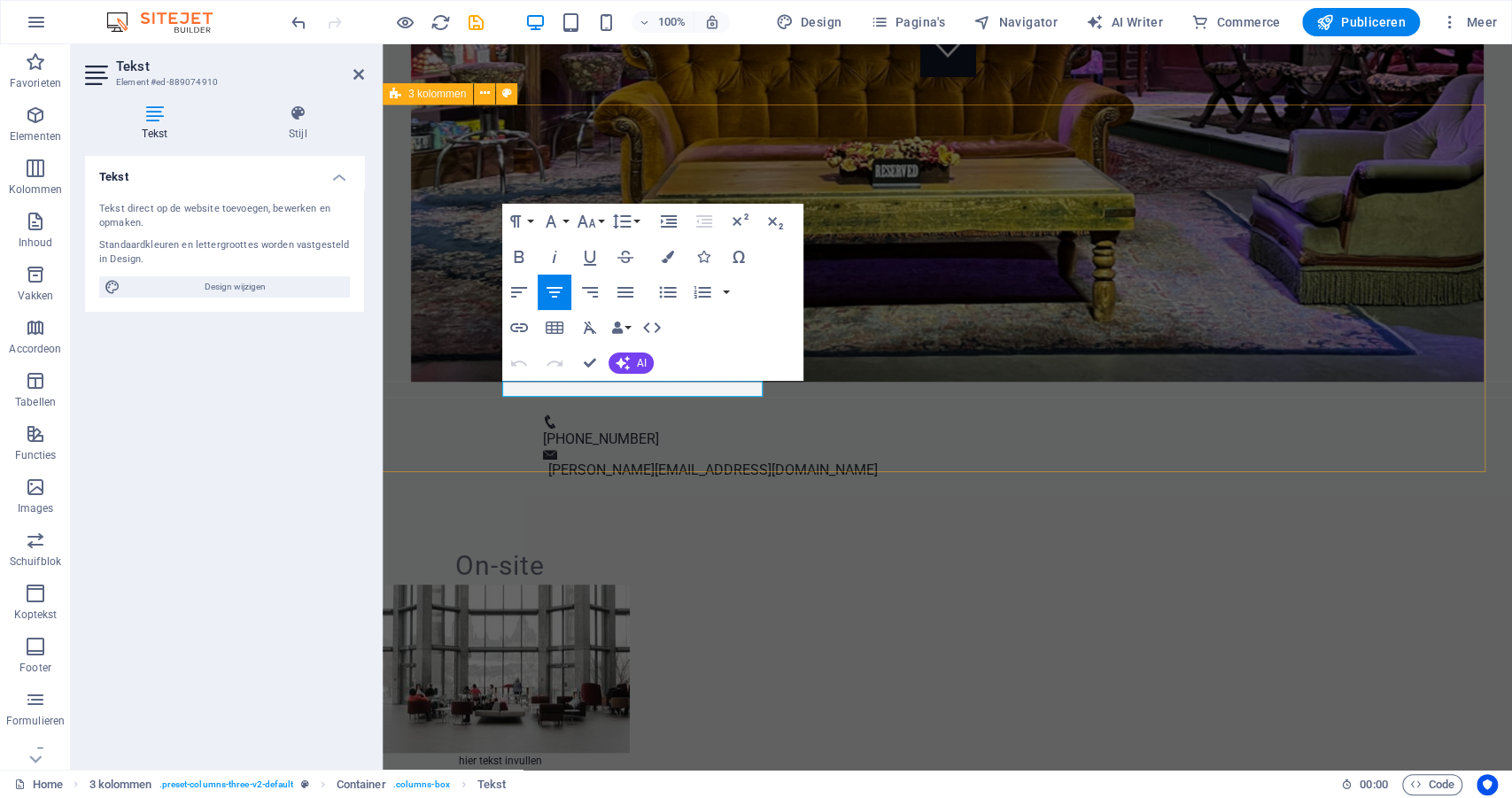
scroll to position [688, 0]
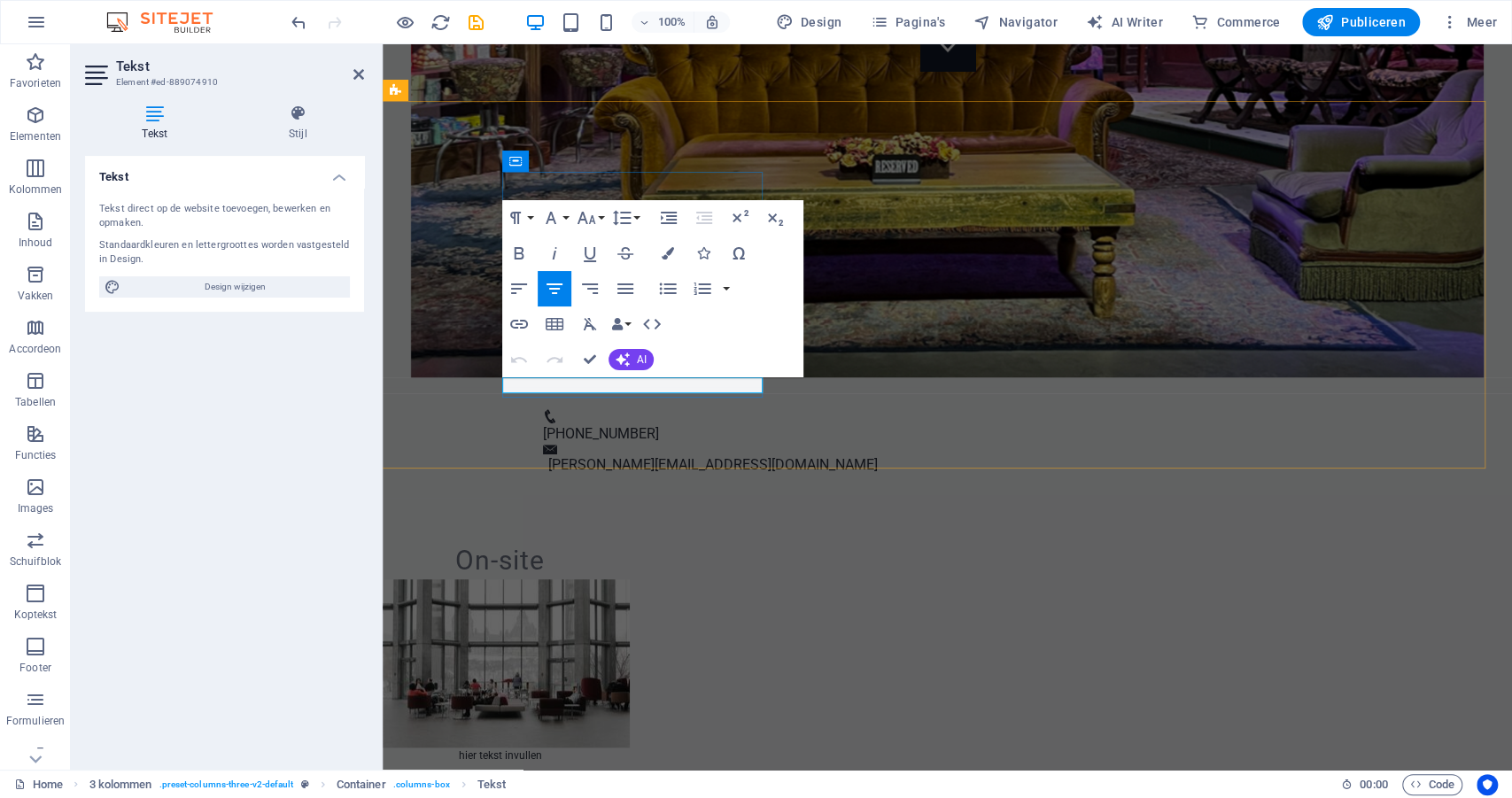
click at [630, 748] on p "hier tekst invullen" at bounding box center [500, 756] width 259 height 16
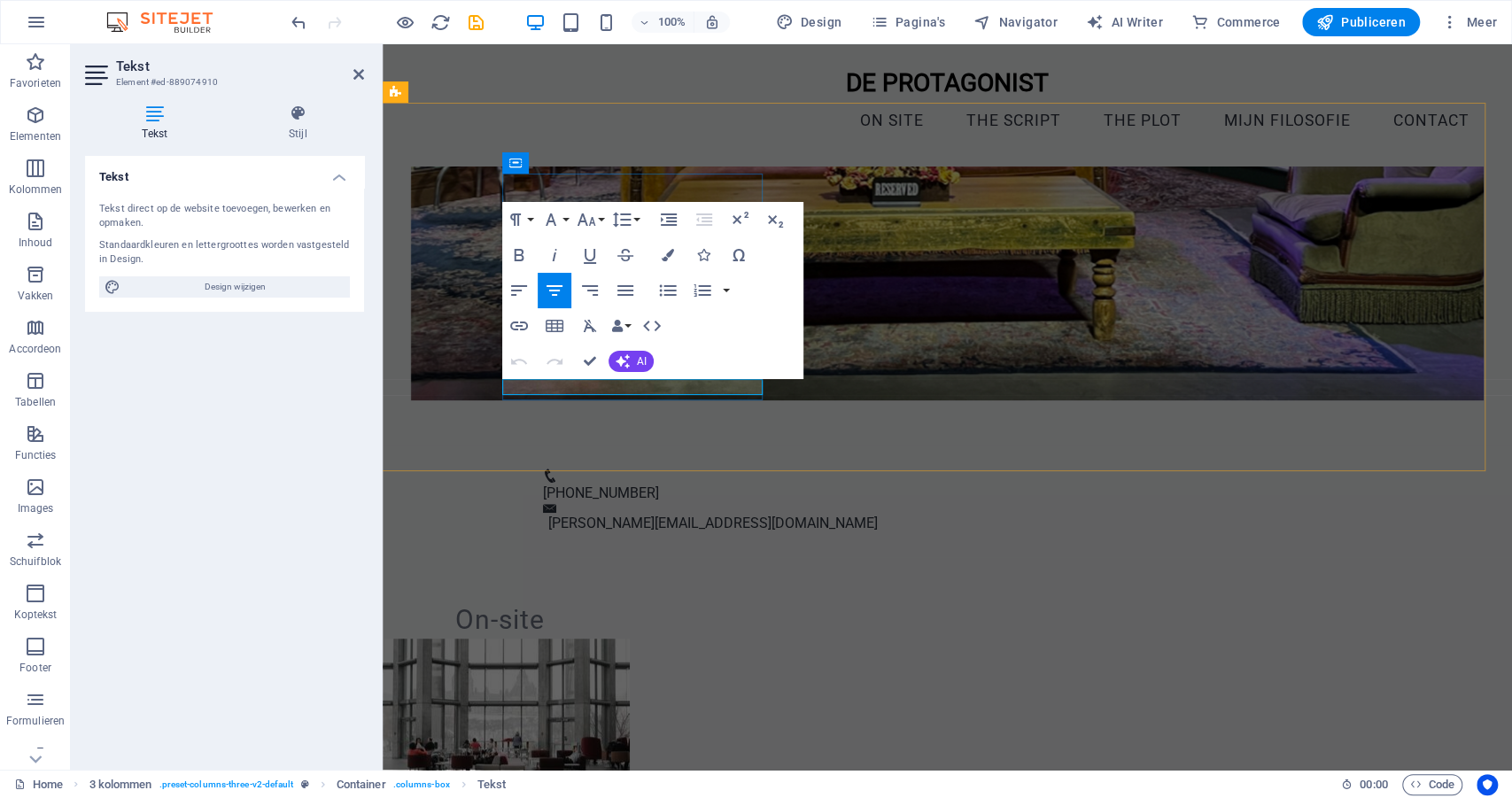
scroll to position [592, 0]
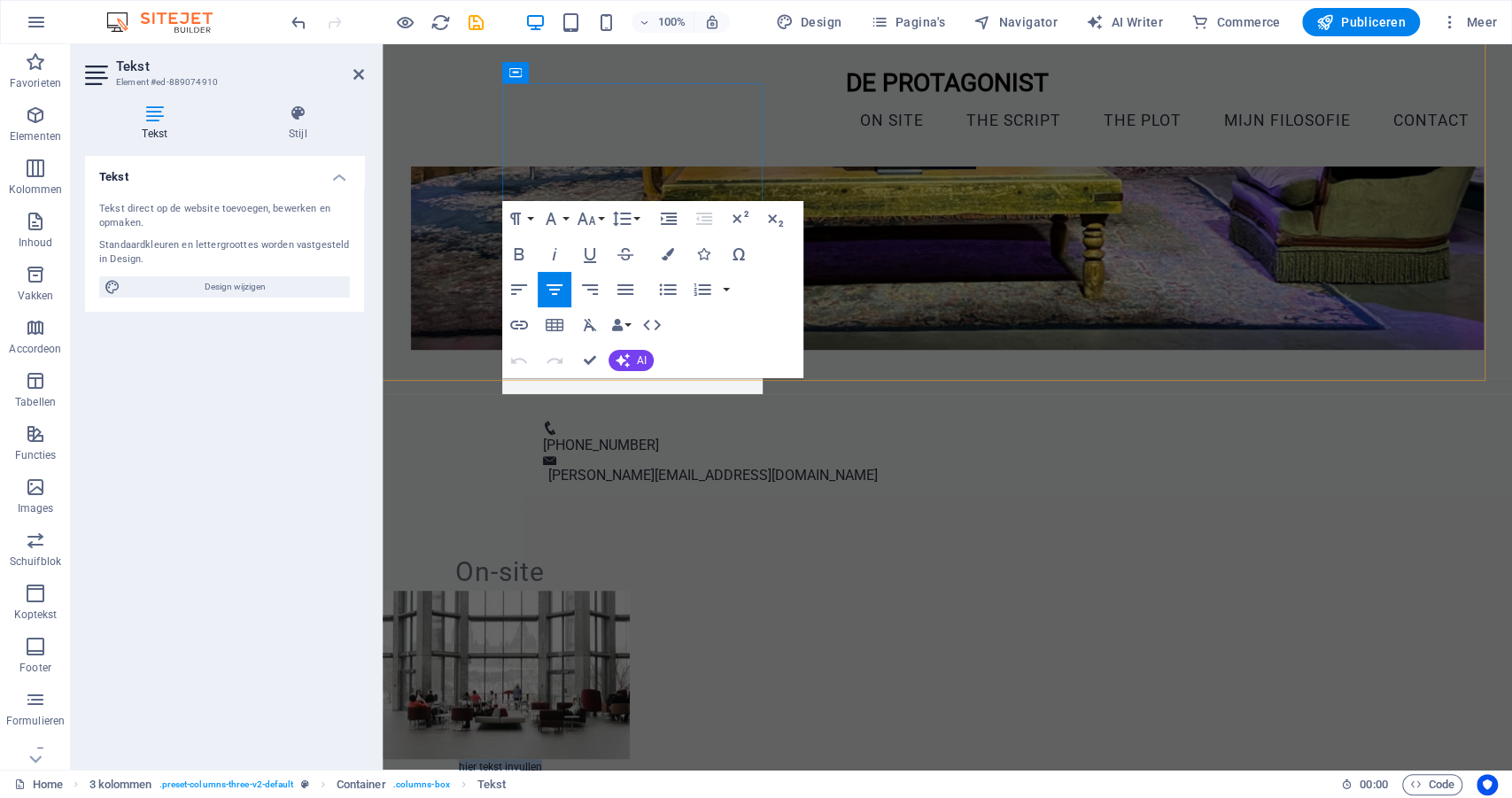
drag, startPoint x: 681, startPoint y: 386, endPoint x: 591, endPoint y: 390, distance: 90.1
click at [591, 759] on p "hier tekst invullen" at bounding box center [500, 768] width 259 height 16
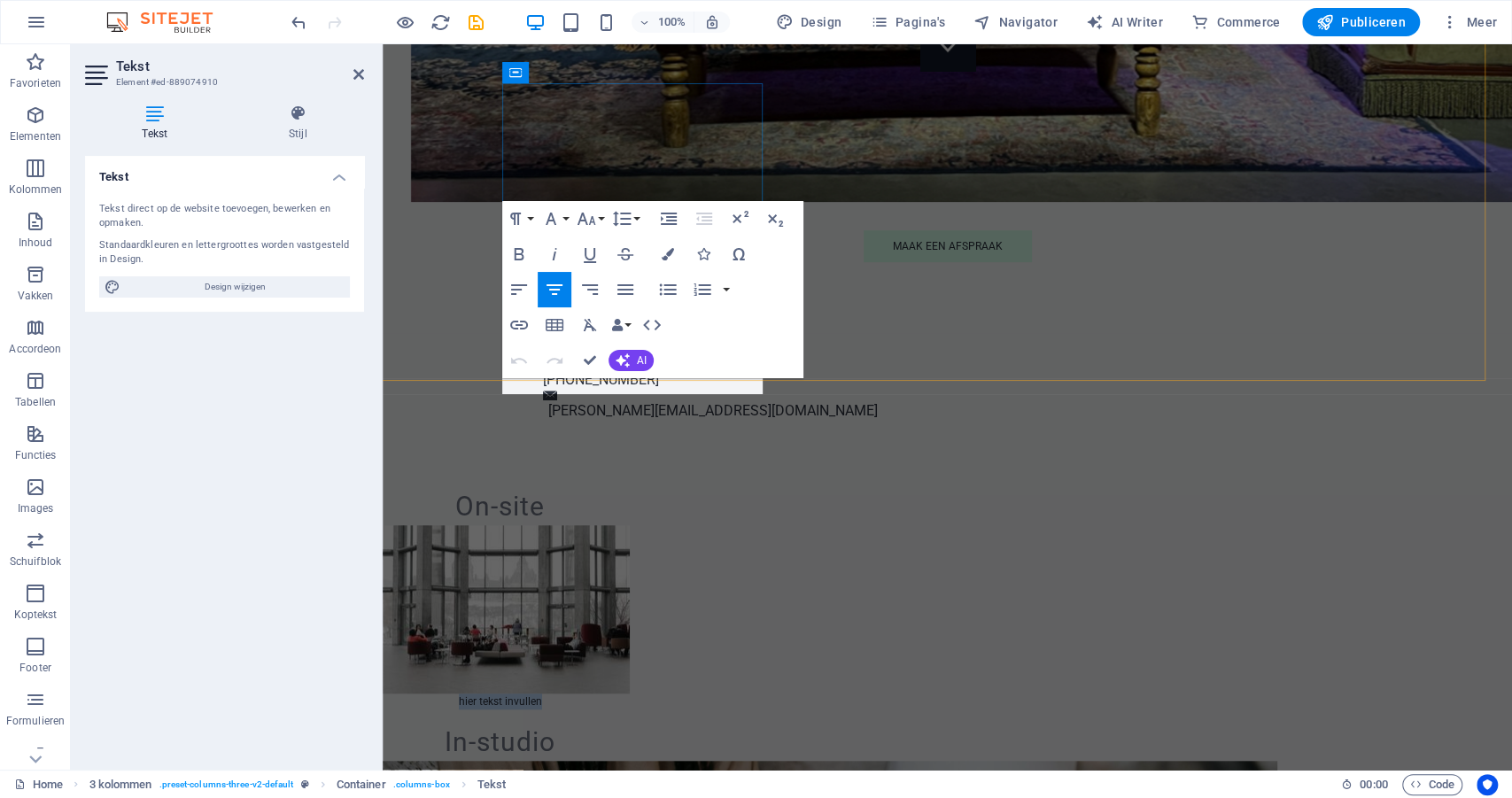
scroll to position [690, 0]
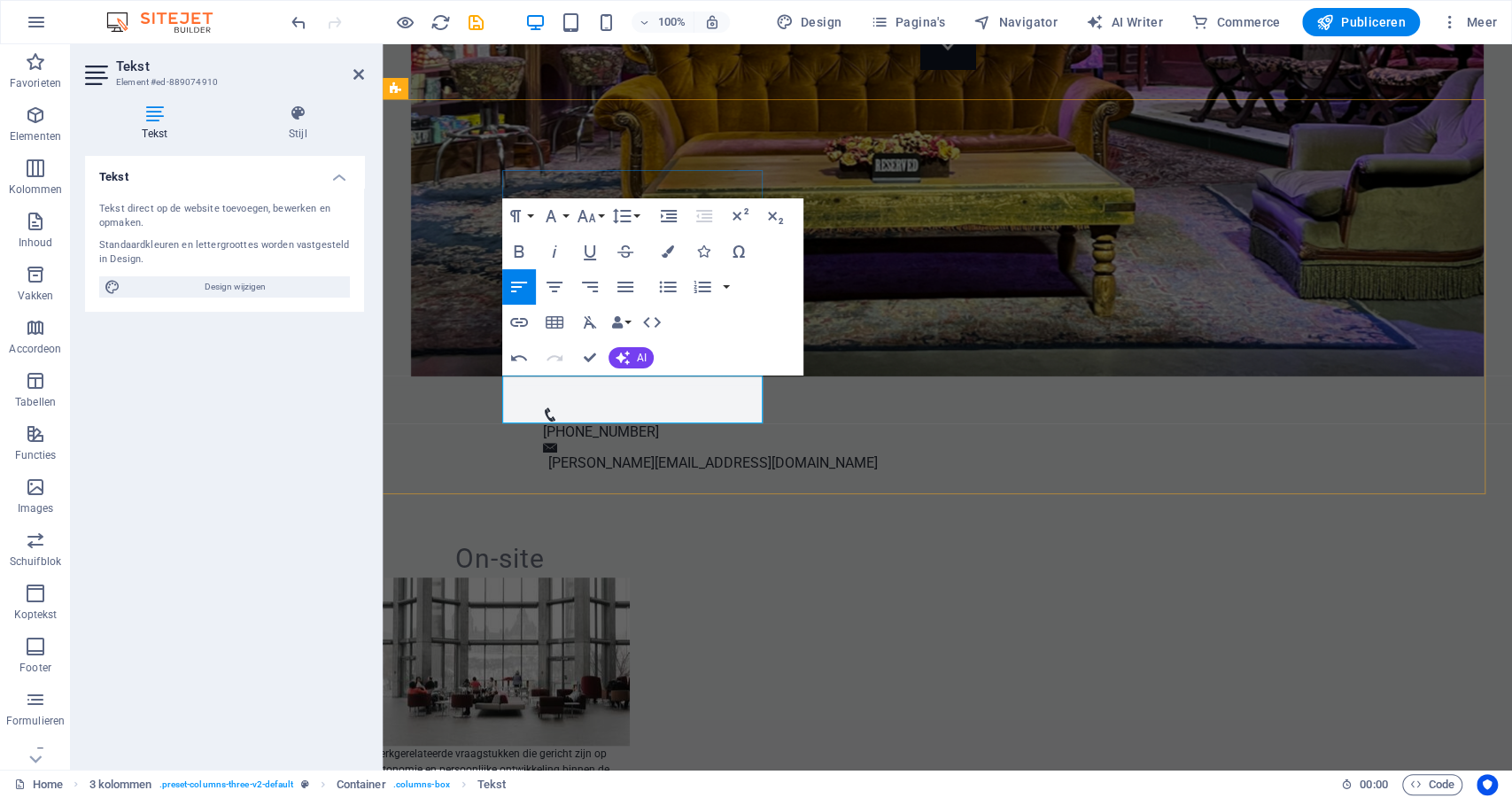
click at [507, 746] on p "Werkgerelateerde vraagstukken die gericht zijn op autonomie en persoonlijke ont…" at bounding box center [500, 769] width 259 height 48
click at [526, 746] on p "Werkgerelateerde vraagstukken die gericht zijn op autonomie en persoonlijke ont…" at bounding box center [500, 769] width 259 height 48
click at [565, 746] on p "Voor werk gerelateerde vraagstukken die gericht zijn op autonomie en persoonlij…" at bounding box center [500, 769] width 259 height 48
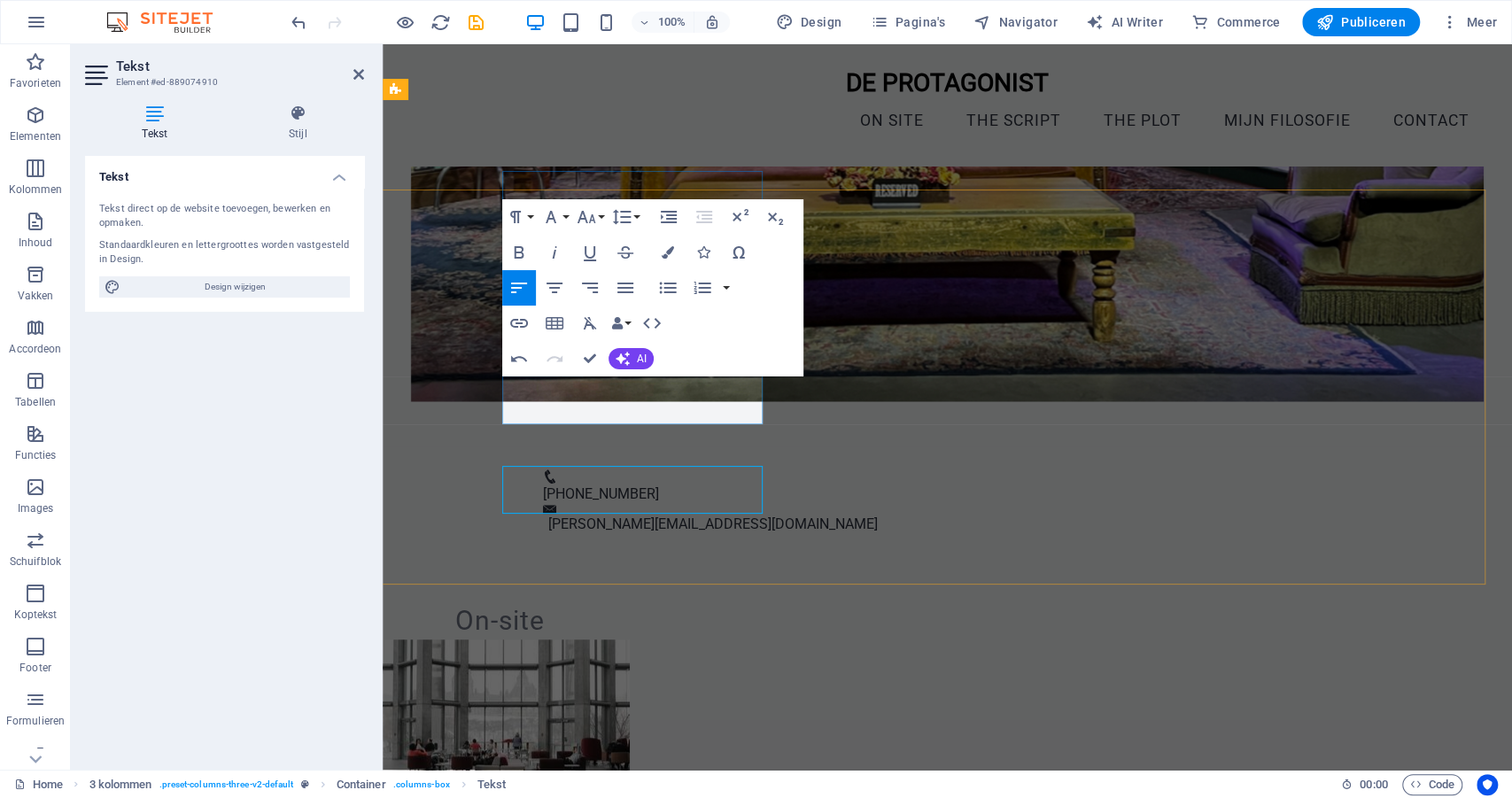
scroll to position [595, 0]
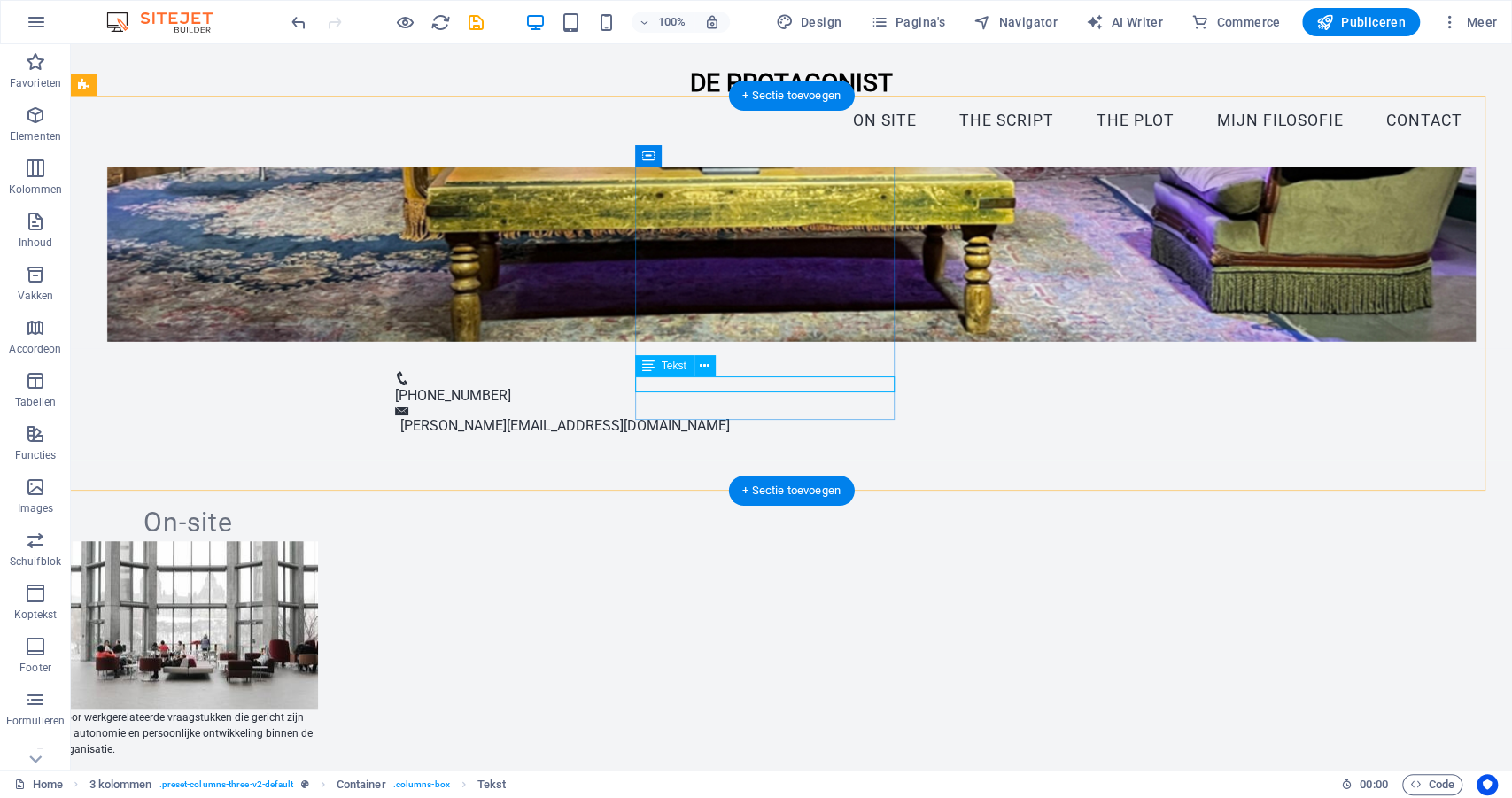
scroll to position [694, 0]
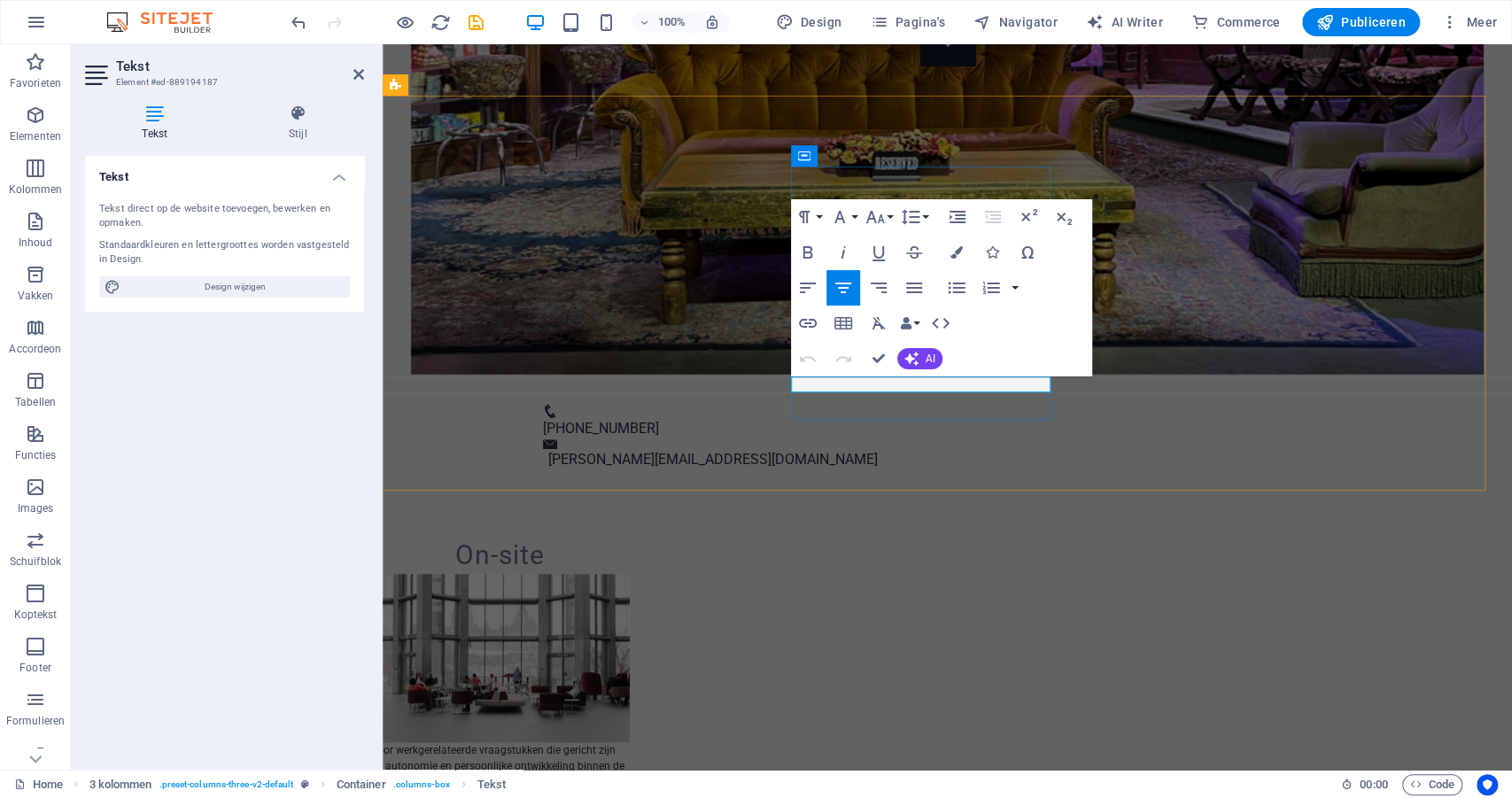
click at [577, 742] on div "Voor werkgerelateerde vraagstukken die gericht zijn op autonomie en persoonlijk…" at bounding box center [500, 766] width 259 height 48
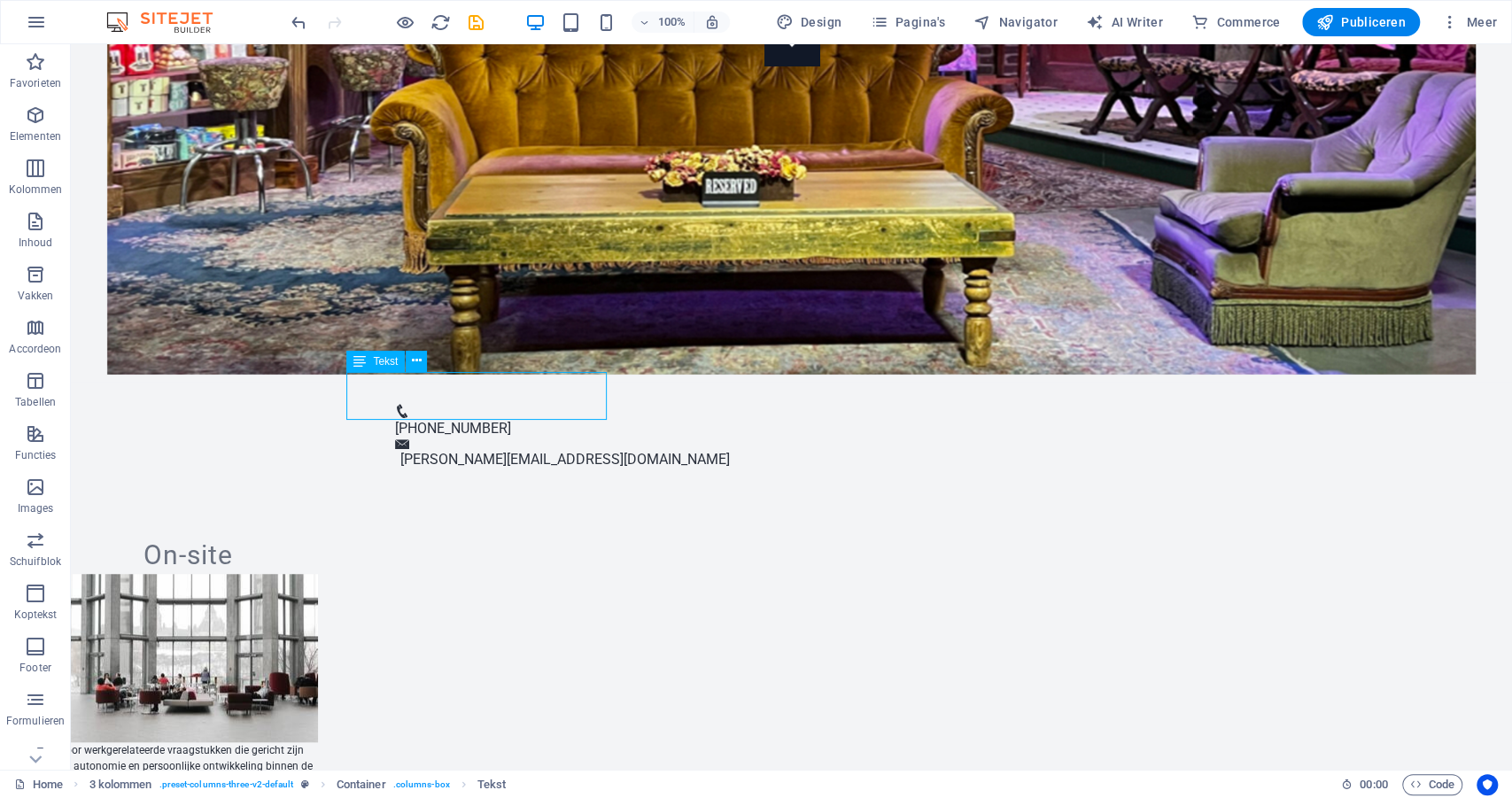
click at [318, 742] on div "Voor werkgerelateerde vraagstukken die gericht zijn op autonomie en persoonlijk…" at bounding box center [187, 766] width 259 height 48
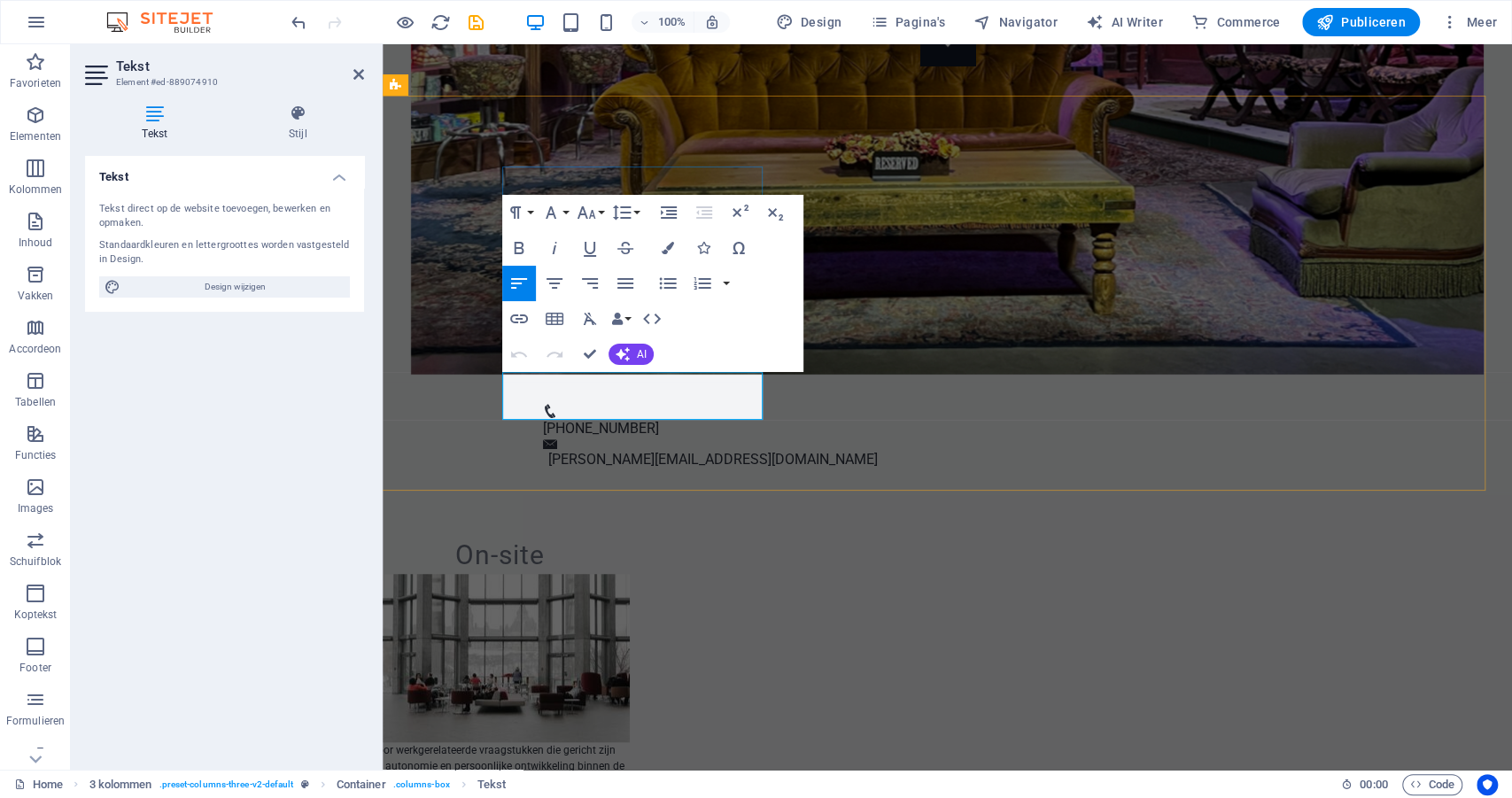
click at [506, 742] on p "Voor werkgerelateerde vraagstukken die gericht zijn op autonomie en persoonlijk…" at bounding box center [500, 766] width 259 height 48
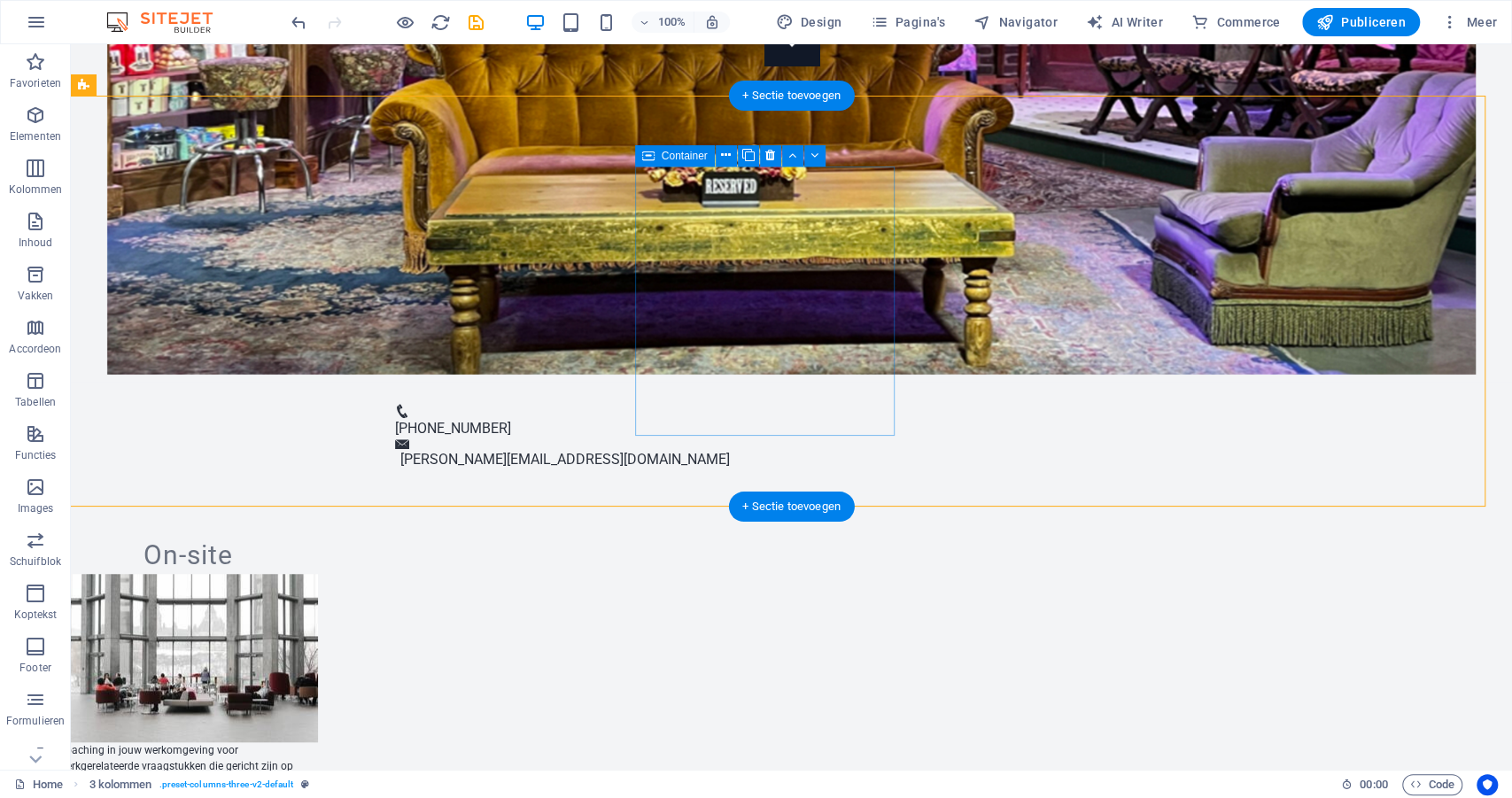
click at [318, 742] on div "Coaching in jouw werkomgeving voor werkgerelateerde vraagstukken die gericht zi…" at bounding box center [187, 774] width 259 height 64
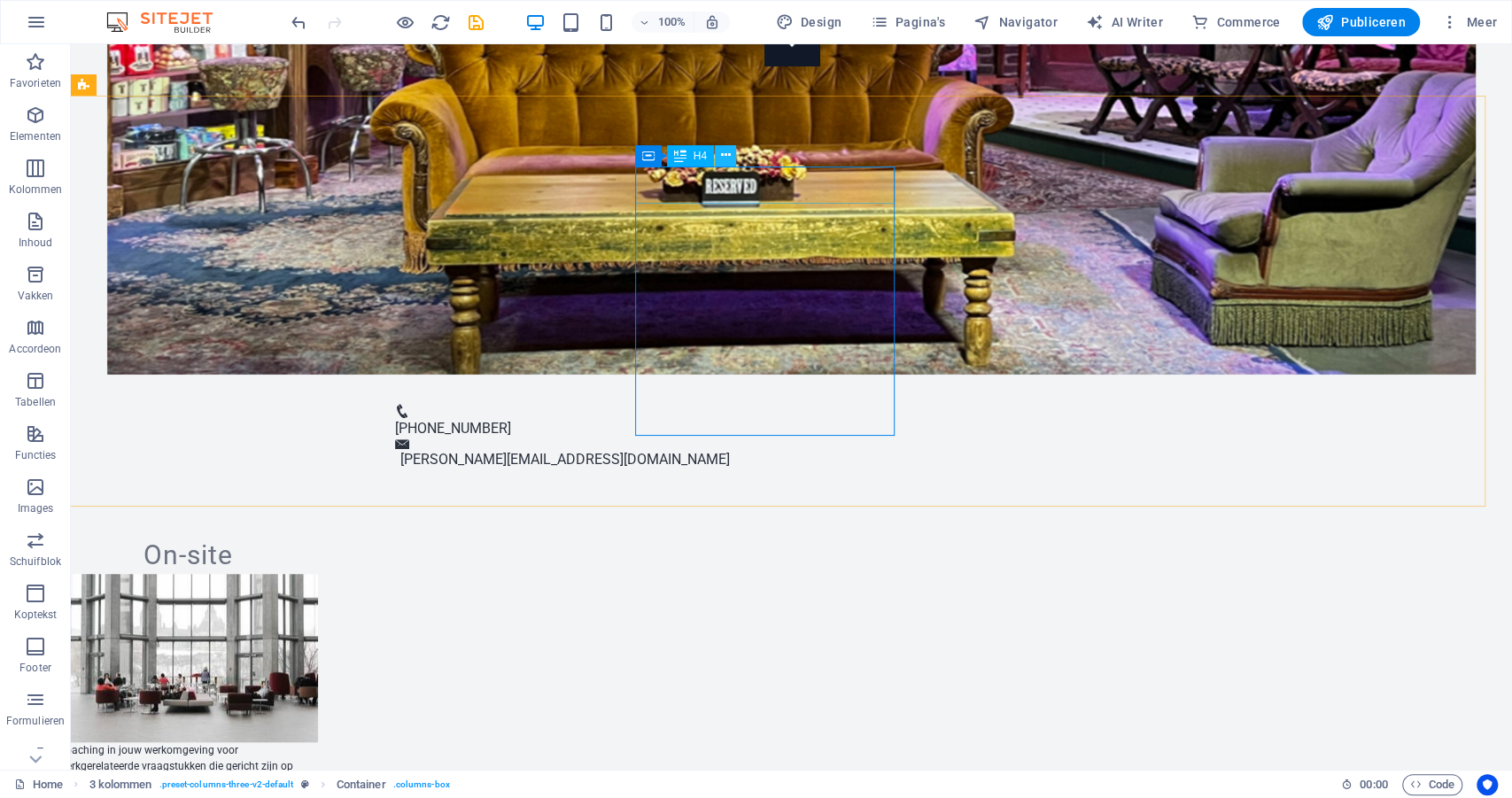
click at [724, 155] on icon at bounding box center [725, 155] width 10 height 19
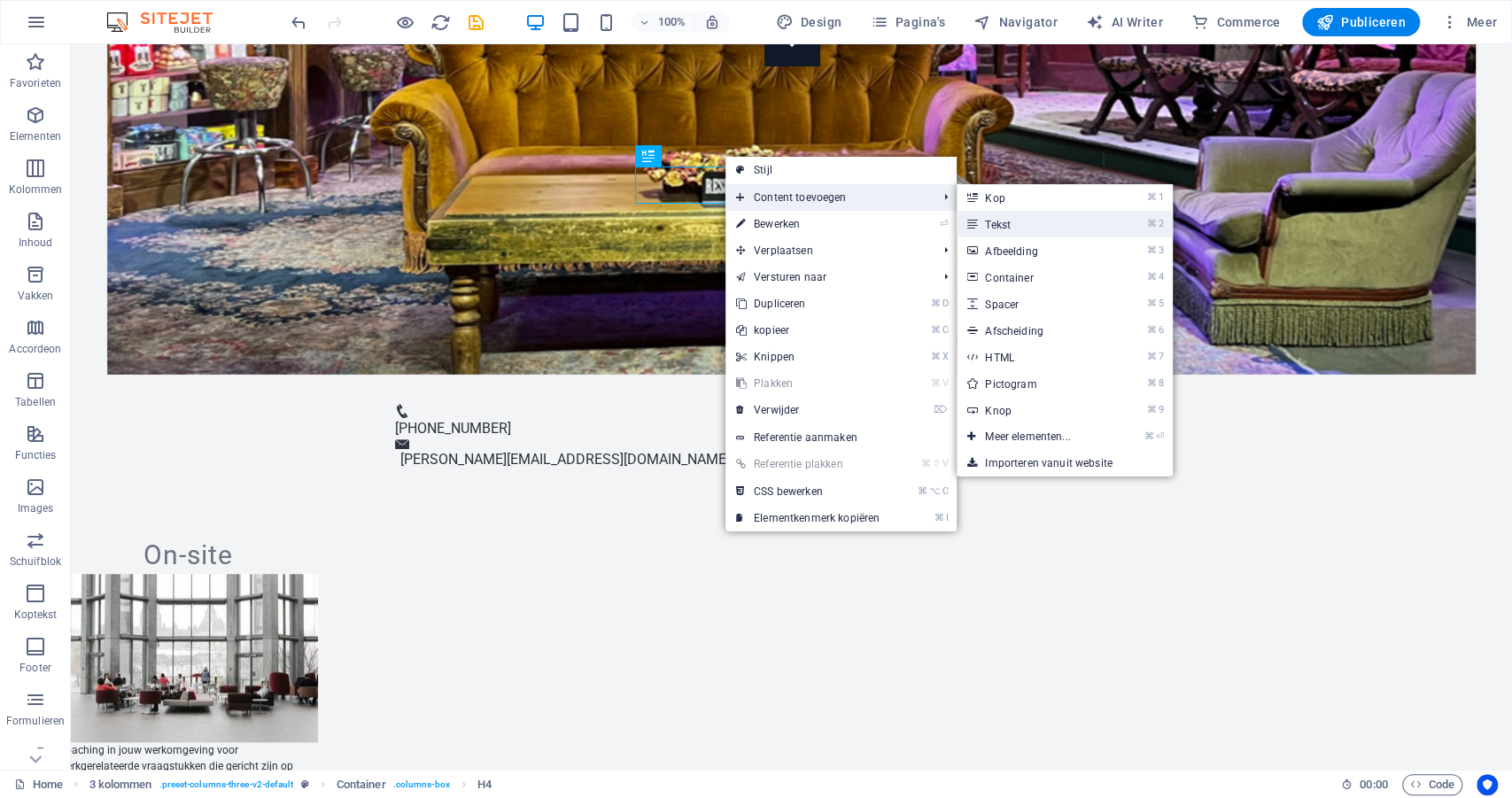
click at [1061, 219] on link "⌘ 2 Tekst" at bounding box center [1031, 224] width 149 height 27
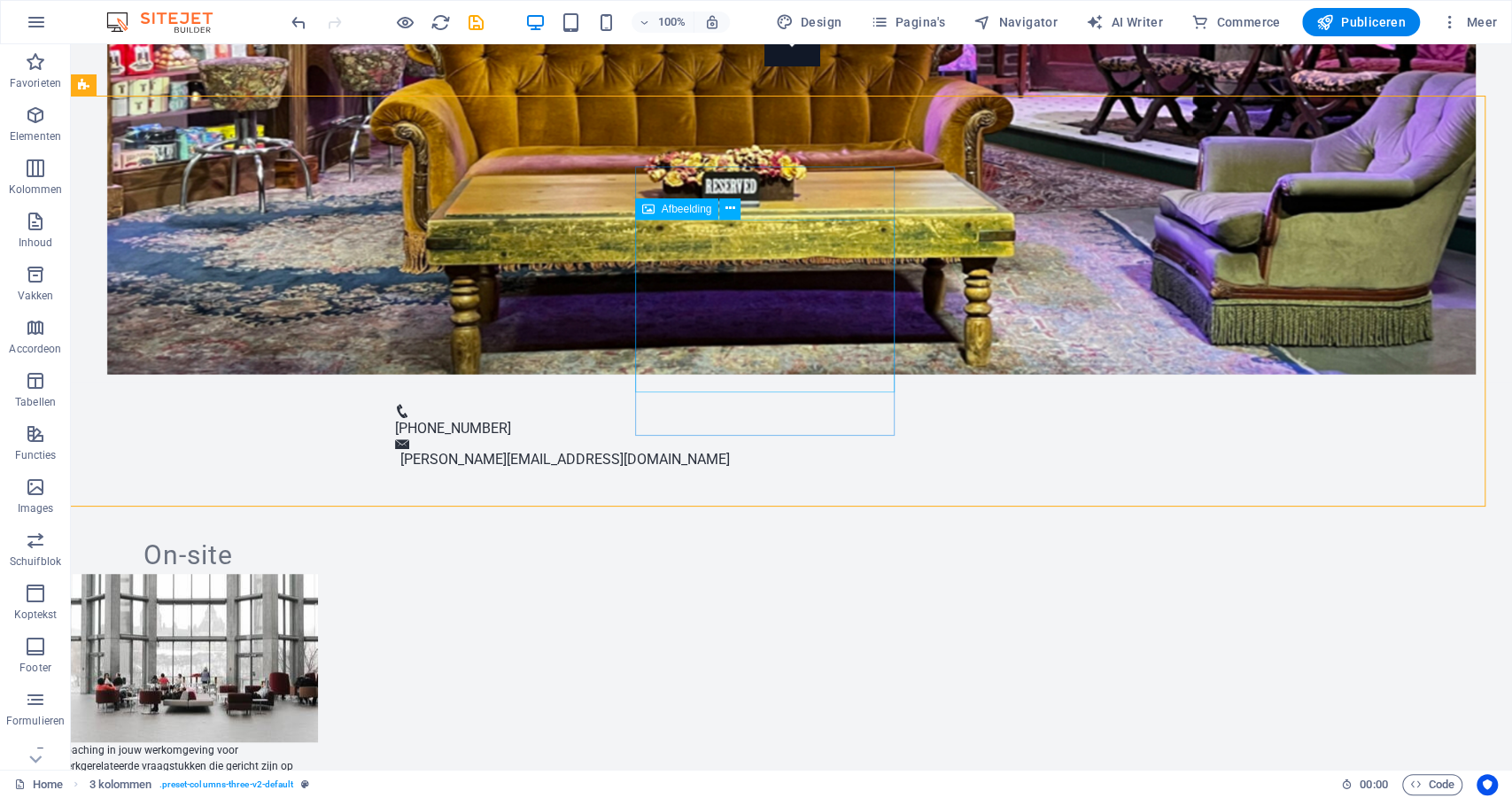
click at [747, 207] on div "Afbeelding" at bounding box center [693, 209] width 117 height 22
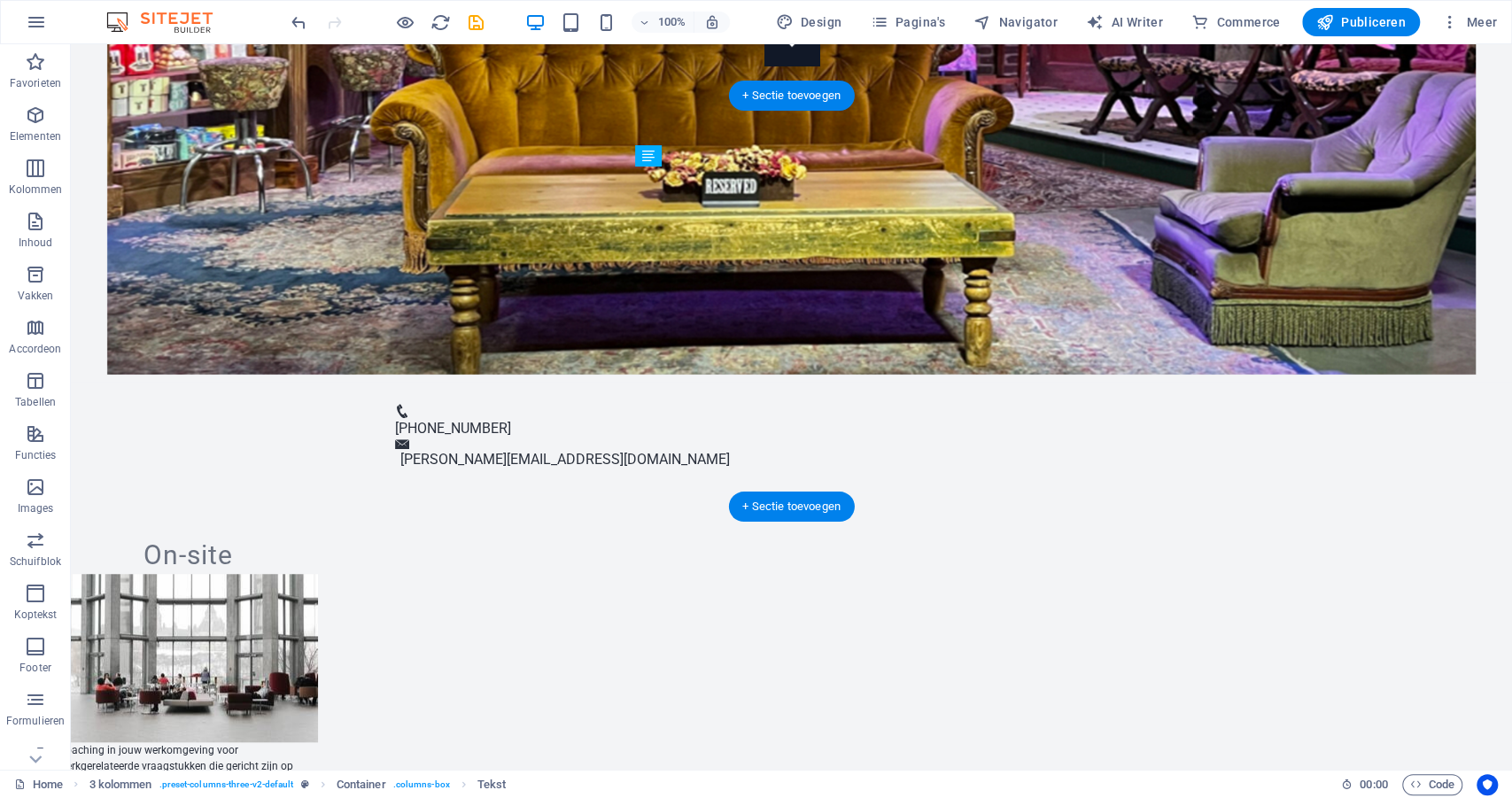
drag, startPoint x: 783, startPoint y: 207, endPoint x: 760, endPoint y: 322, distance: 117.3
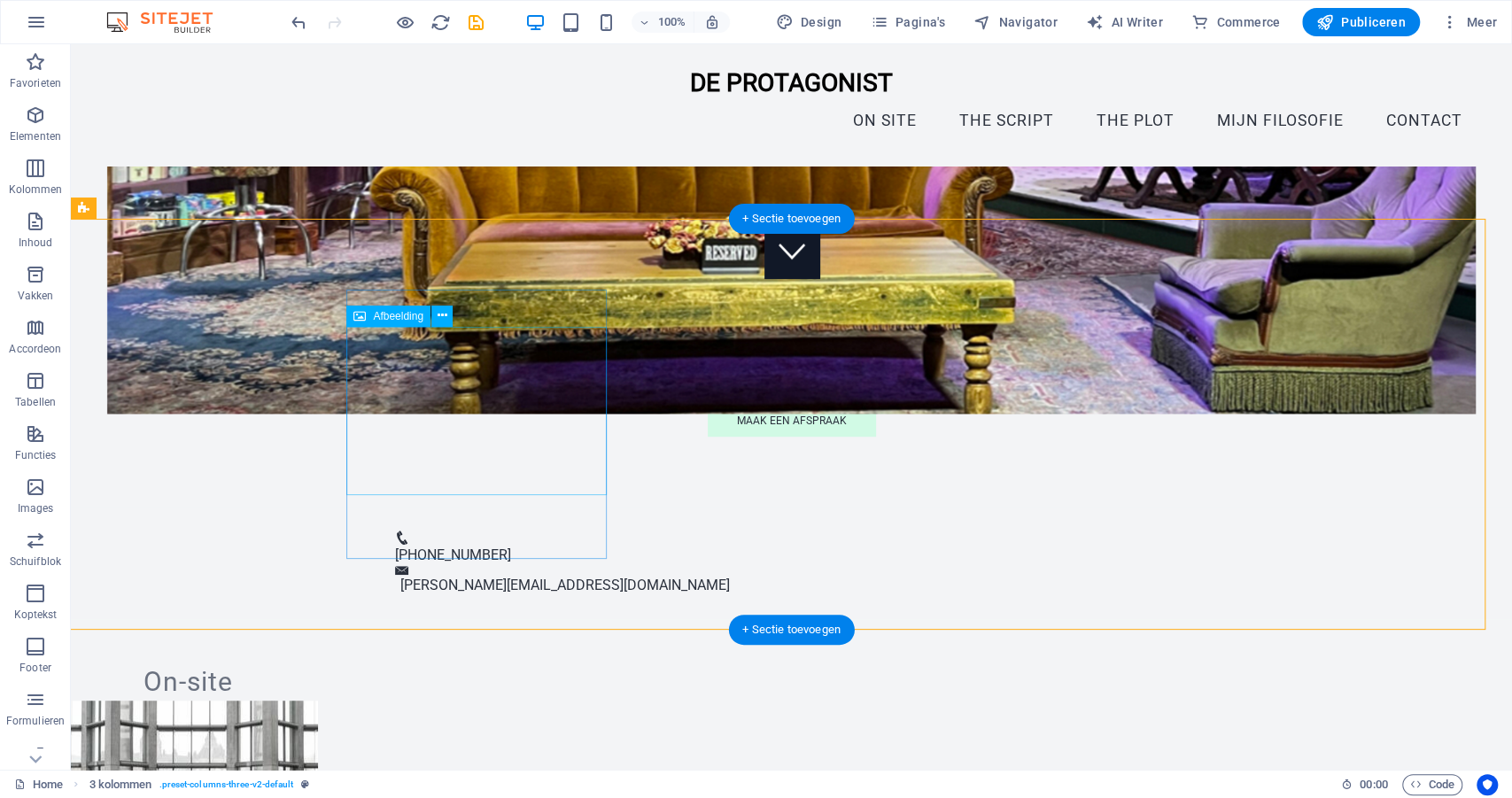
scroll to position [473, 0]
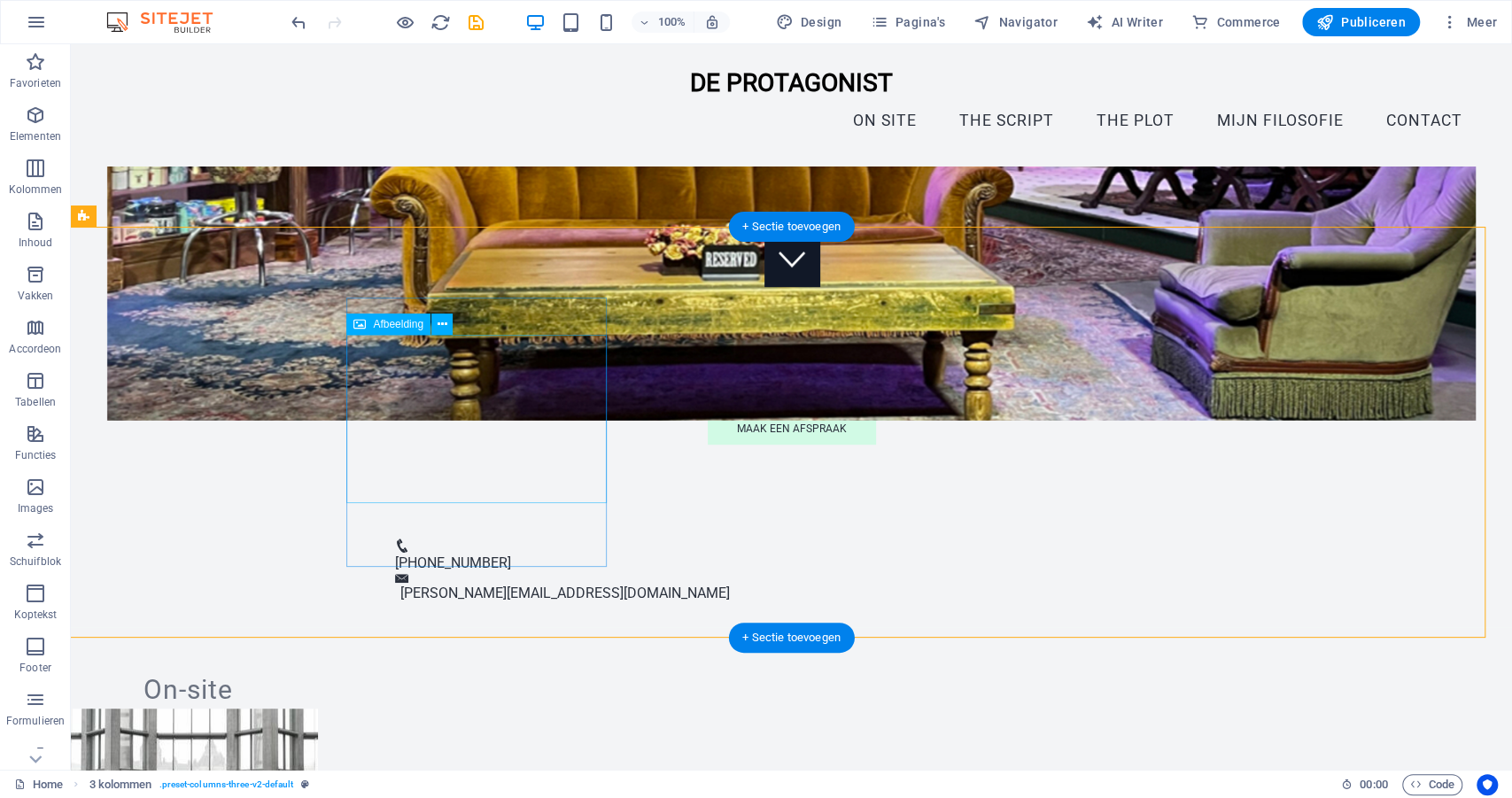
click at [318, 708] on figure at bounding box center [187, 793] width 259 height 169
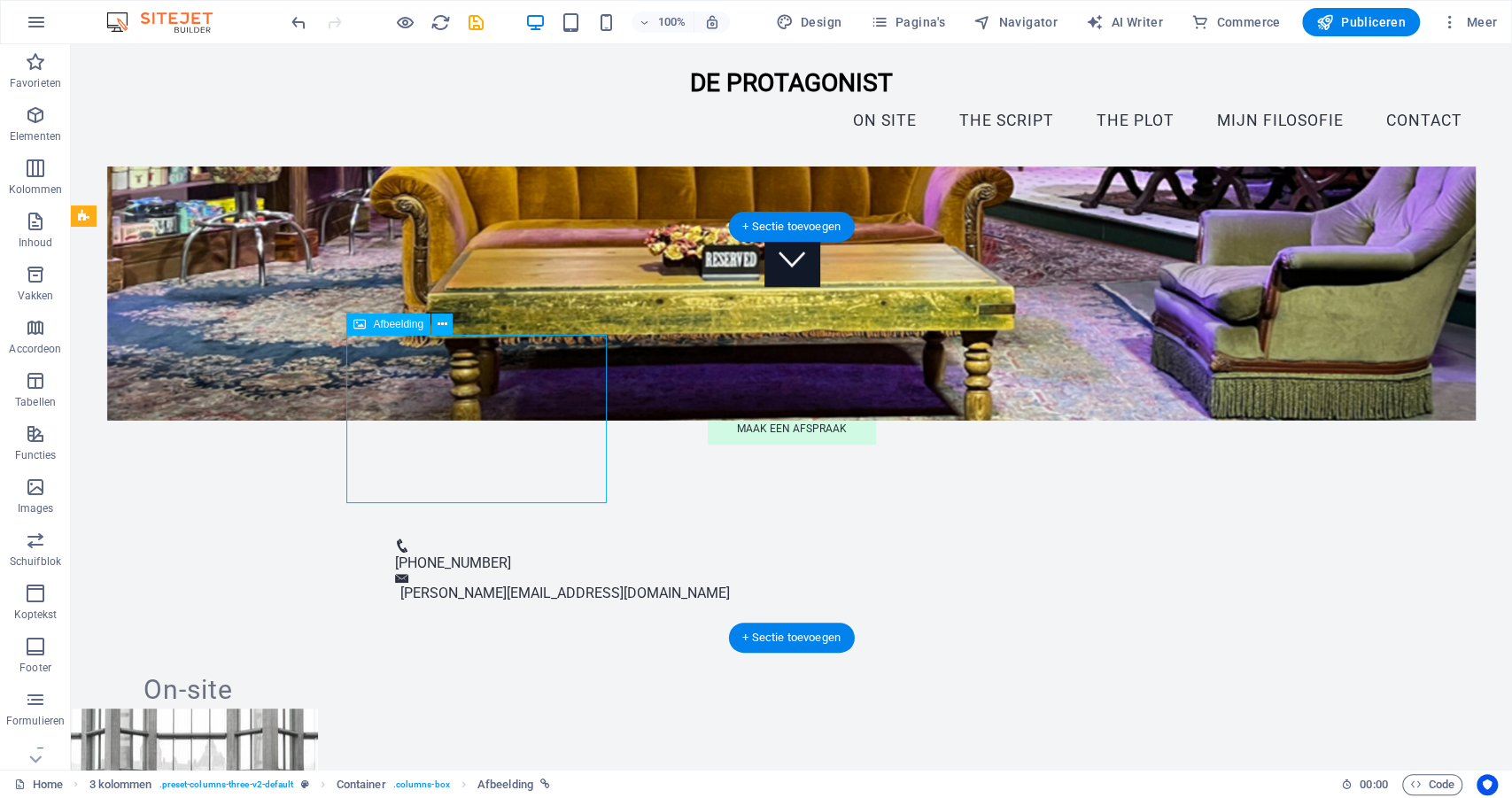
click at [318, 708] on figure at bounding box center [187, 793] width 259 height 169
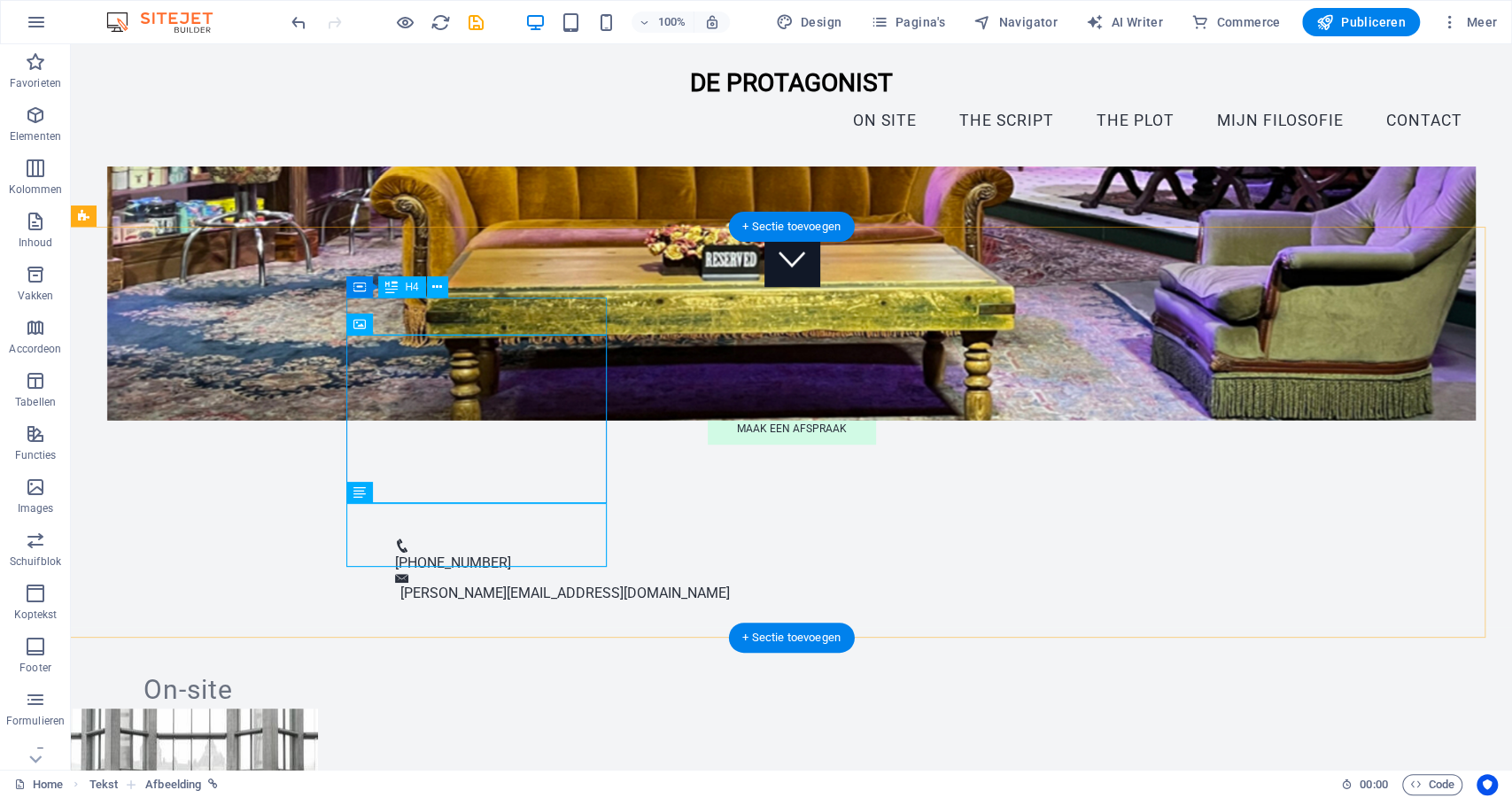
click at [318, 672] on div "On-site" at bounding box center [187, 690] width 259 height 37
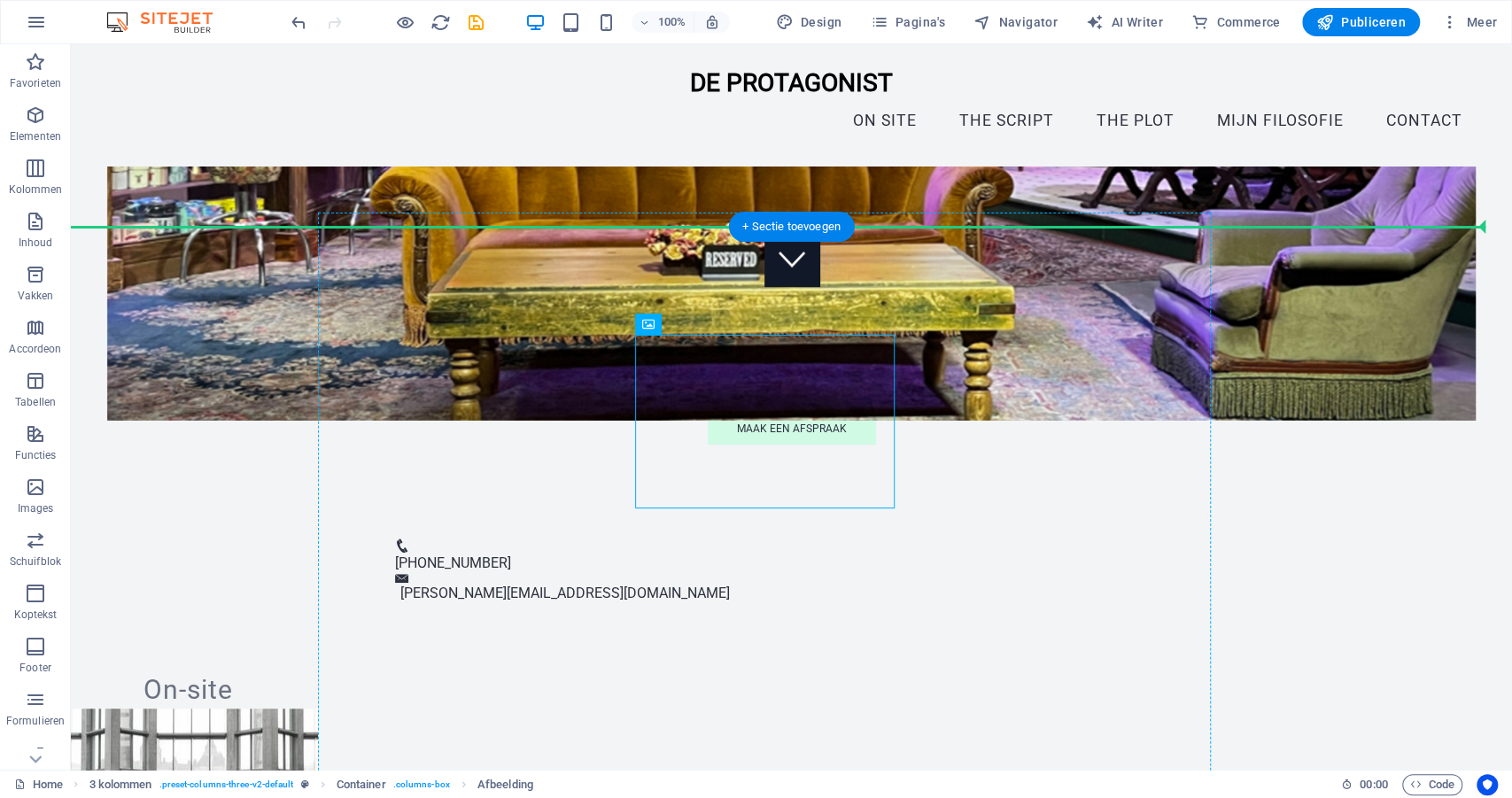
drag, startPoint x: 687, startPoint y: 395, endPoint x: 742, endPoint y: 556, distance: 170.1
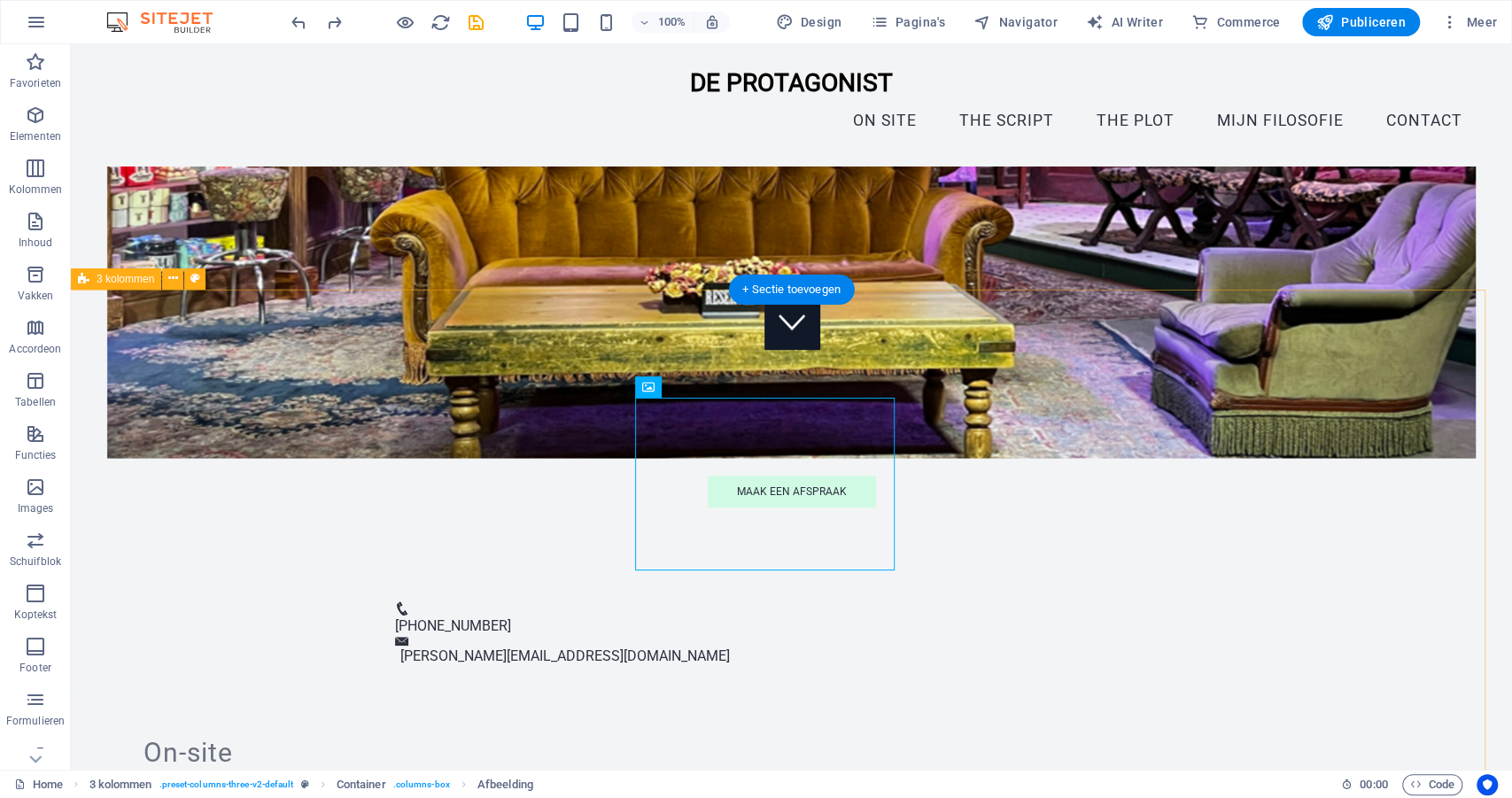
scroll to position [409, 0]
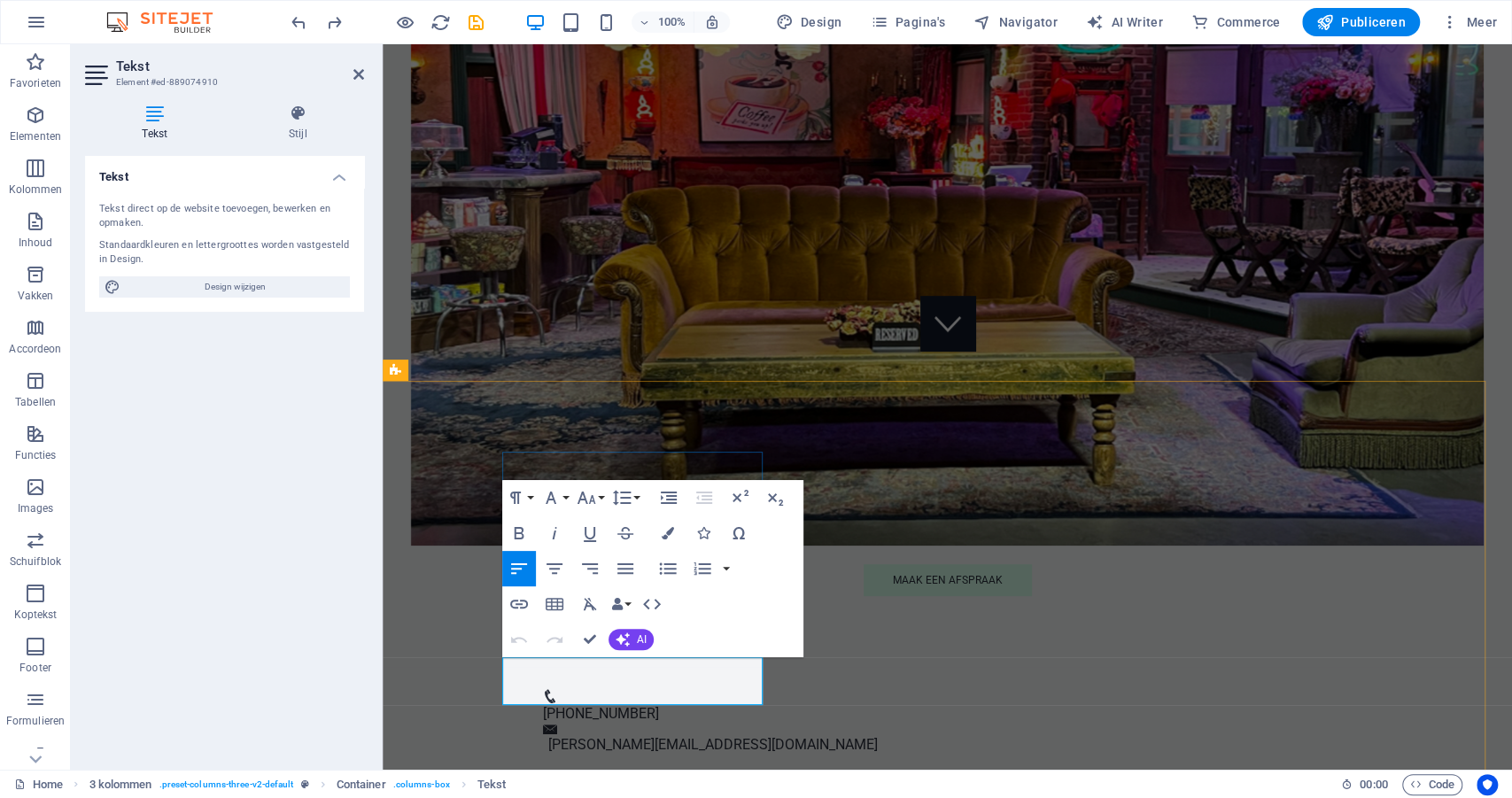
drag, startPoint x: 645, startPoint y: 666, endPoint x: 564, endPoint y: 666, distance: 81.0
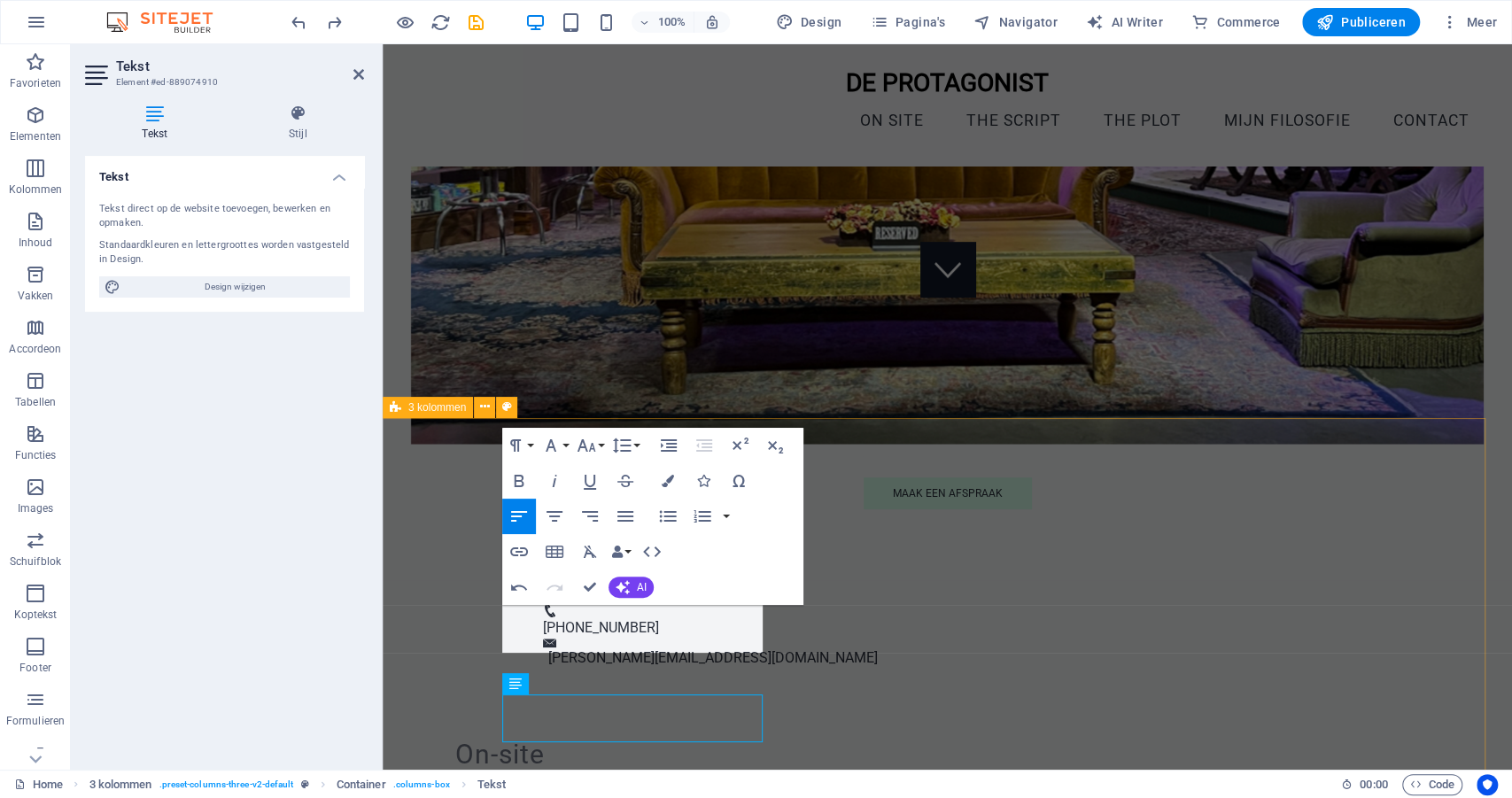
scroll to position [371, 0]
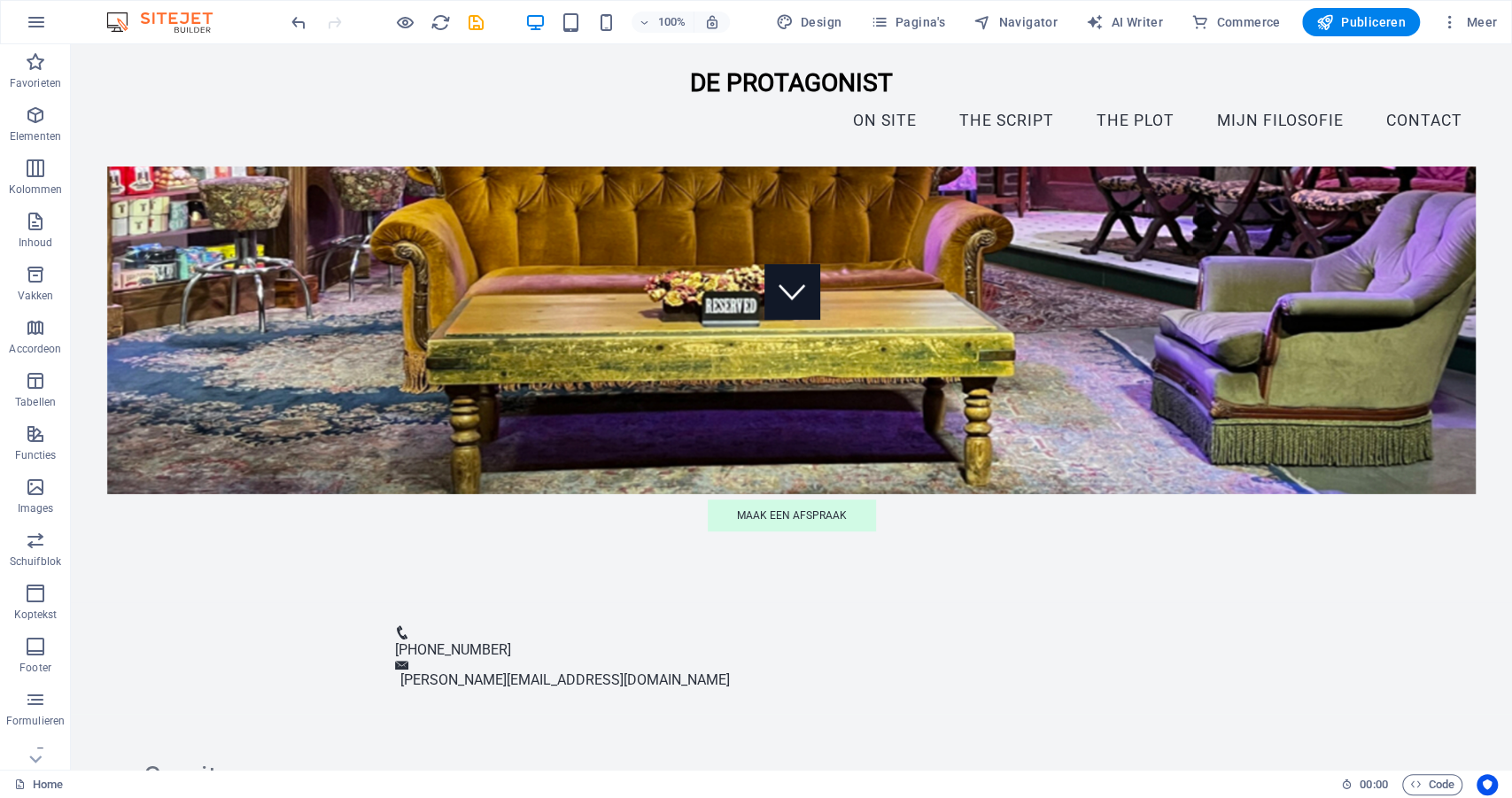
scroll to position [440, 0]
